Goal: Task Accomplishment & Management: Complete application form

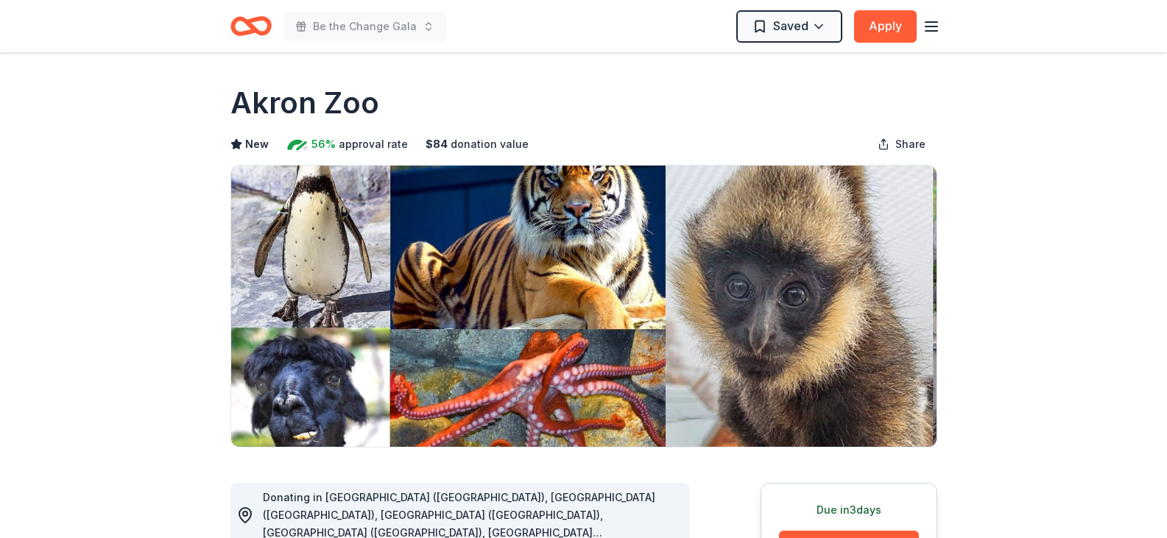
click at [256, 26] on icon "Home" at bounding box center [250, 26] width 41 height 35
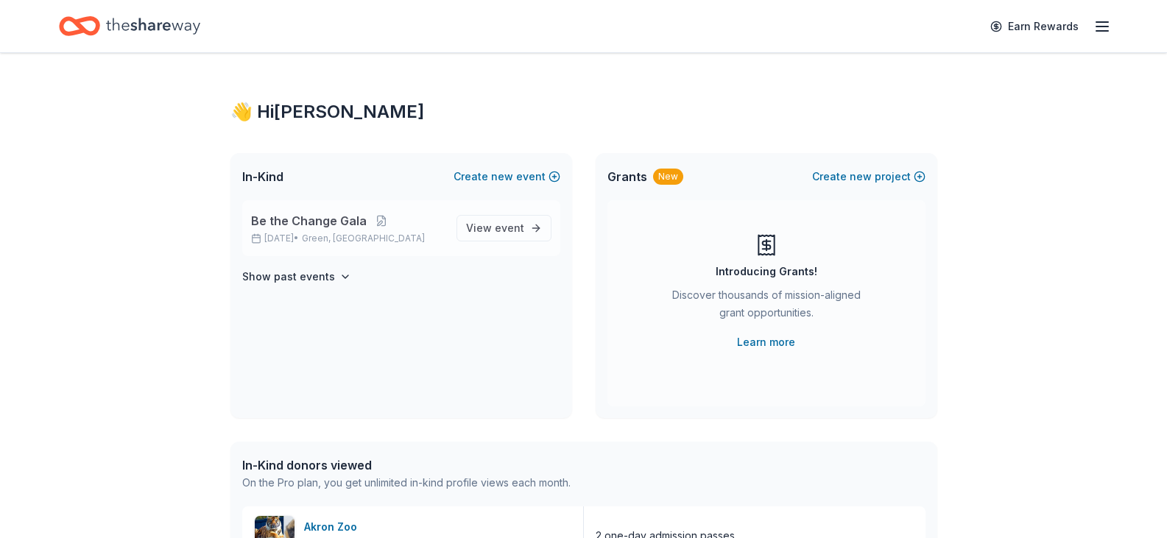
click at [319, 230] on div "Be the Change Gala Oct 17, 2025 • Green, OH" at bounding box center [348, 228] width 194 height 32
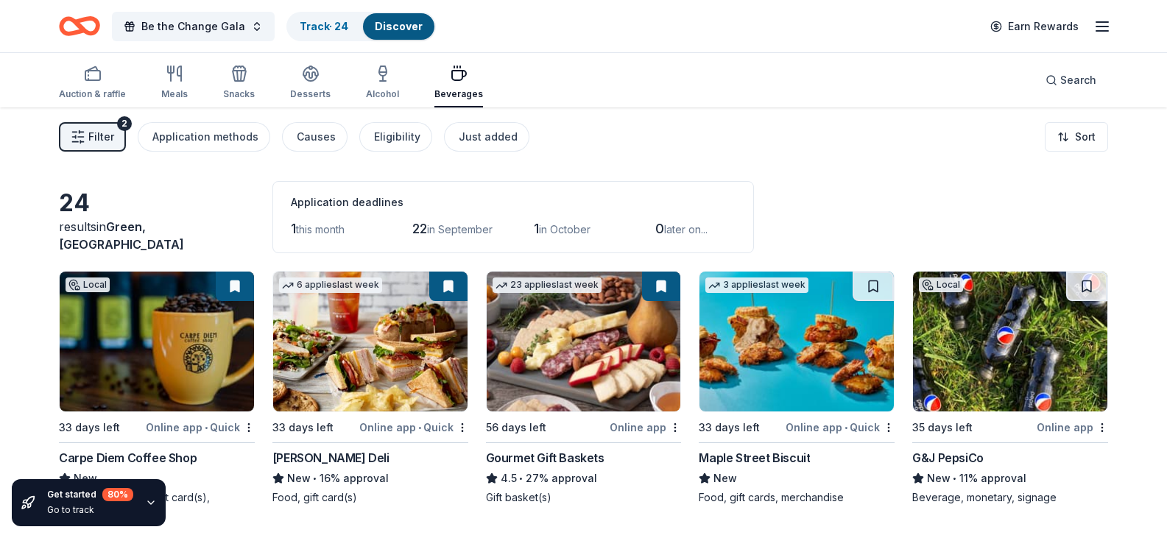
click at [111, 128] on span "Filter" at bounding box center [101, 137] width 26 height 18
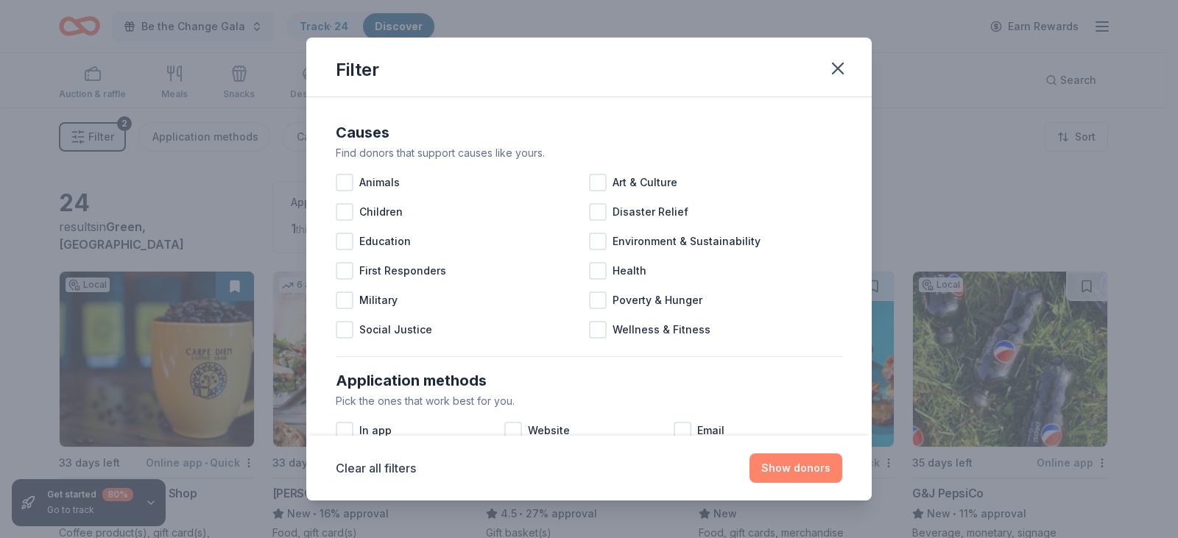
click at [786, 466] on button "Show donors" at bounding box center [795, 467] width 93 height 29
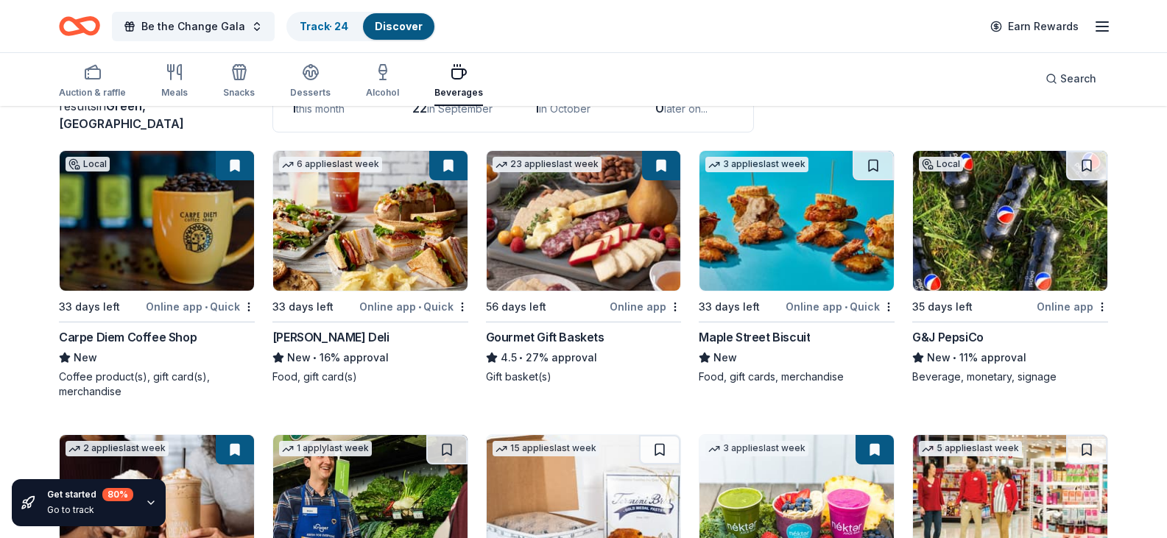
scroll to position [147, 0]
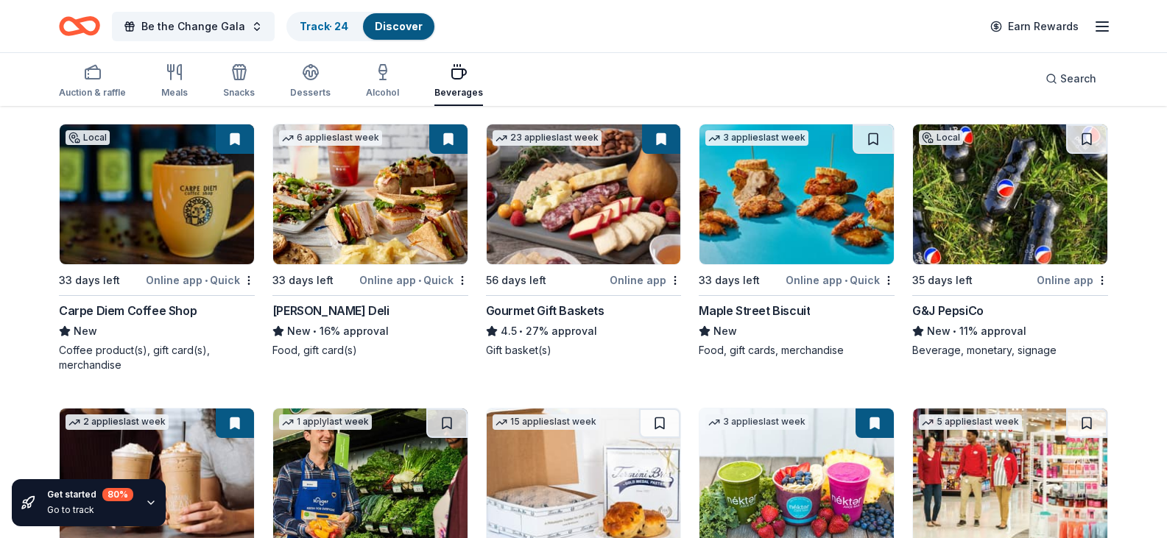
click at [955, 319] on div "G&J PepsiCo" at bounding box center [947, 311] width 71 height 18
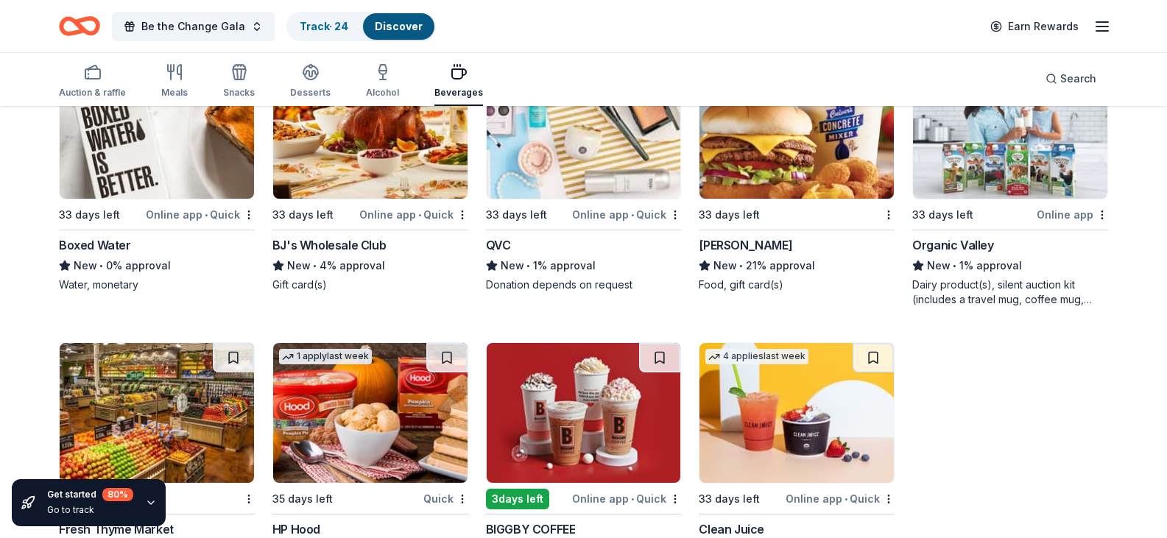
scroll to position [1030, 0]
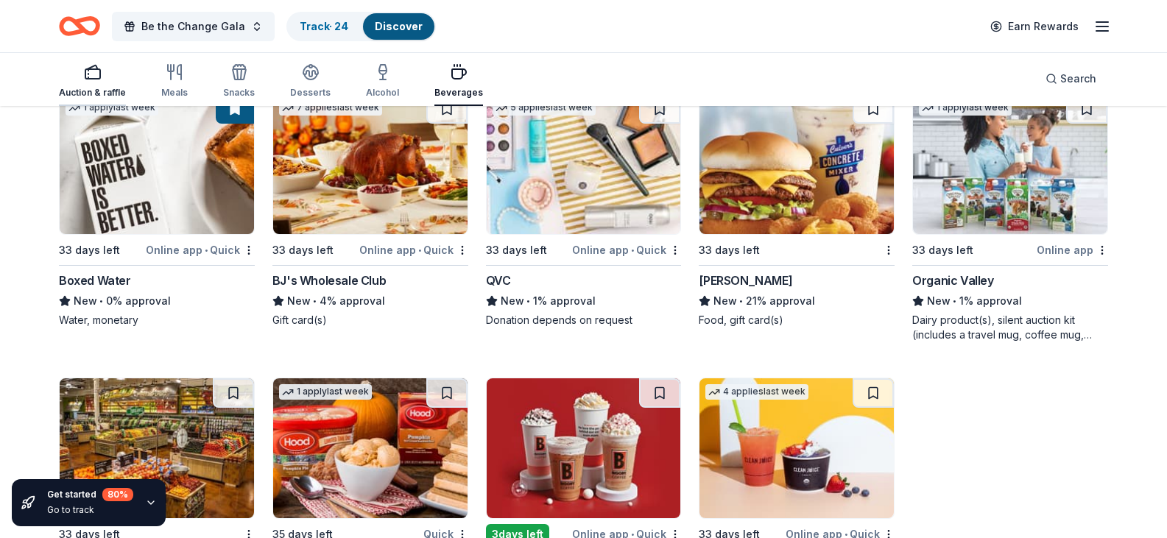
click at [84, 73] on icon "button" at bounding box center [93, 72] width 18 height 18
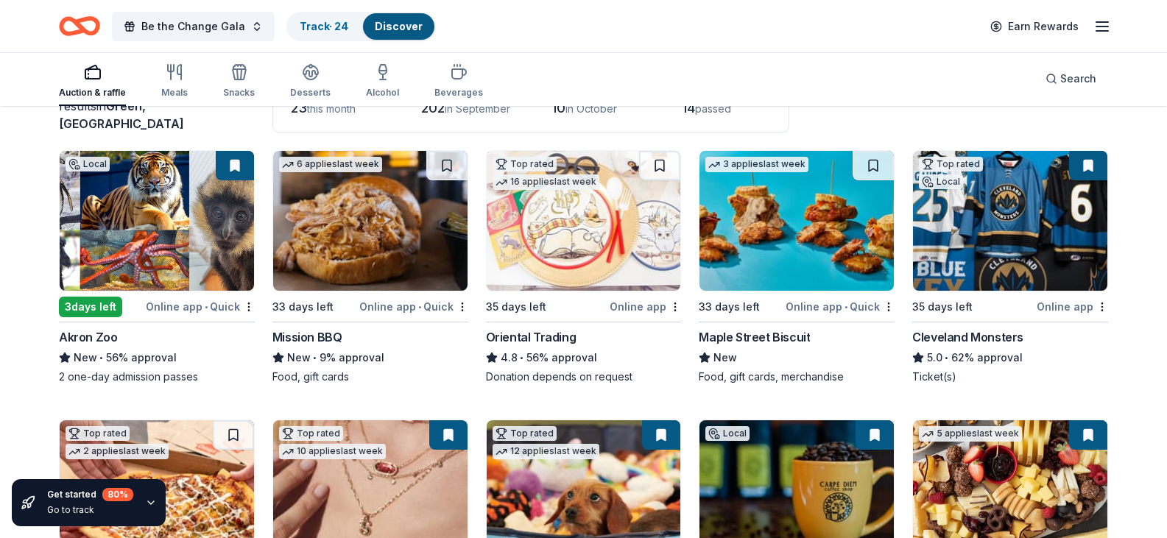
scroll to position [147, 0]
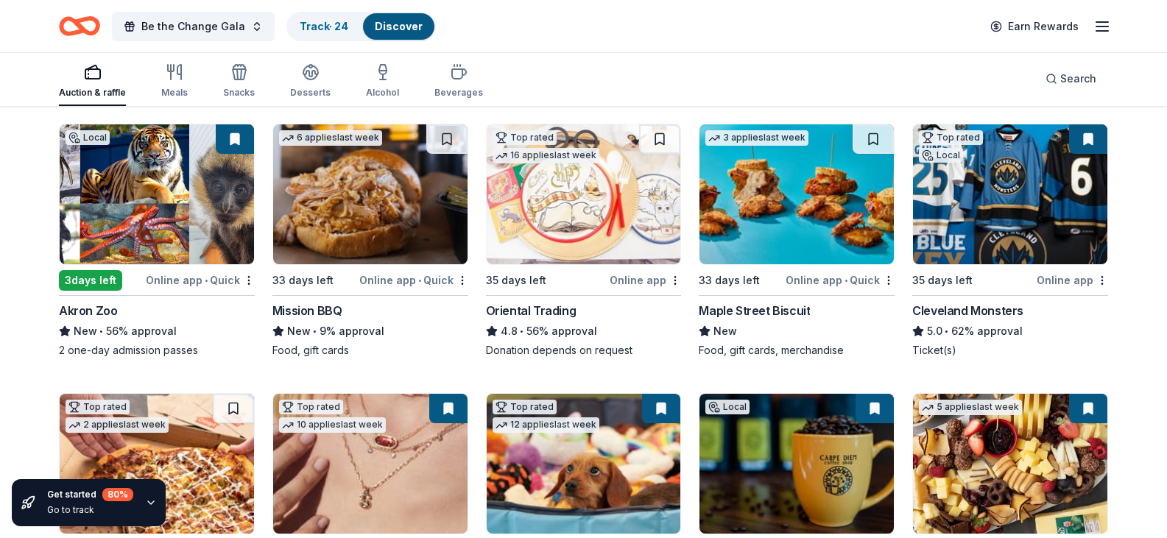
click at [353, 234] on img at bounding box center [370, 194] width 194 height 140
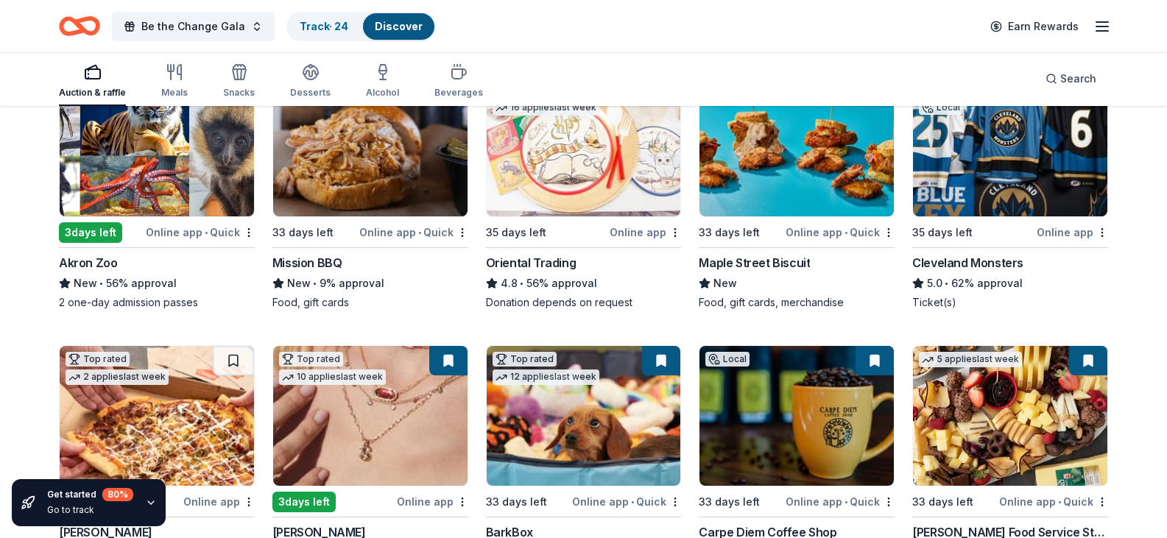
scroll to position [221, 0]
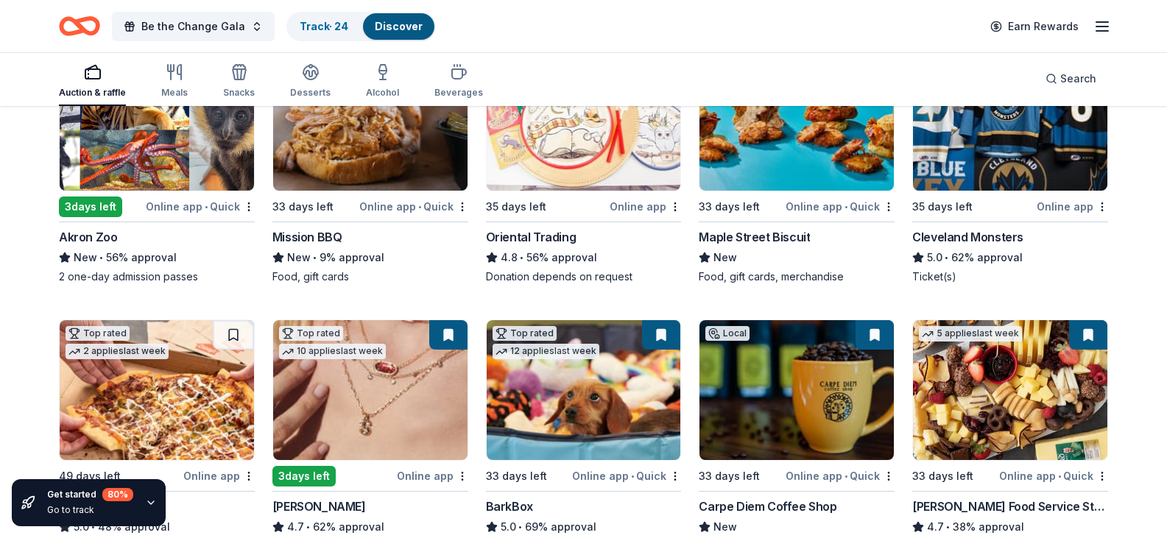
click at [1013, 191] on img at bounding box center [1010, 121] width 194 height 140
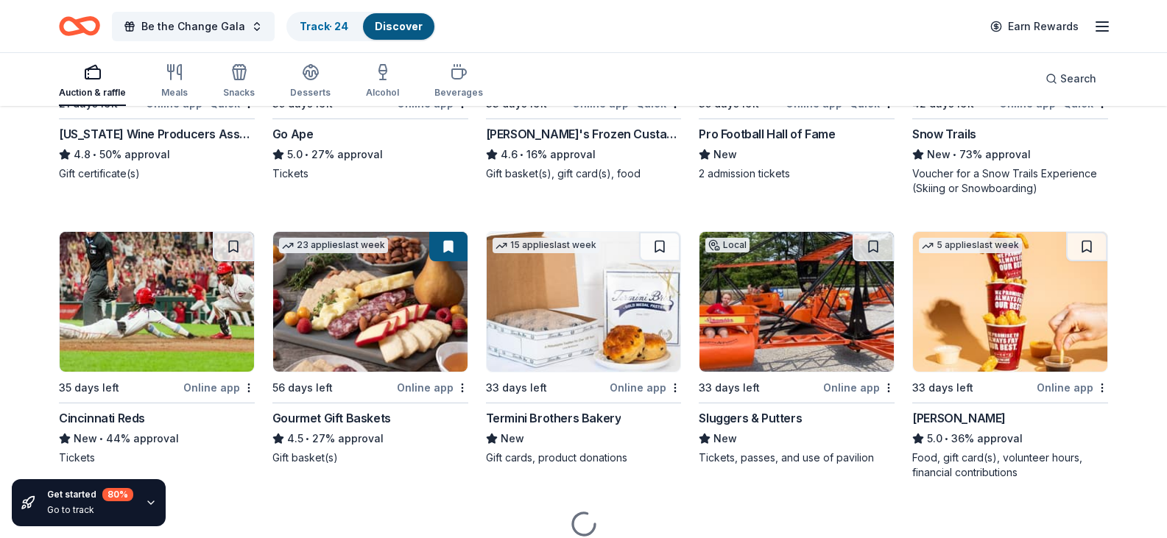
scroll to position [1472, 0]
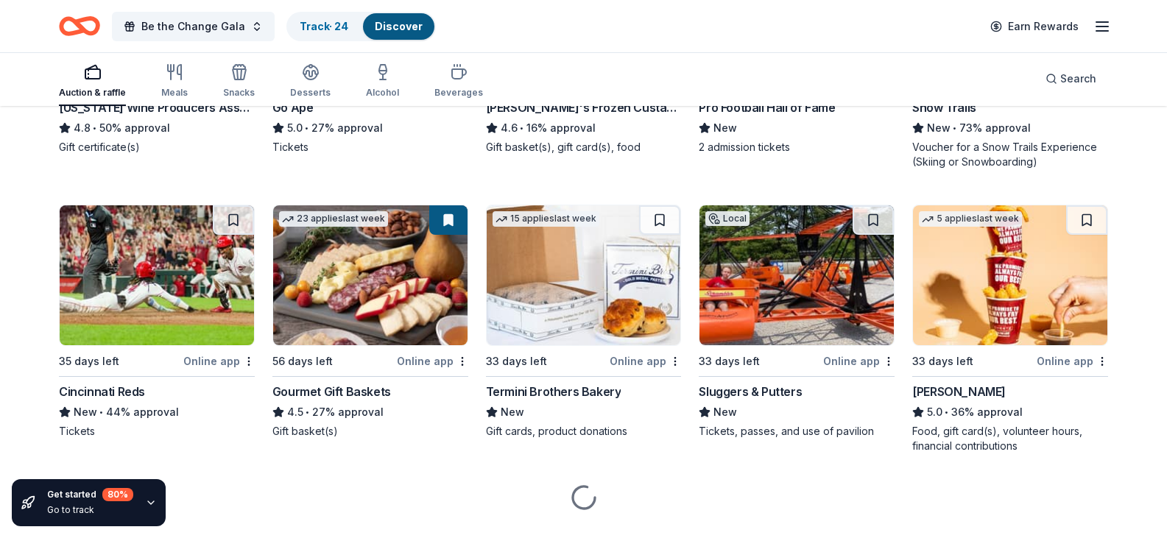
click at [615, 116] on div "Freddy's Frozen Custard & Steakburgers" at bounding box center [584, 108] width 196 height 18
click at [960, 116] on div "Snow Trails" at bounding box center [944, 108] width 64 height 18
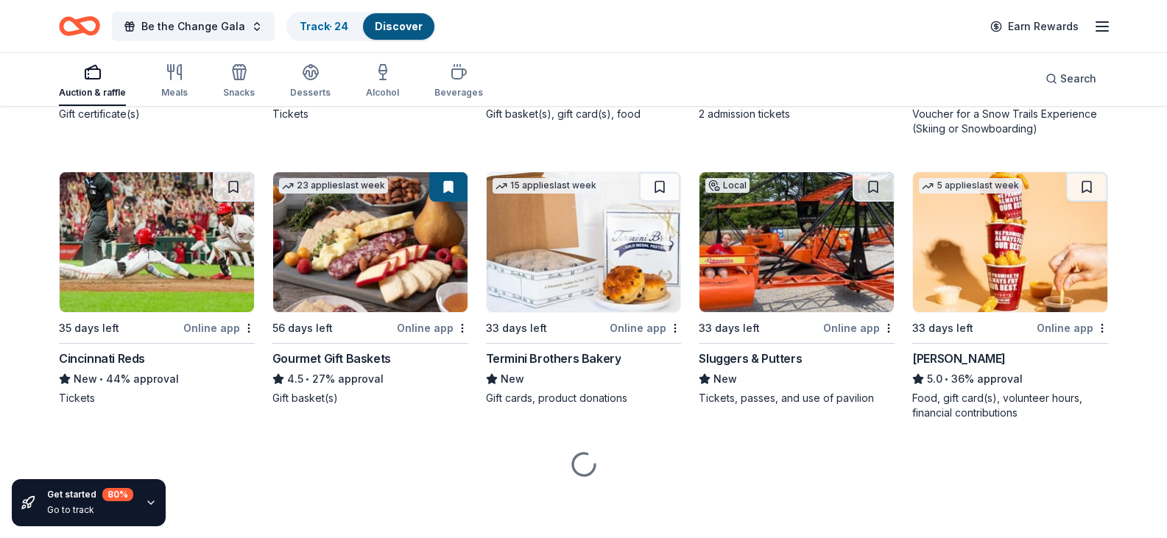
scroll to position [1693, 0]
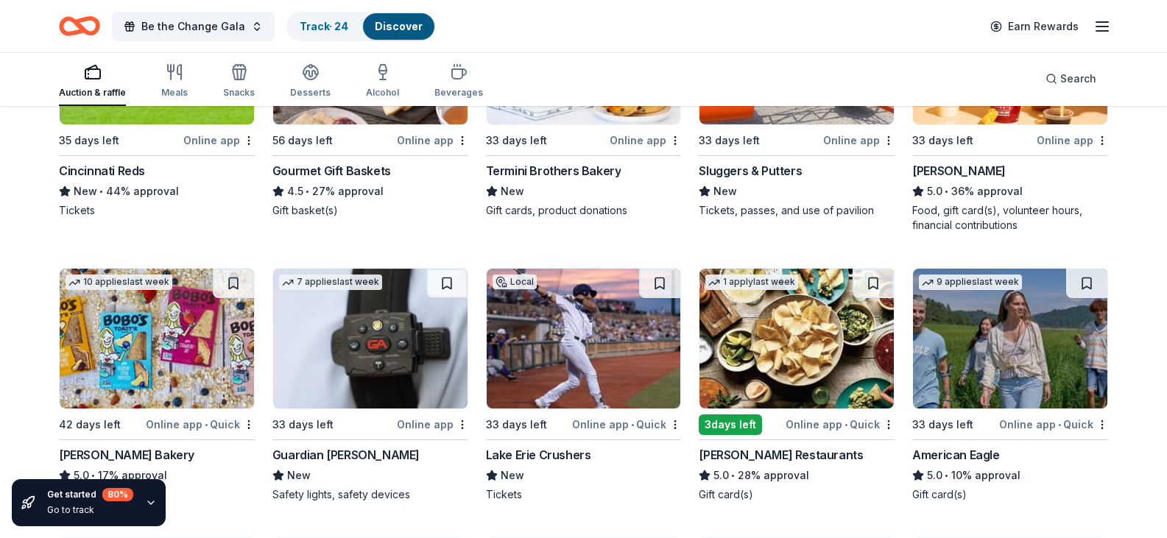
click at [100, 180] on div "Cincinnati Reds" at bounding box center [102, 171] width 86 height 18
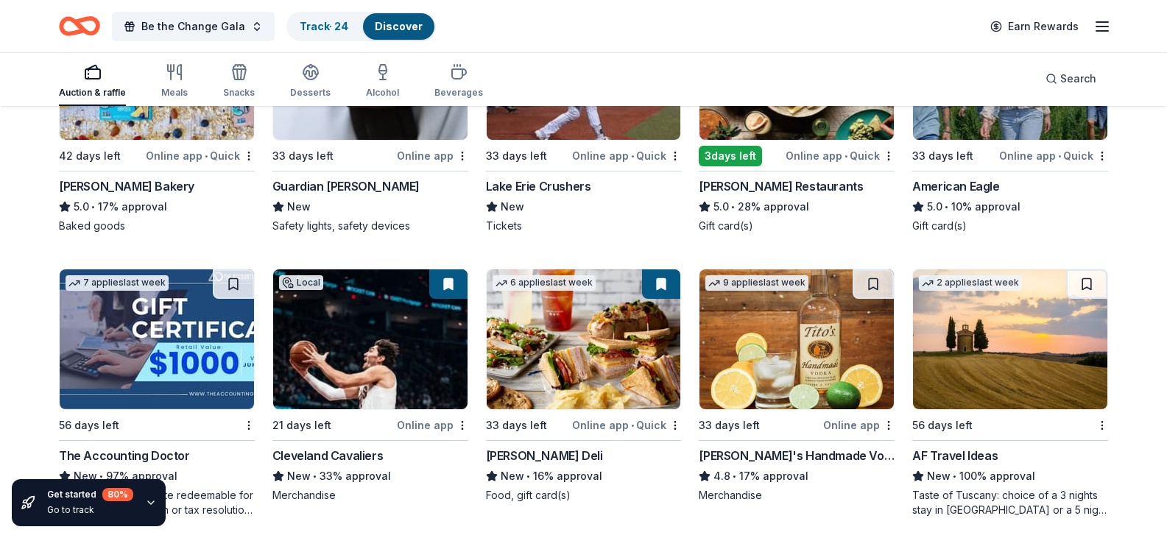
scroll to position [1987, 0]
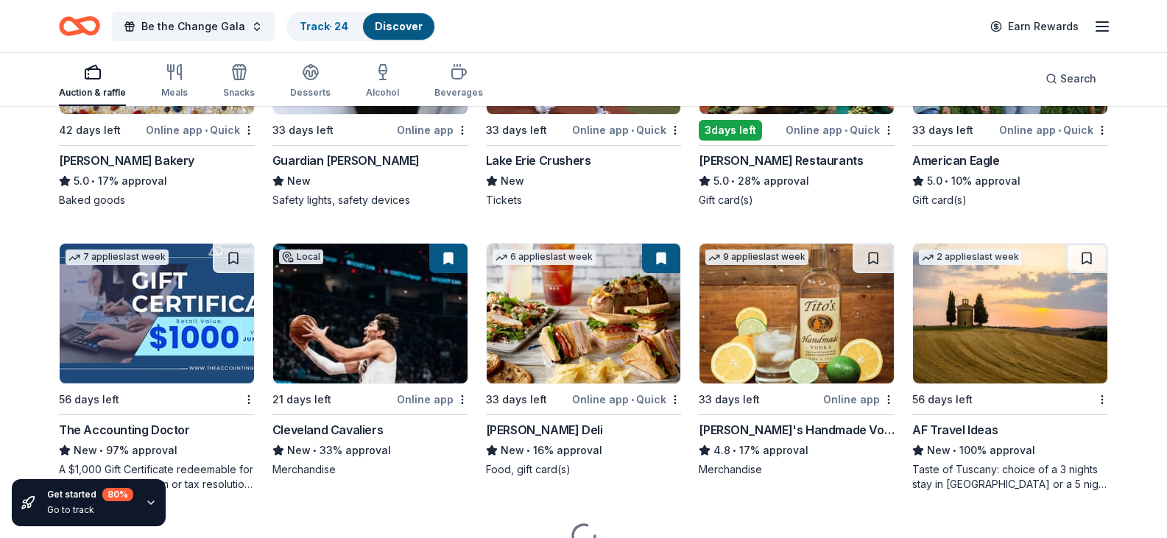
click at [375, 208] on div "Guardian Angel Device New Safety lights, safety devices" at bounding box center [370, 180] width 196 height 56
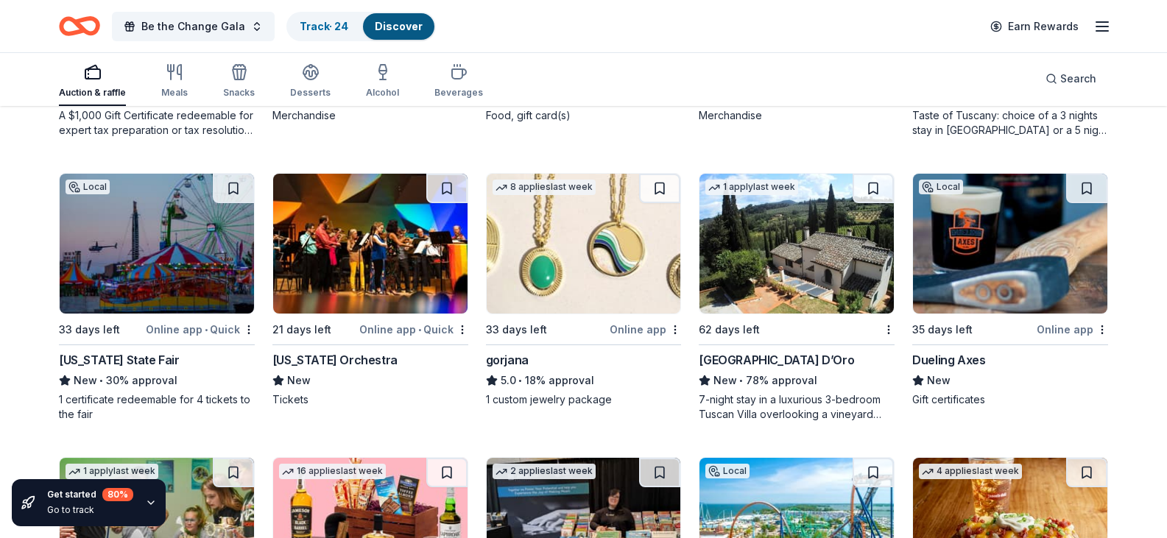
scroll to position [2415, 0]
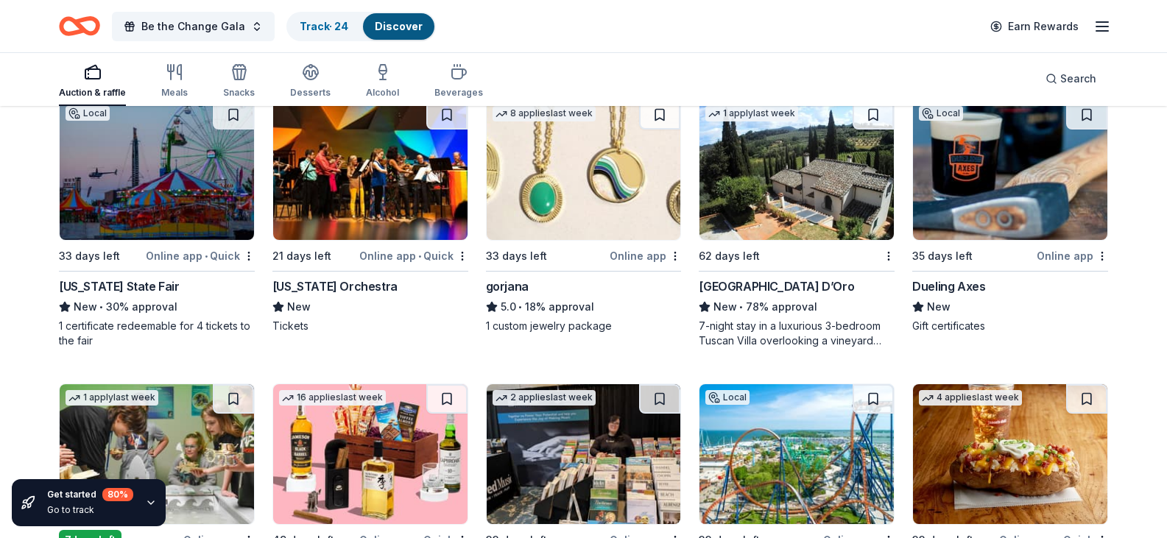
click at [348, 11] on div "Cleveland Cavaliers" at bounding box center [327, 2] width 110 height 18
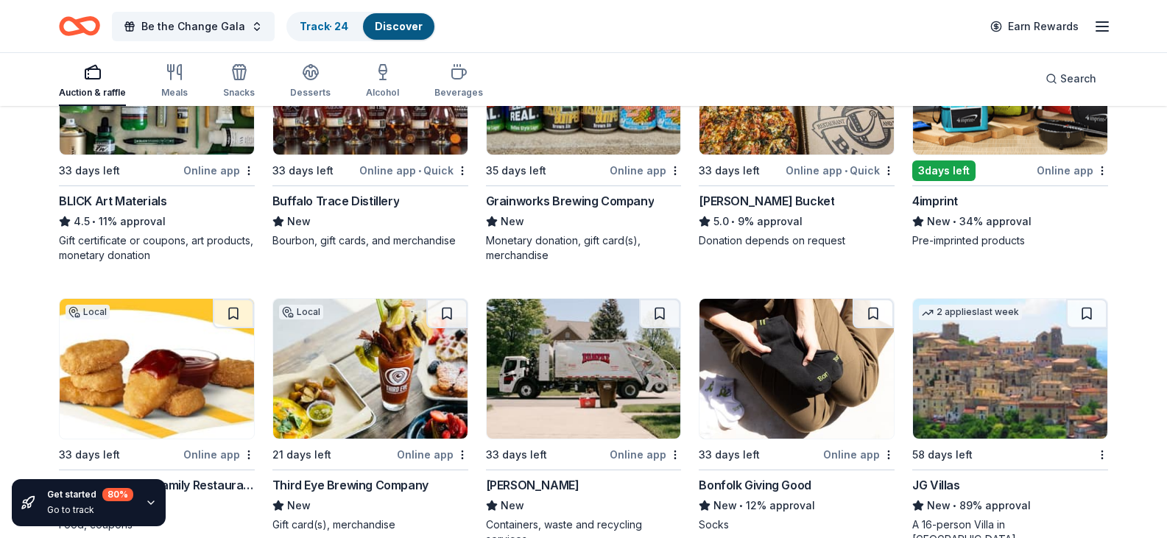
scroll to position [3039, 0]
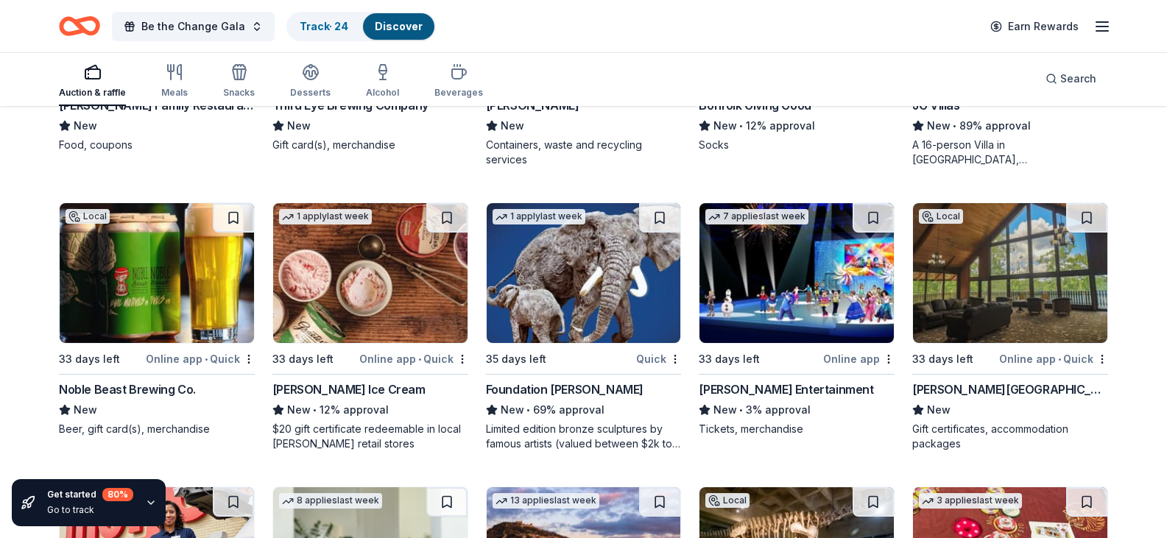
scroll to position [3407, 0]
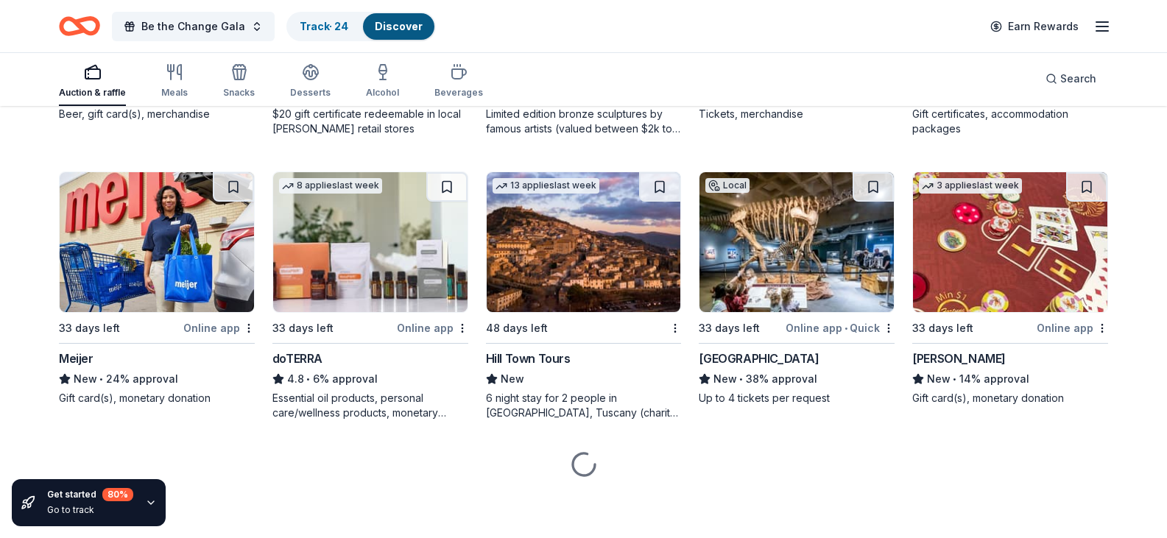
scroll to position [3922, 0]
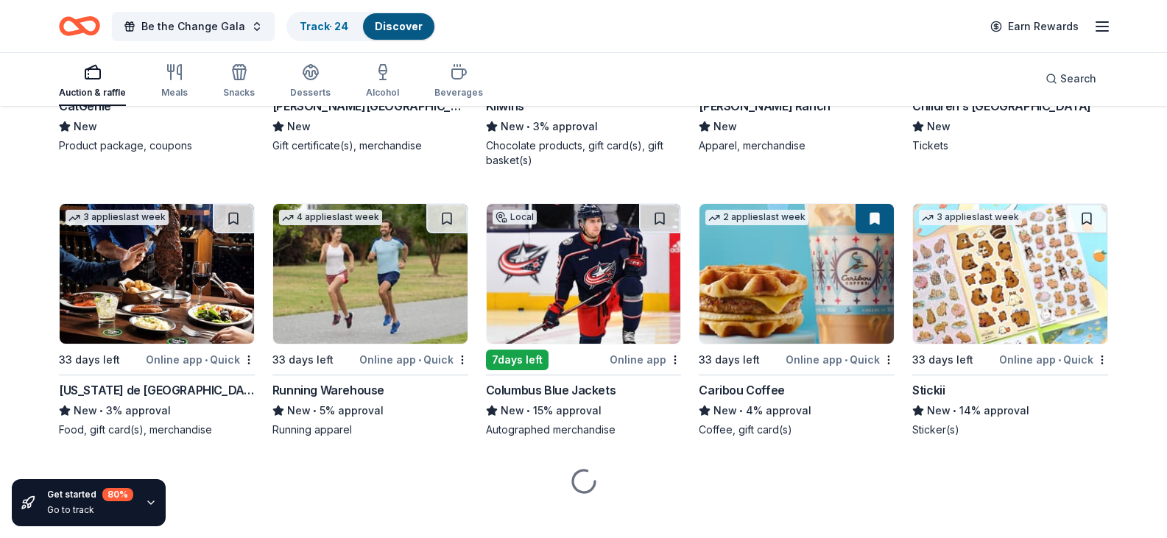
scroll to position [4879, 0]
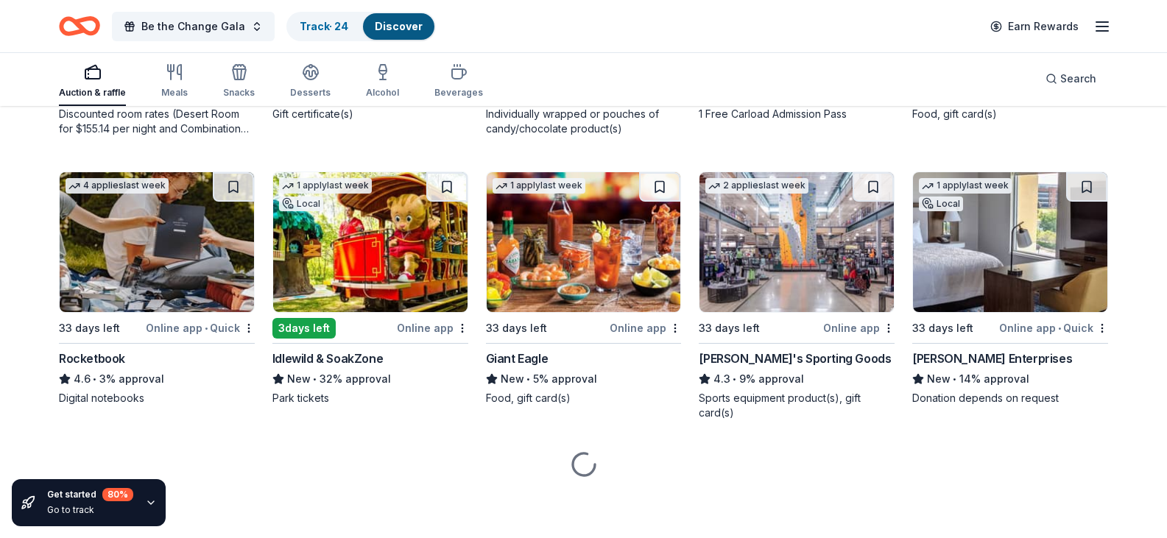
scroll to position [5836, 0]
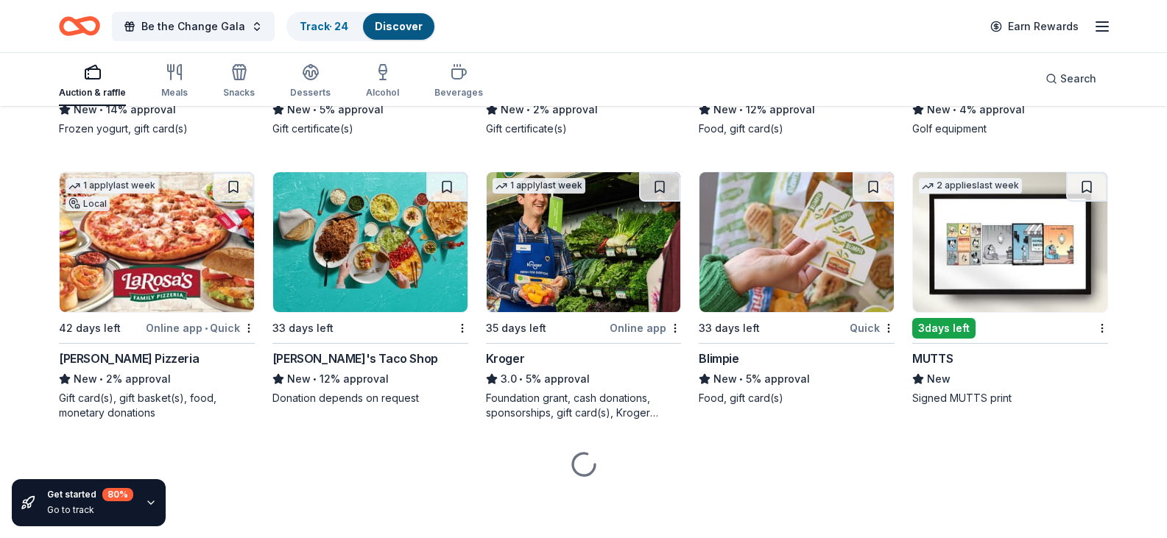
scroll to position [8412, 0]
click at [966, 98] on div "Callaway Golf" at bounding box center [950, 89] width 77 height 18
click at [558, 98] on div "Hocking Hills Canopy Tours" at bounding box center [562, 89] width 152 height 18
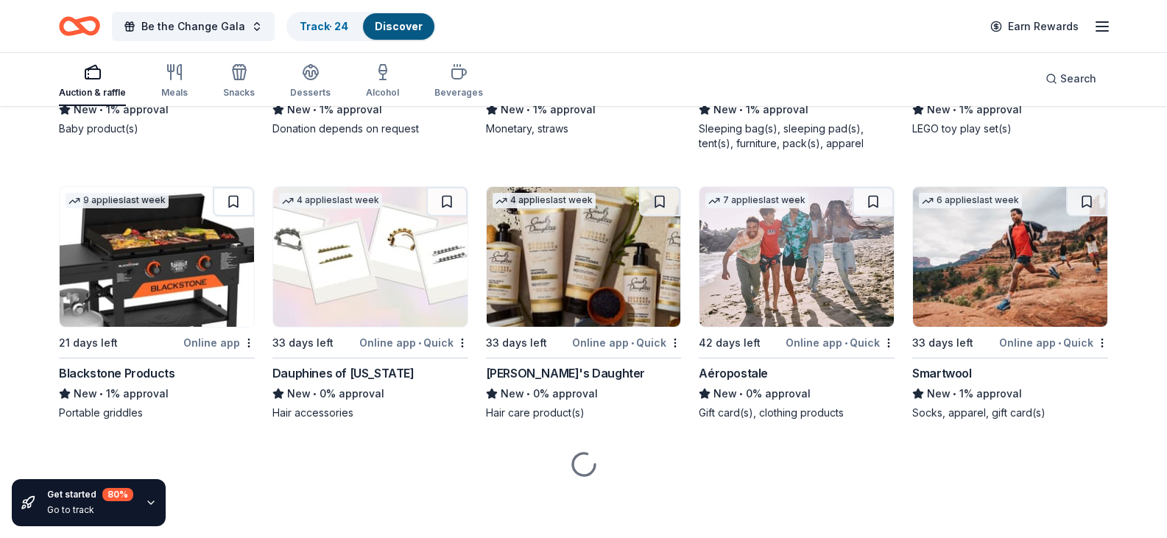
scroll to position [13709, 0]
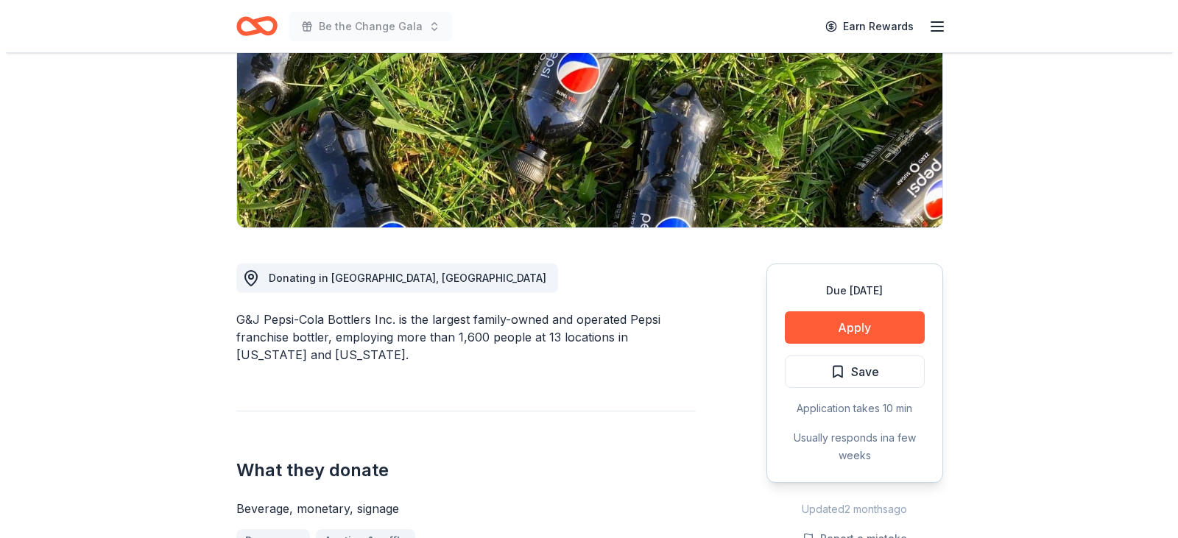
scroll to position [221, 0]
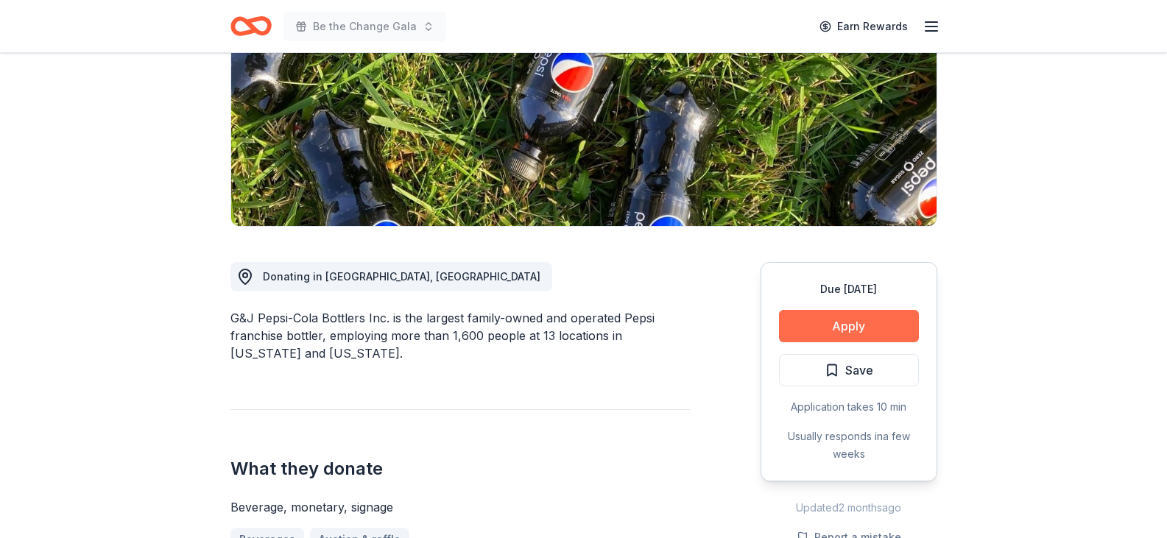
click at [842, 333] on button "Apply" at bounding box center [849, 326] width 140 height 32
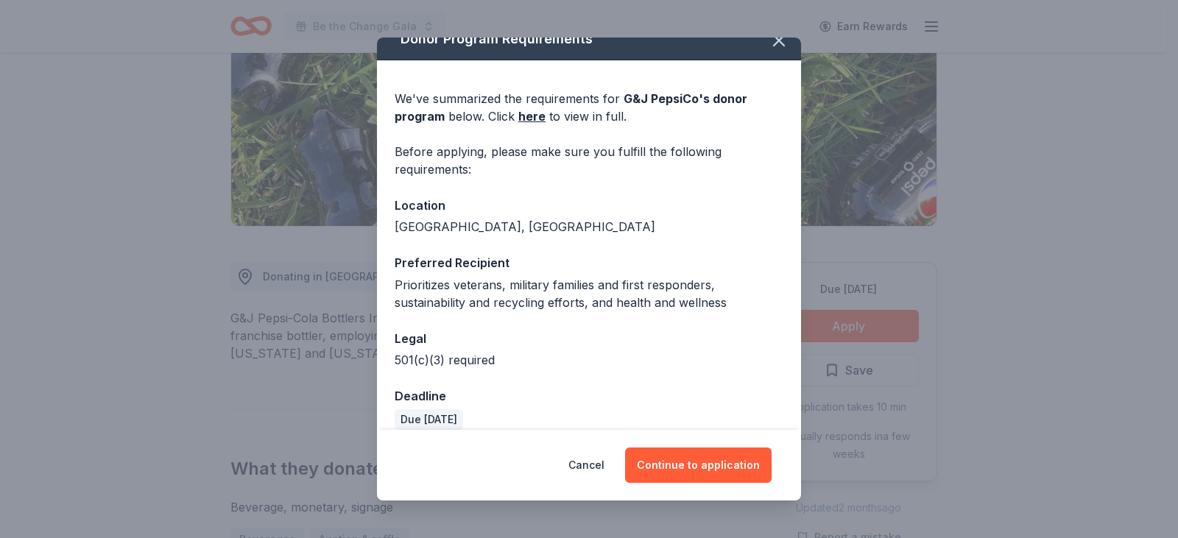
scroll to position [37, 0]
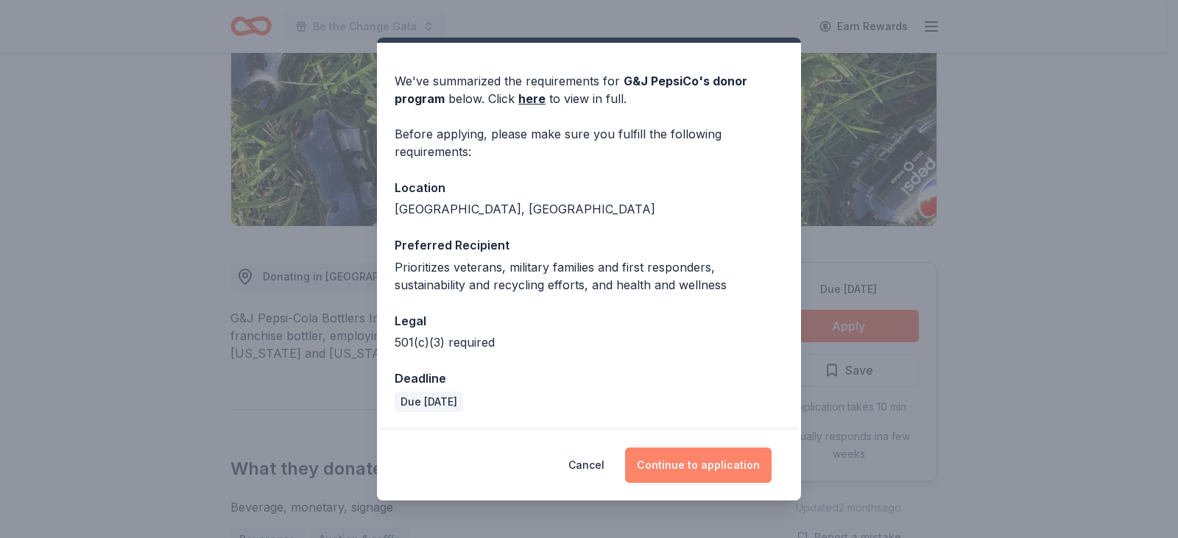
click at [712, 464] on button "Continue to application" at bounding box center [698, 465] width 146 height 35
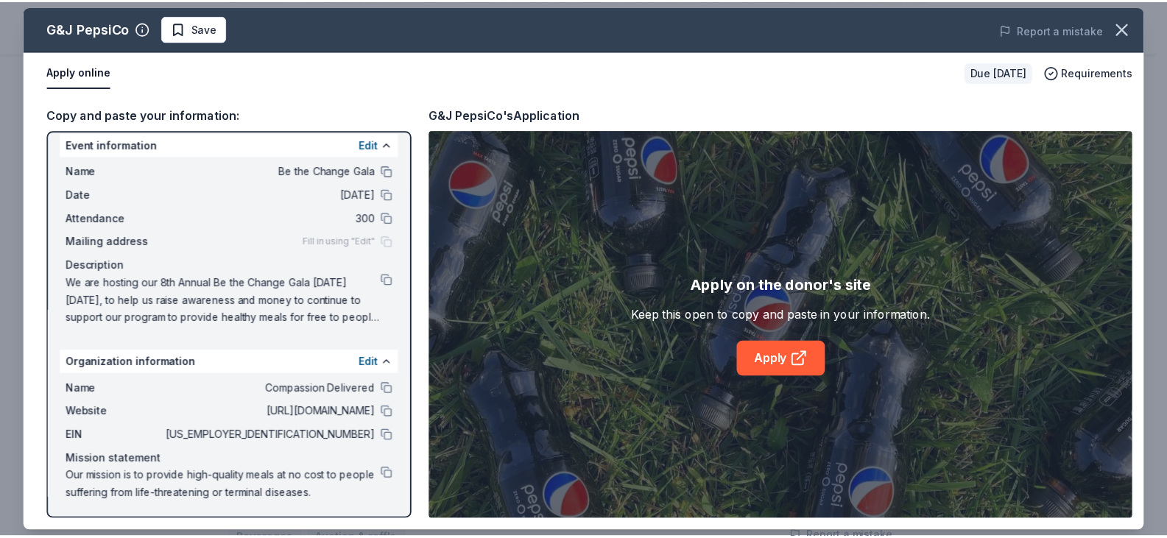
scroll to position [13, 0]
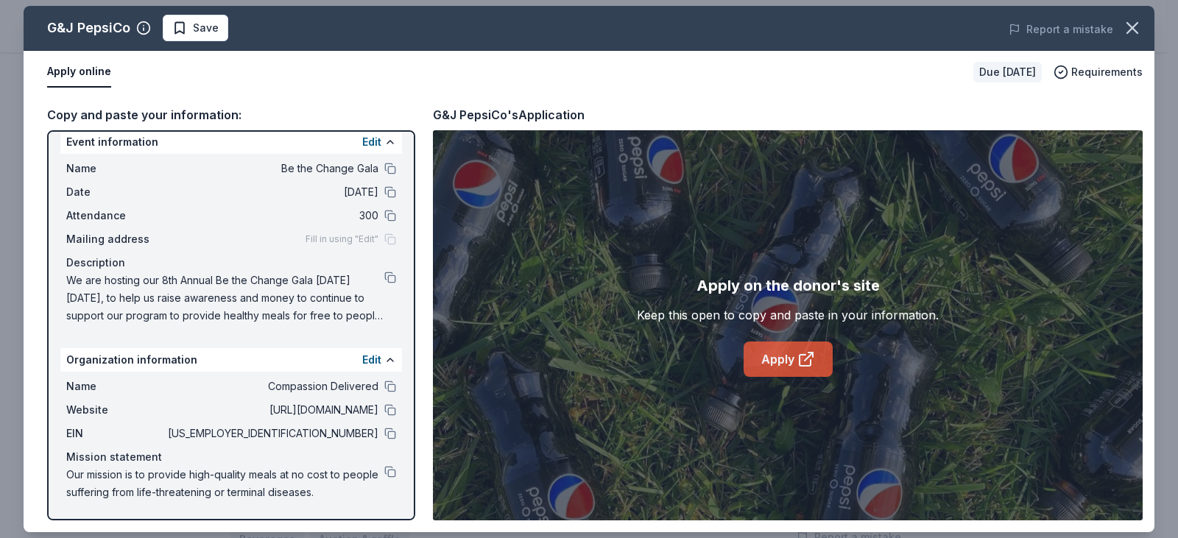
click at [781, 358] on link "Apply" at bounding box center [787, 359] width 89 height 35
click at [1132, 26] on icon "button" at bounding box center [1132, 28] width 21 height 21
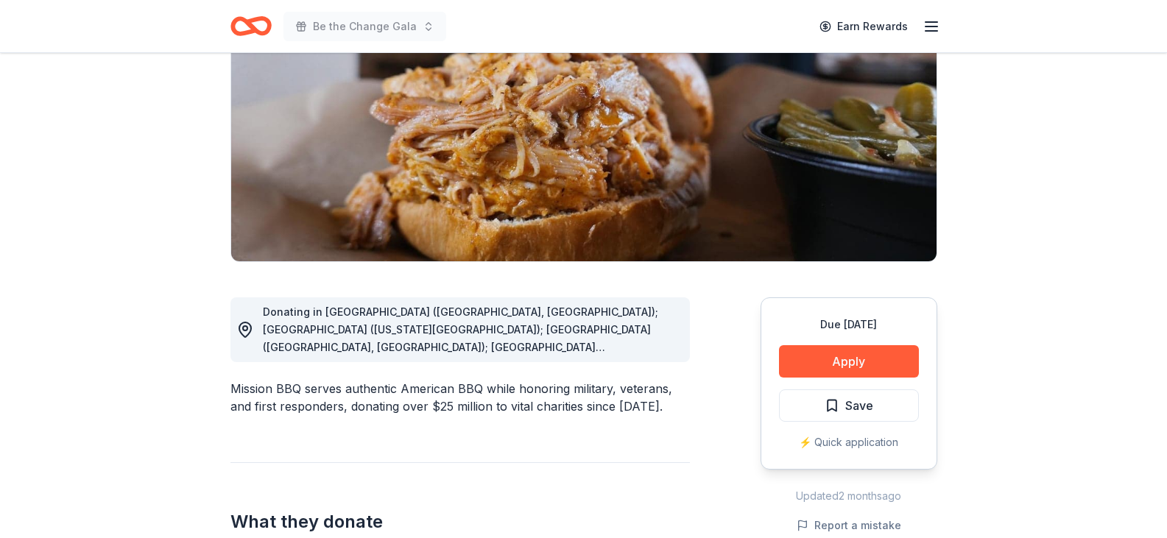
scroll to position [221, 0]
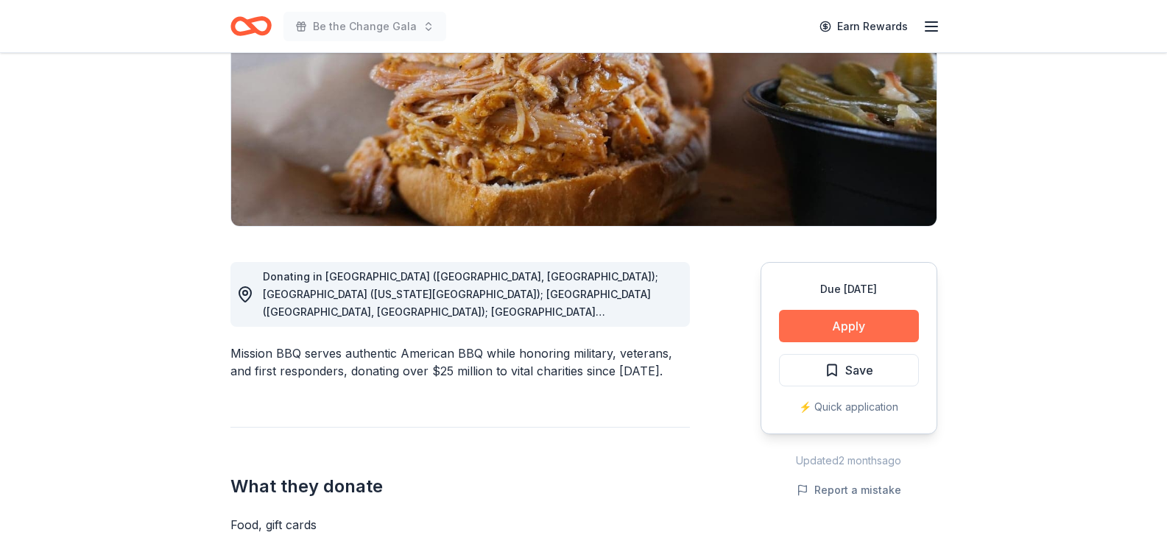
click at [824, 329] on button "Apply" at bounding box center [849, 326] width 140 height 32
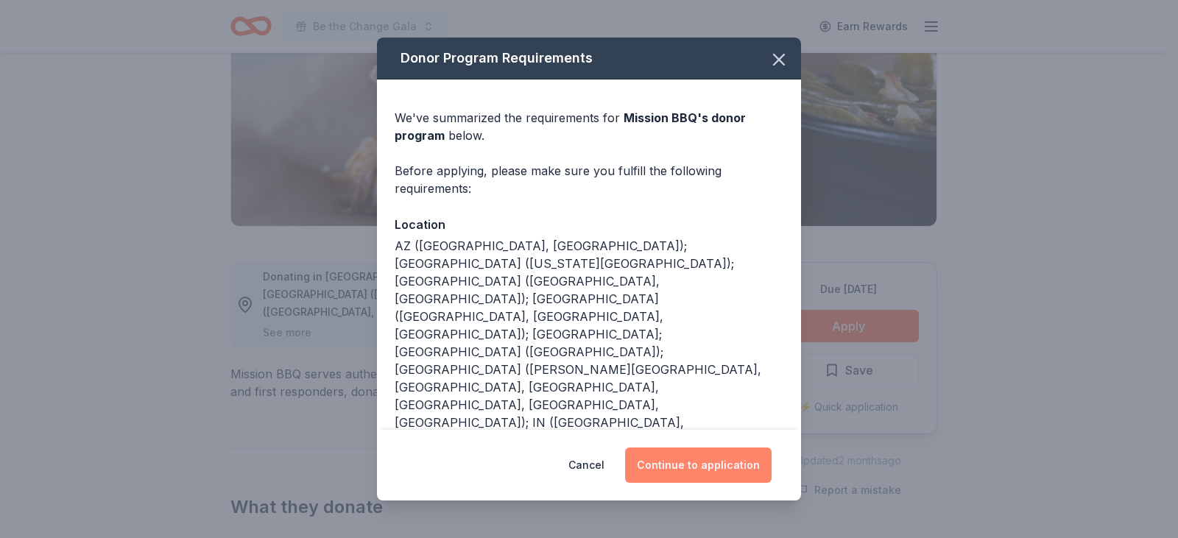
click at [708, 470] on button "Continue to application" at bounding box center [698, 465] width 146 height 35
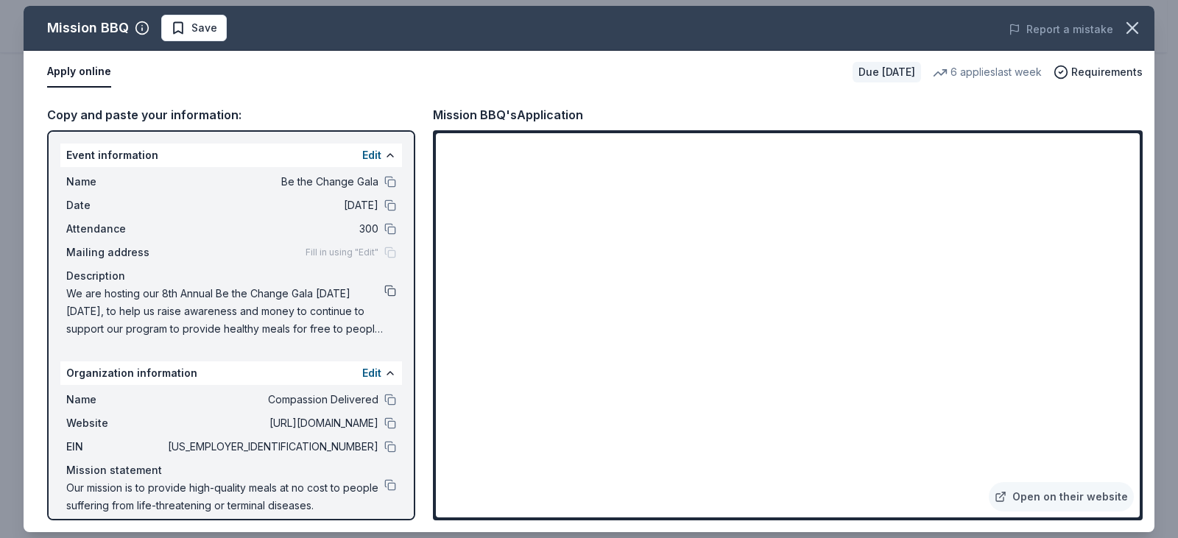
click at [384, 288] on button at bounding box center [390, 291] width 12 height 12
click at [1127, 23] on icon "button" at bounding box center [1132, 28] width 10 height 10
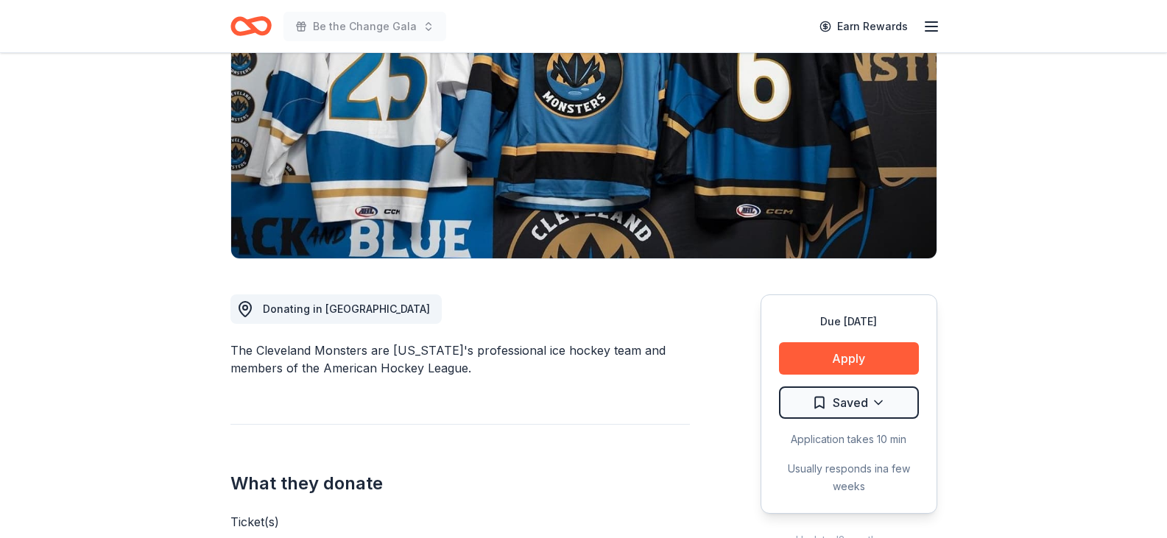
scroll to position [221, 0]
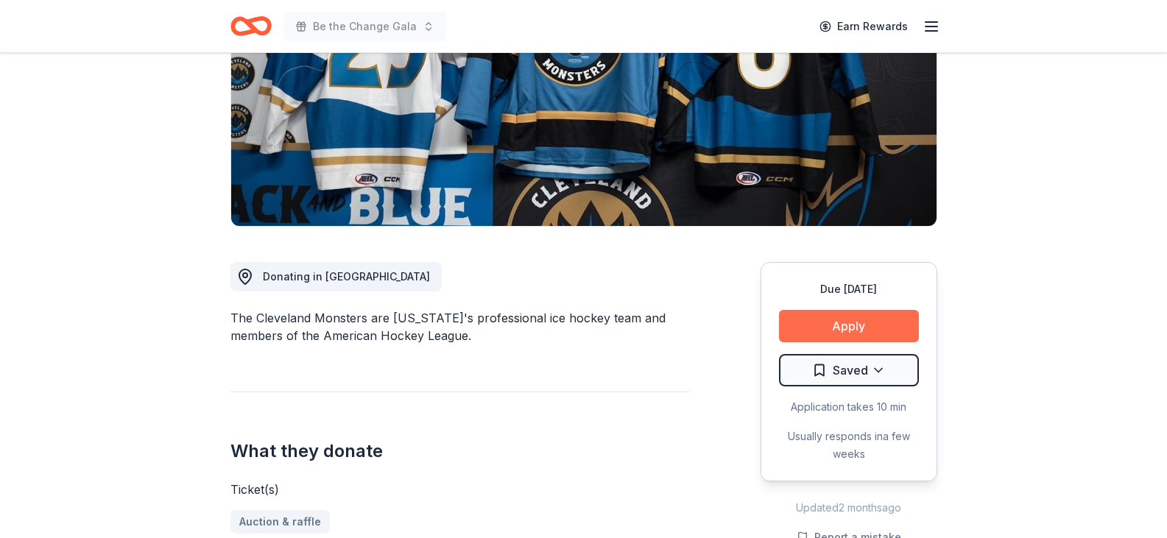
click at [818, 322] on button "Apply" at bounding box center [849, 326] width 140 height 32
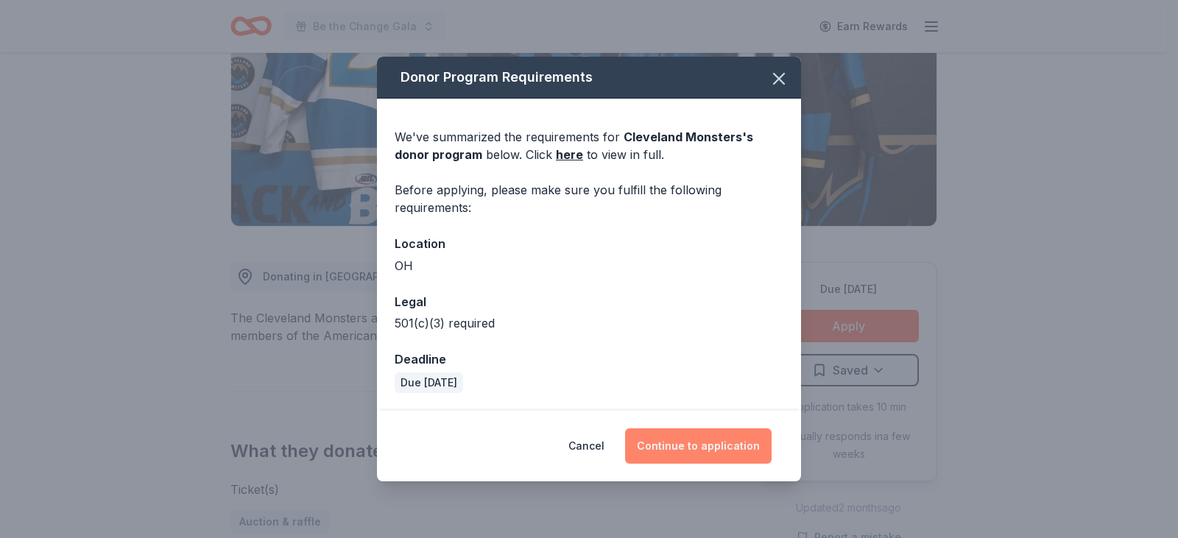
click at [701, 439] on button "Continue to application" at bounding box center [698, 445] width 146 height 35
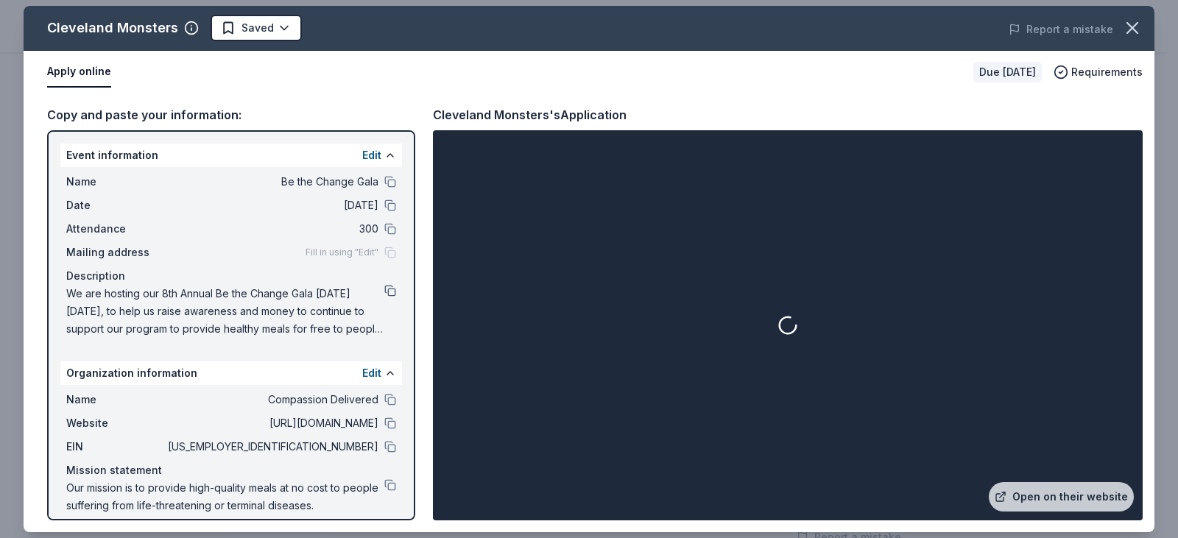
click at [384, 293] on button at bounding box center [390, 291] width 12 height 12
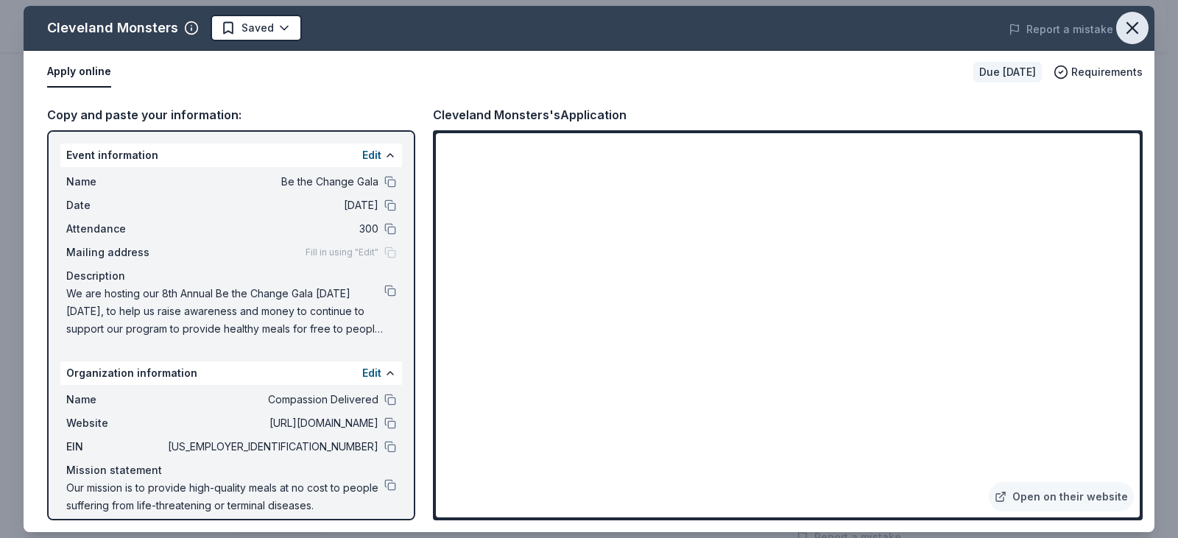
click at [1135, 29] on icon "button" at bounding box center [1132, 28] width 21 height 21
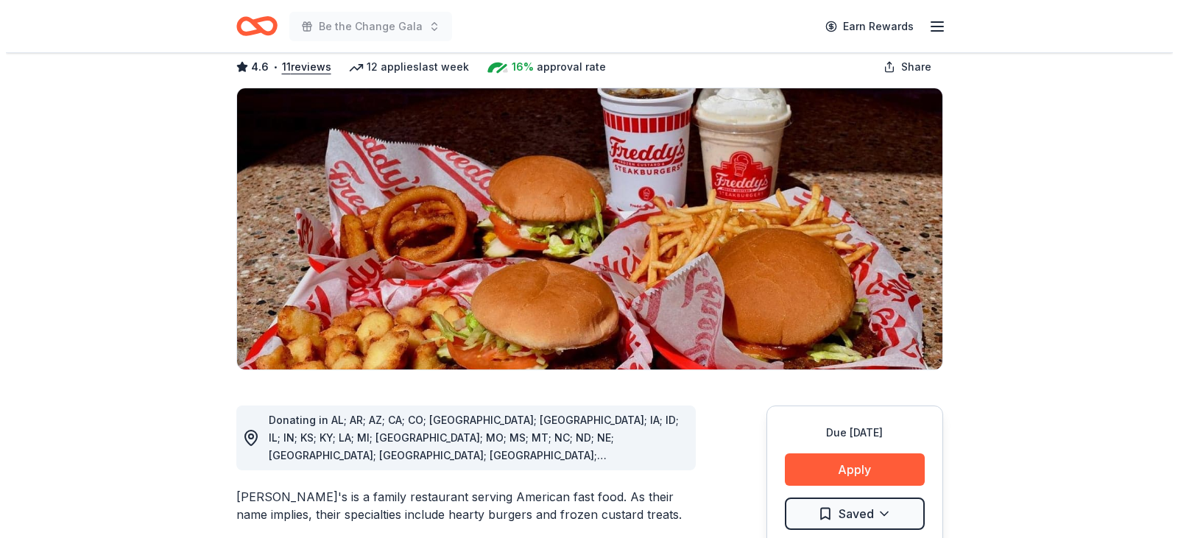
scroll to position [147, 0]
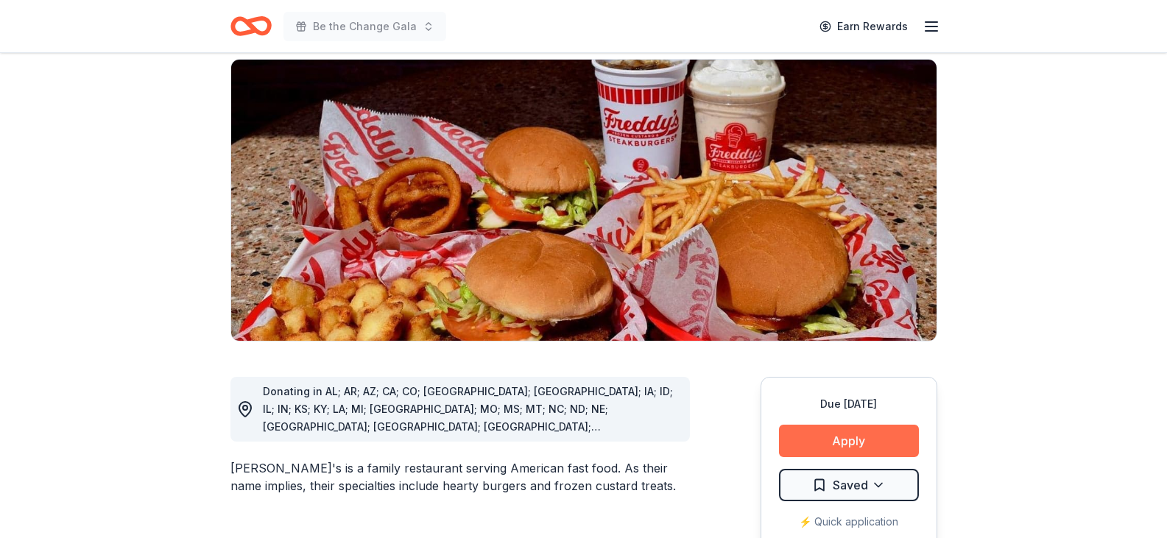
click at [833, 425] on button "Apply" at bounding box center [849, 441] width 140 height 32
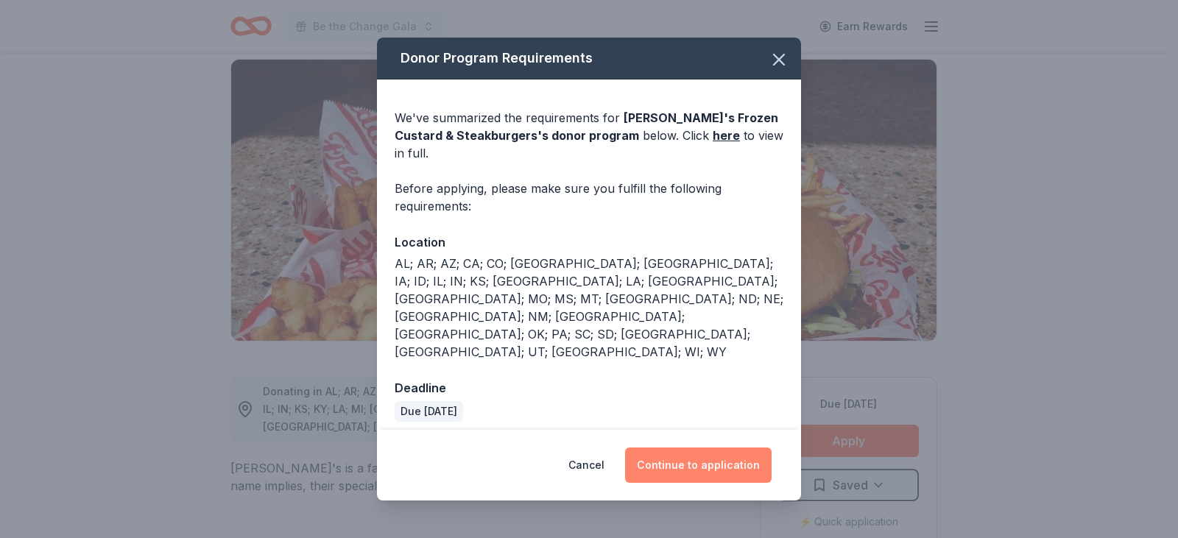
click at [699, 448] on button "Continue to application" at bounding box center [698, 465] width 146 height 35
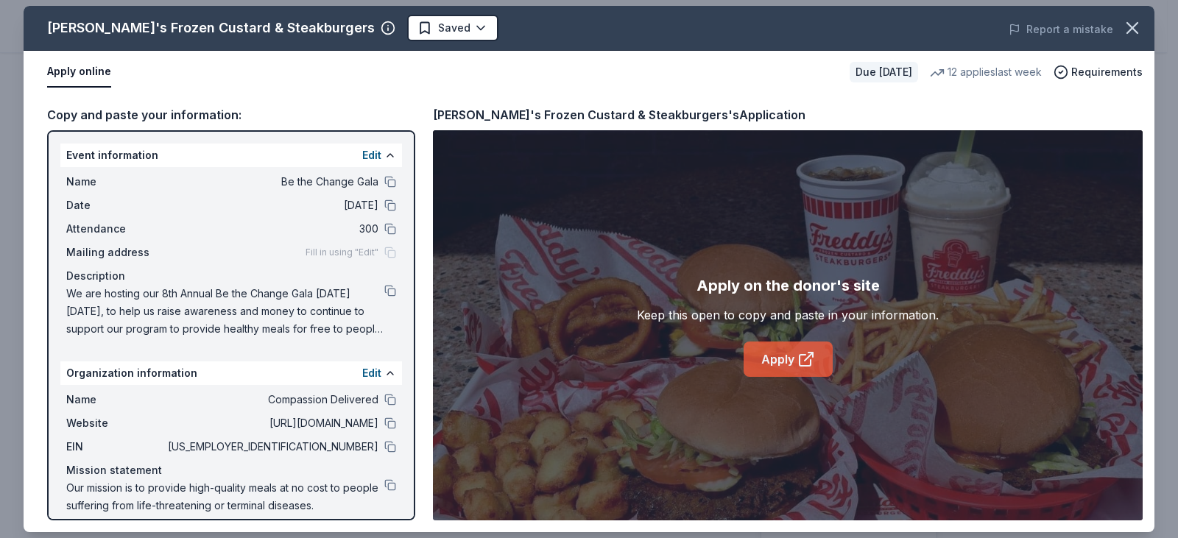
click at [793, 360] on link "Apply" at bounding box center [787, 359] width 89 height 35
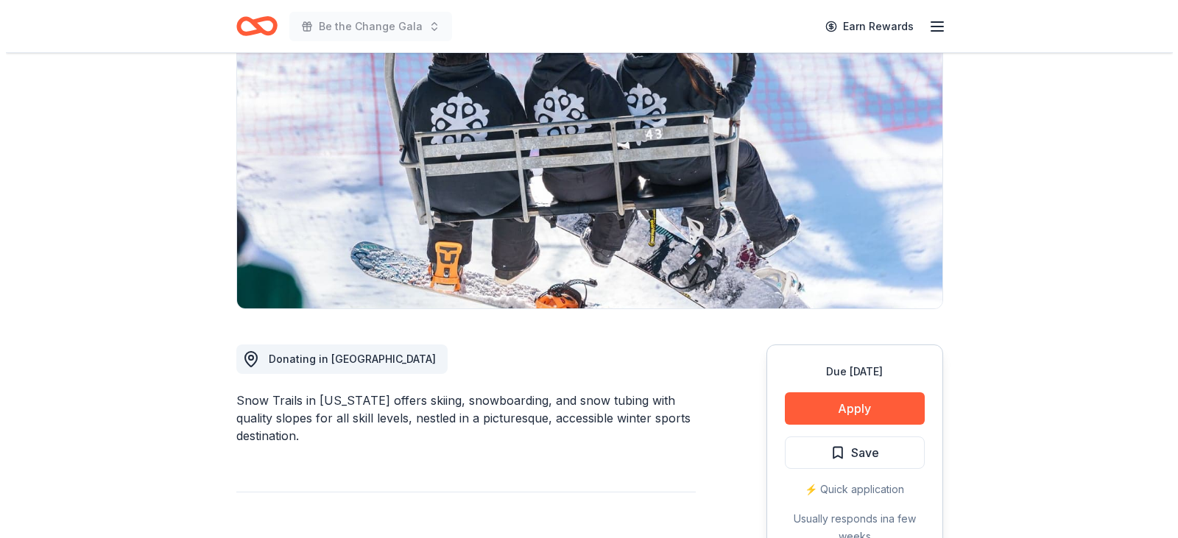
scroll to position [147, 0]
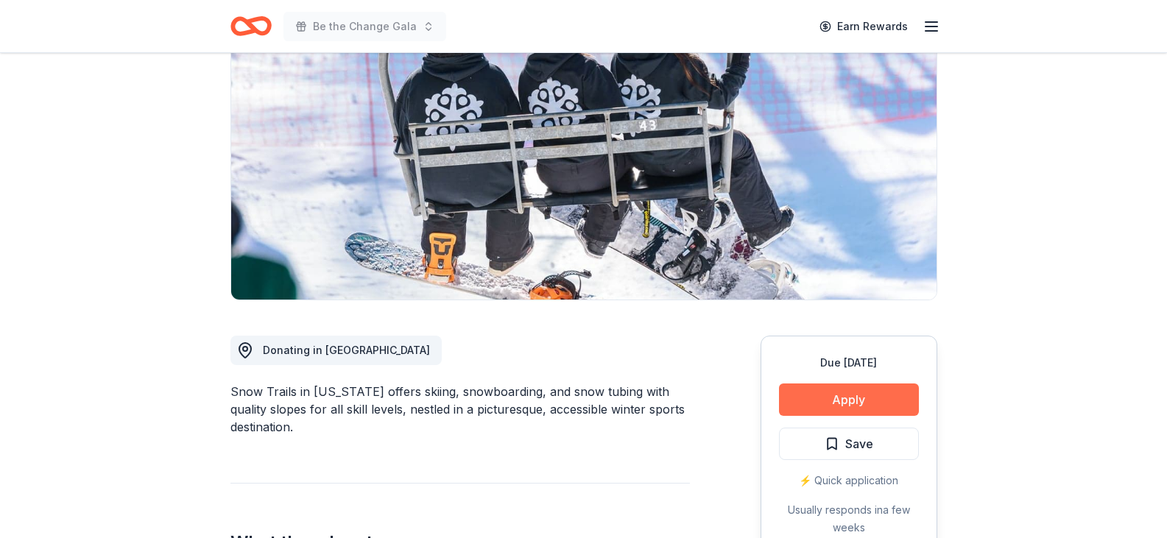
click at [840, 400] on button "Apply" at bounding box center [849, 399] width 140 height 32
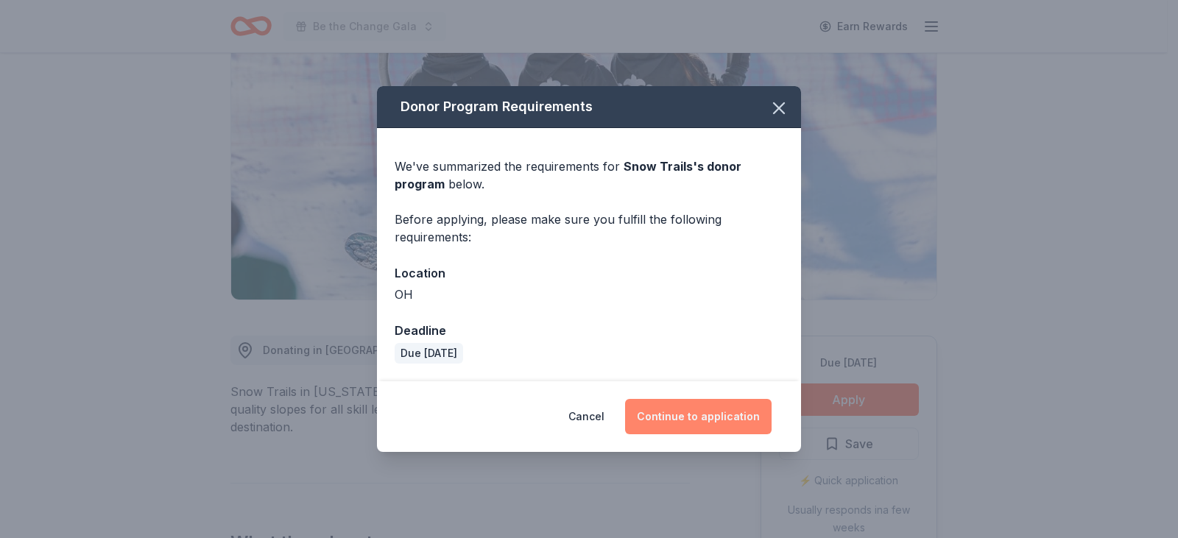
click at [700, 406] on button "Continue to application" at bounding box center [698, 416] width 146 height 35
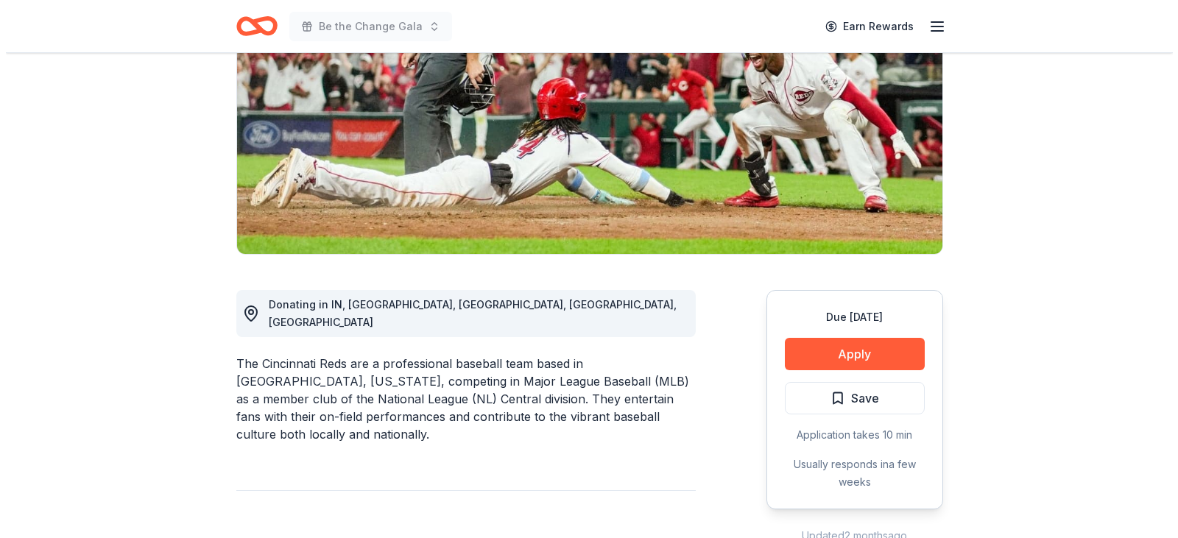
scroll to position [221, 0]
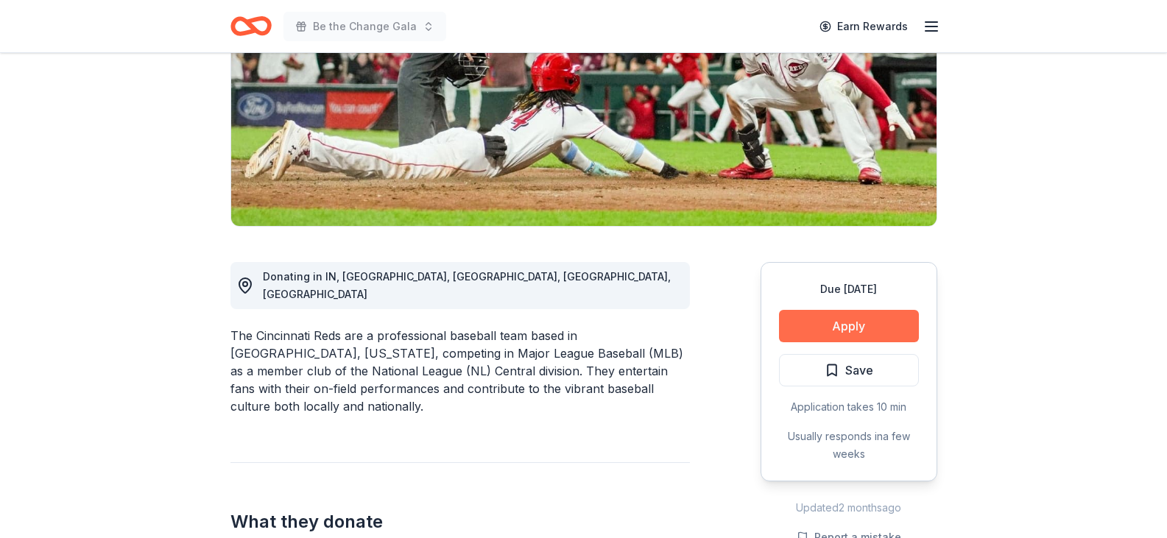
click at [834, 325] on button "Apply" at bounding box center [849, 326] width 140 height 32
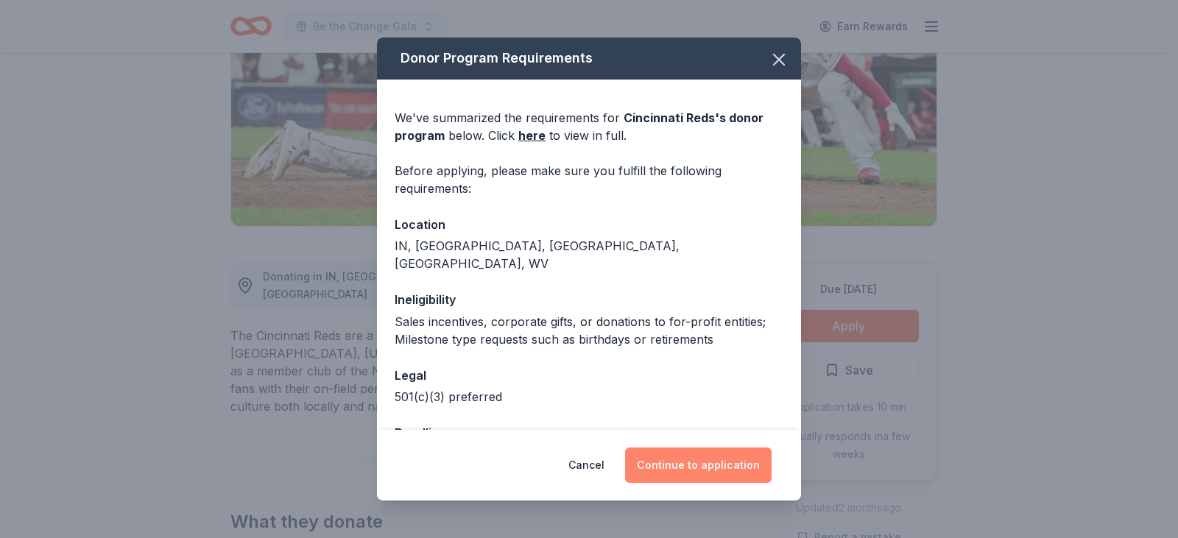
click at [682, 455] on button "Continue to application" at bounding box center [698, 465] width 146 height 35
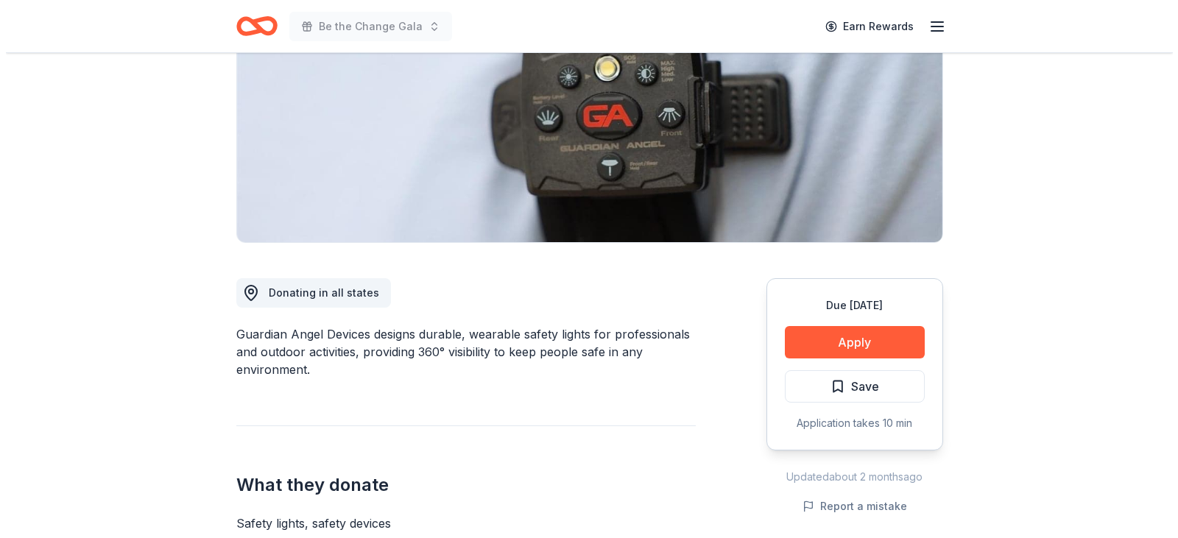
scroll to position [221, 0]
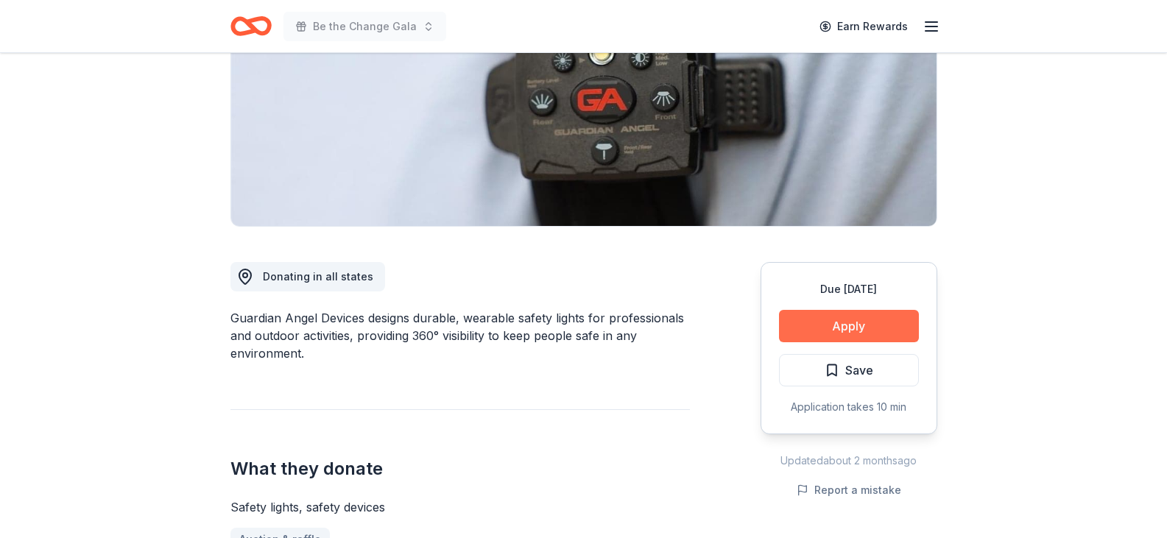
click at [863, 330] on button "Apply" at bounding box center [849, 326] width 140 height 32
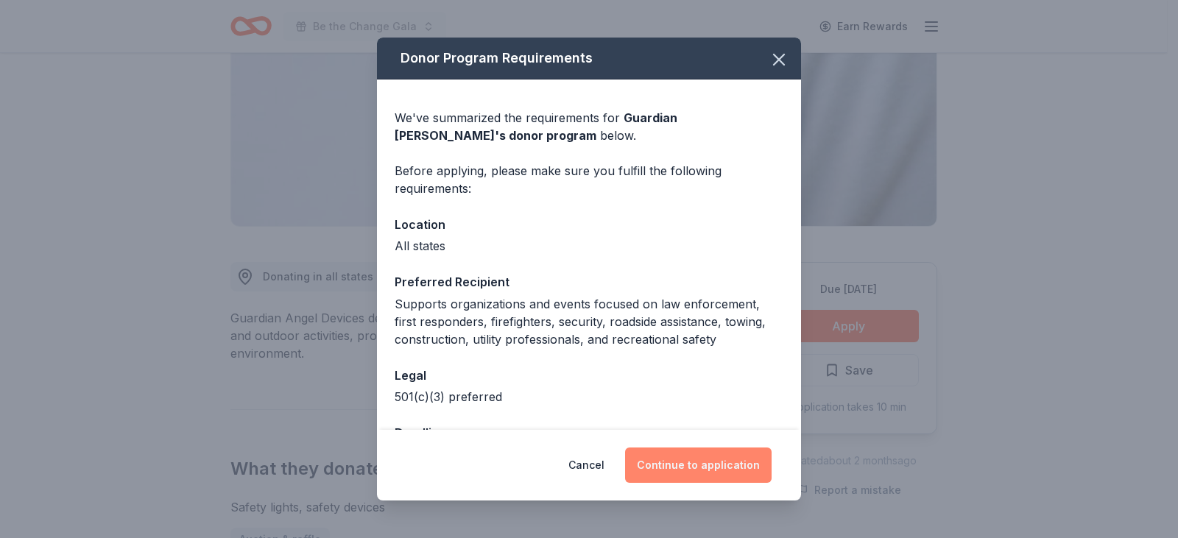
click at [686, 465] on button "Continue to application" at bounding box center [698, 465] width 146 height 35
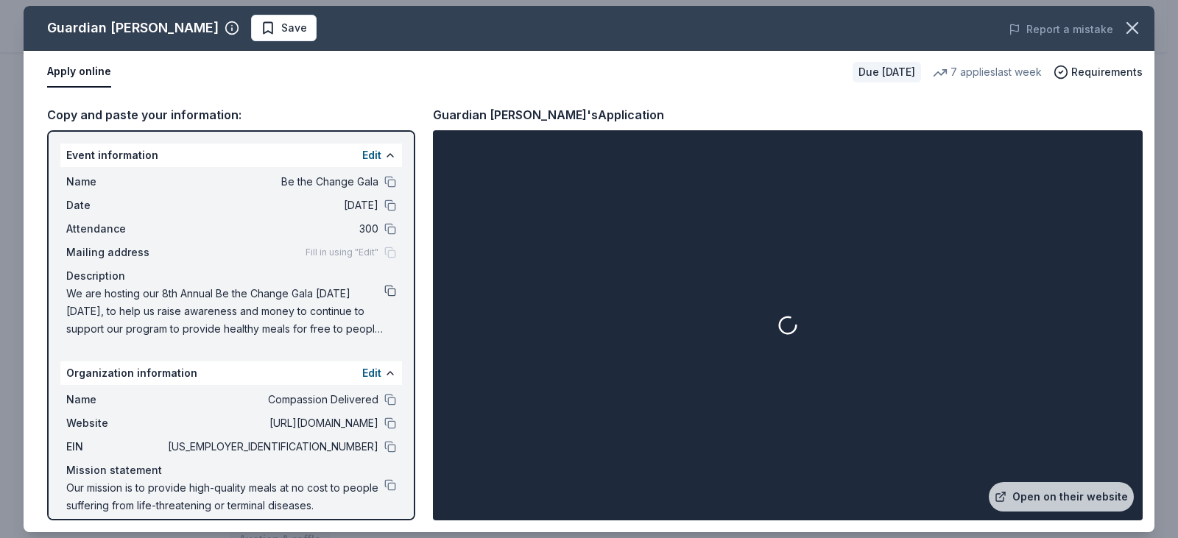
click at [384, 289] on button at bounding box center [390, 291] width 12 height 12
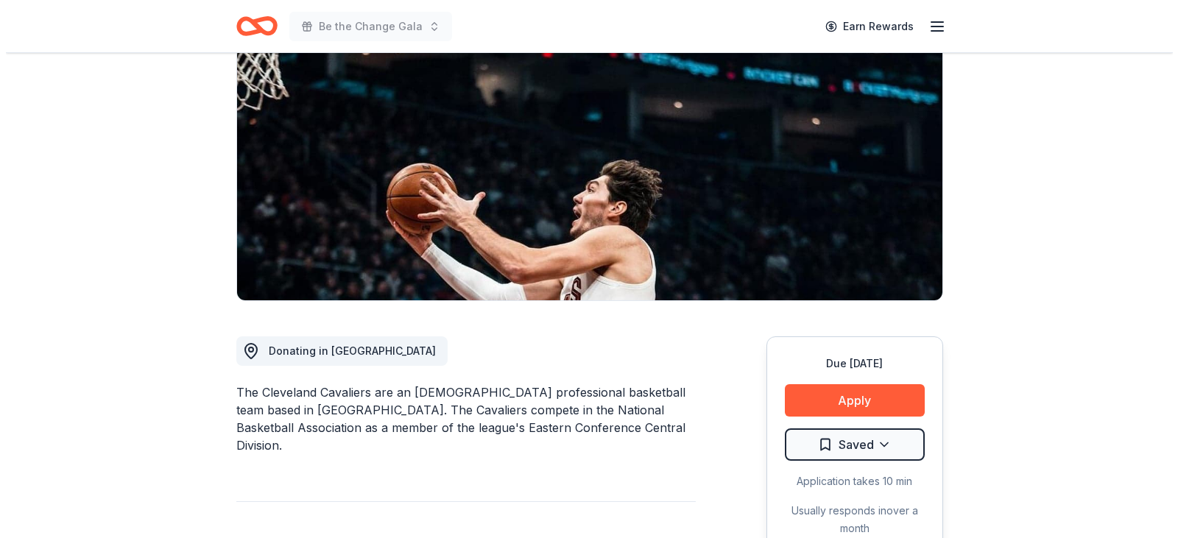
scroll to position [147, 0]
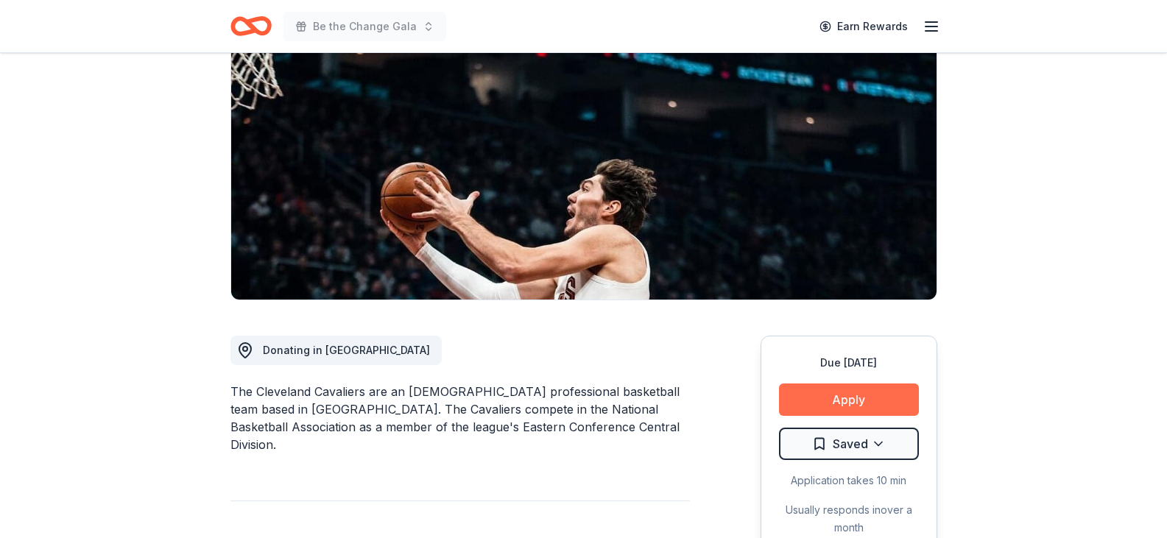
click at [849, 400] on button "Apply" at bounding box center [849, 399] width 140 height 32
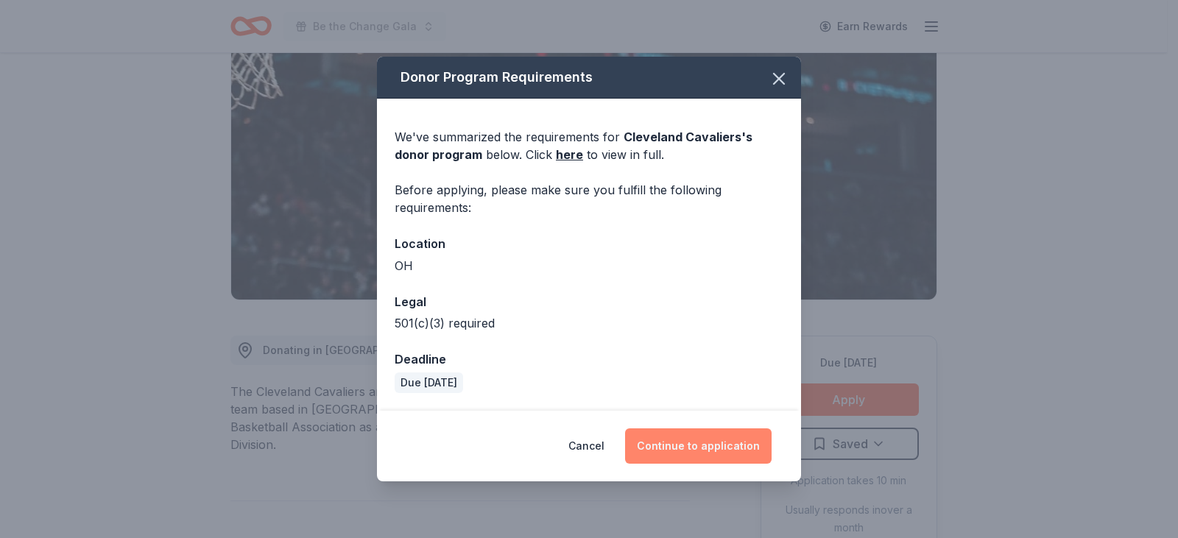
click at [720, 441] on button "Continue to application" at bounding box center [698, 445] width 146 height 35
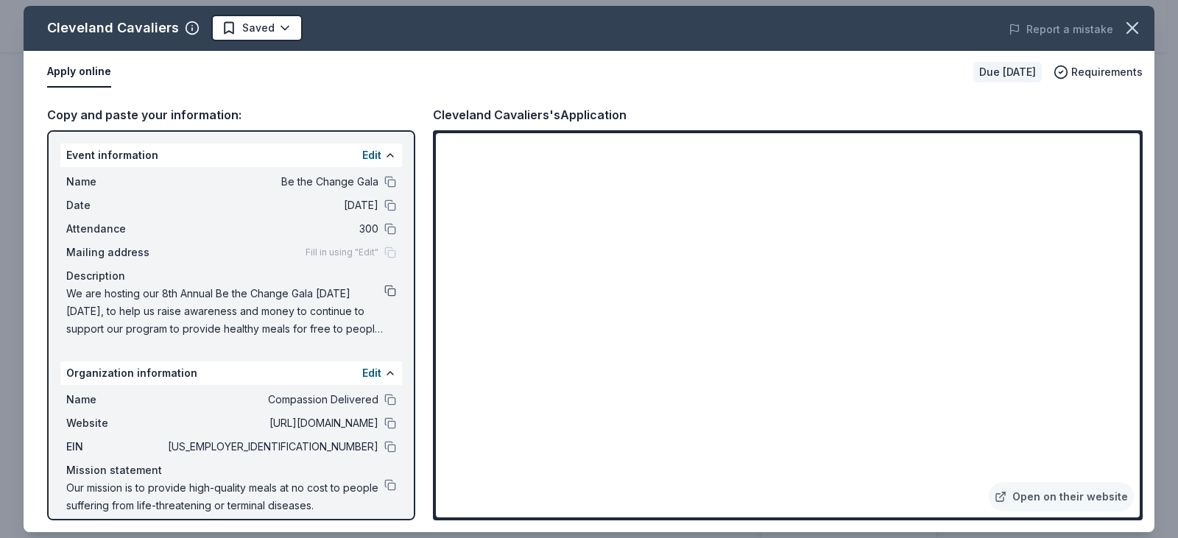
click at [384, 288] on button at bounding box center [390, 291] width 12 height 12
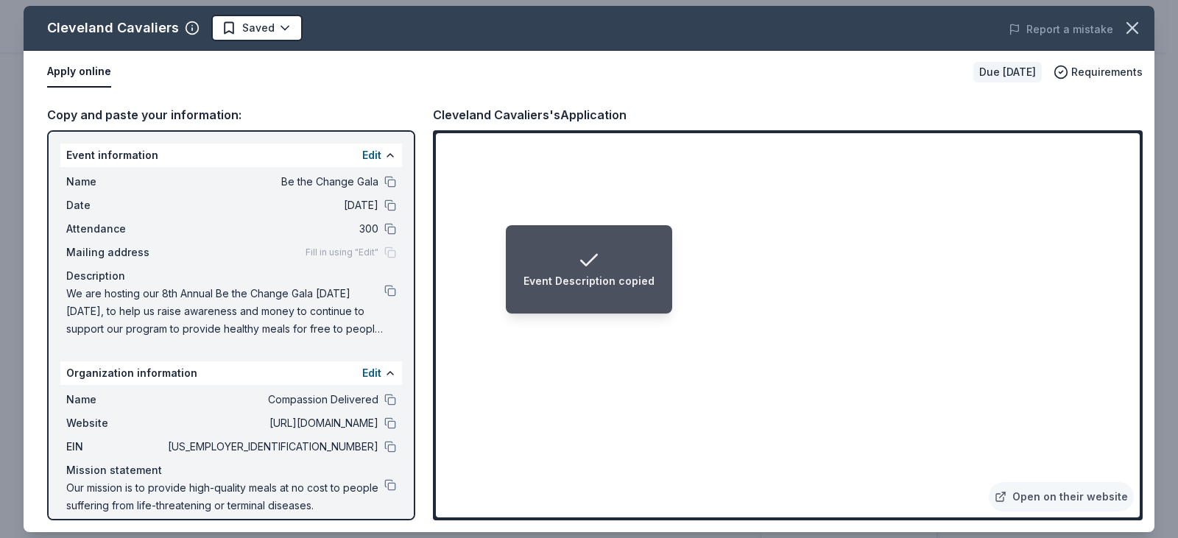
click at [593, 228] on li "Event Description copied" at bounding box center [589, 269] width 166 height 88
click at [598, 230] on li "Event Description copied" at bounding box center [589, 269] width 166 height 88
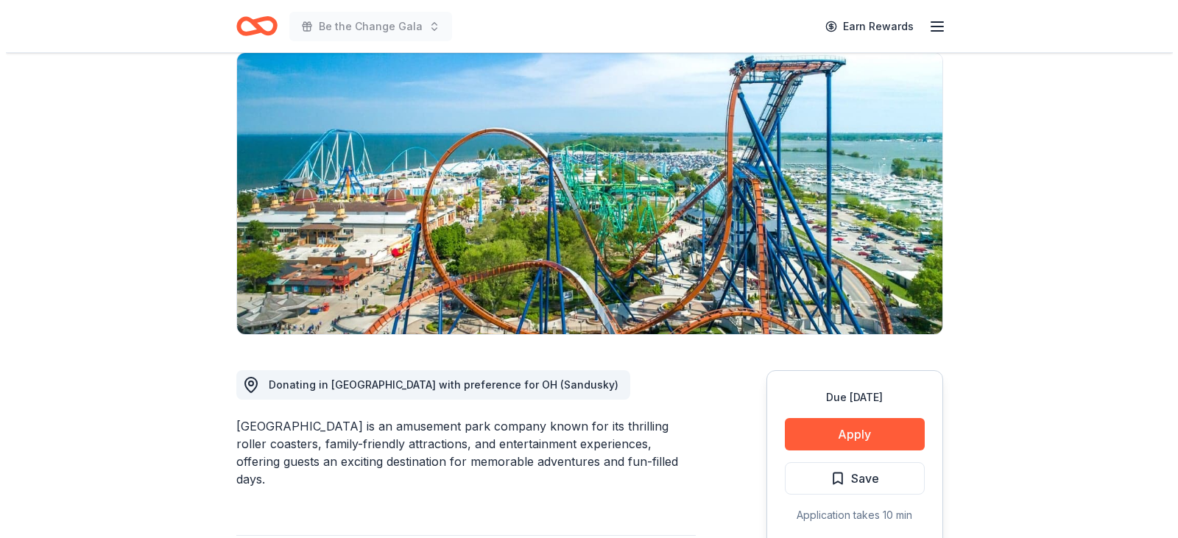
scroll to position [147, 0]
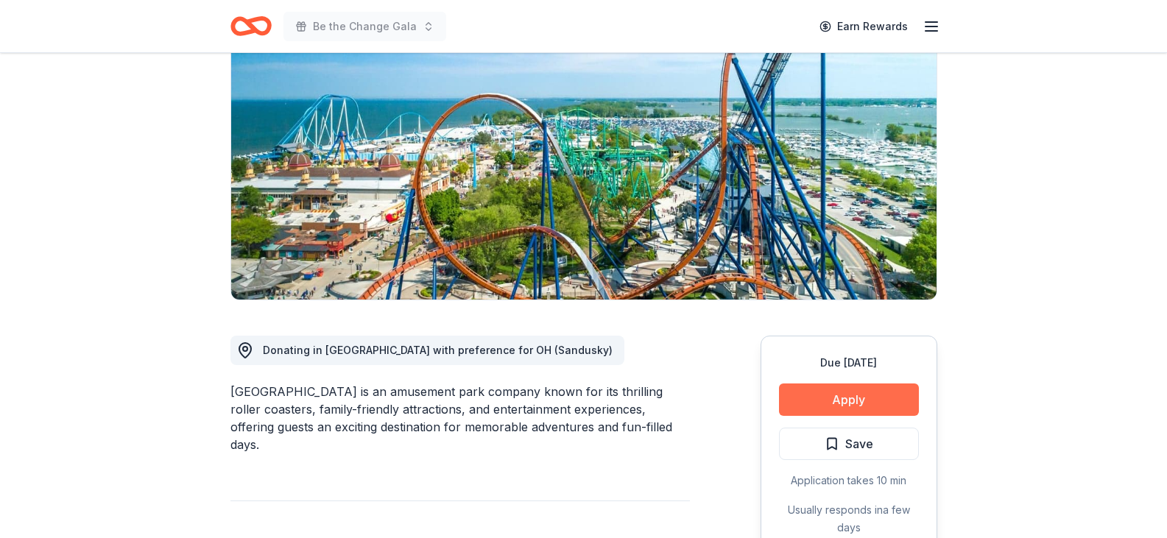
click at [811, 403] on button "Apply" at bounding box center [849, 399] width 140 height 32
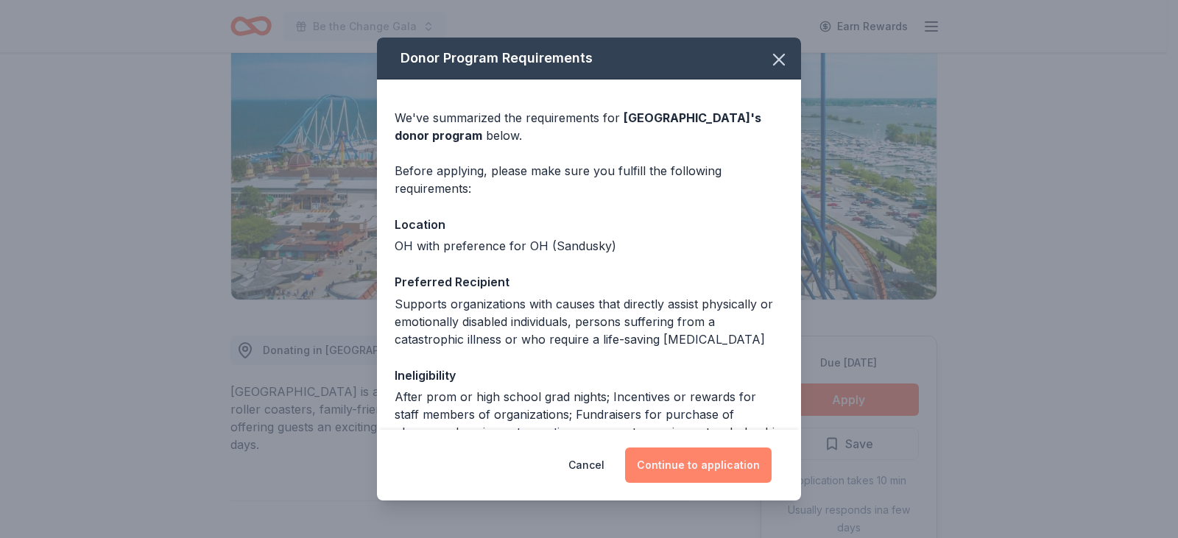
click at [713, 468] on button "Continue to application" at bounding box center [698, 465] width 146 height 35
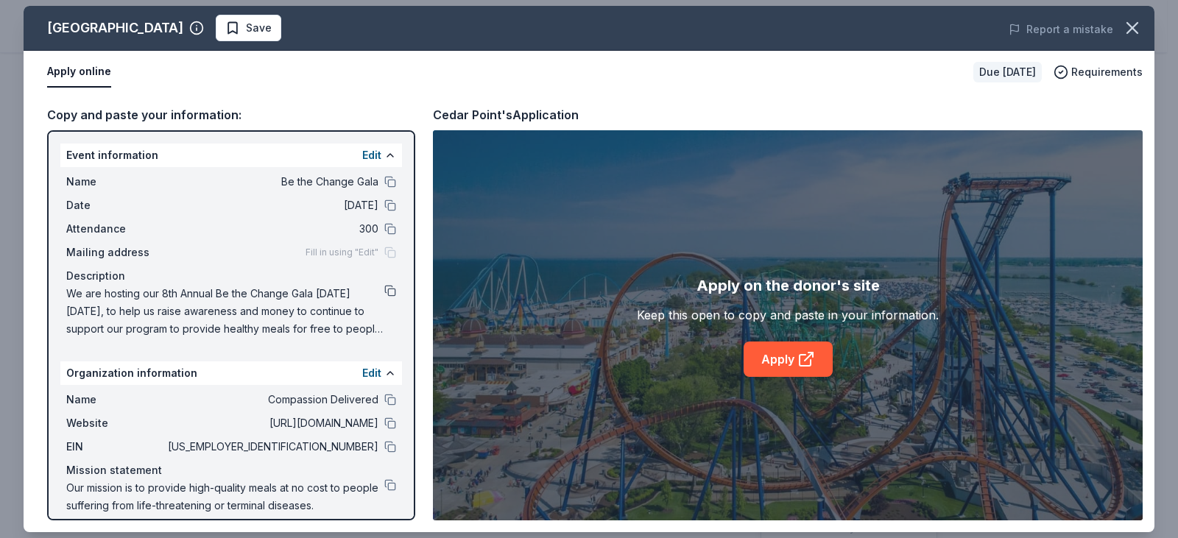
click at [384, 291] on button at bounding box center [390, 291] width 12 height 12
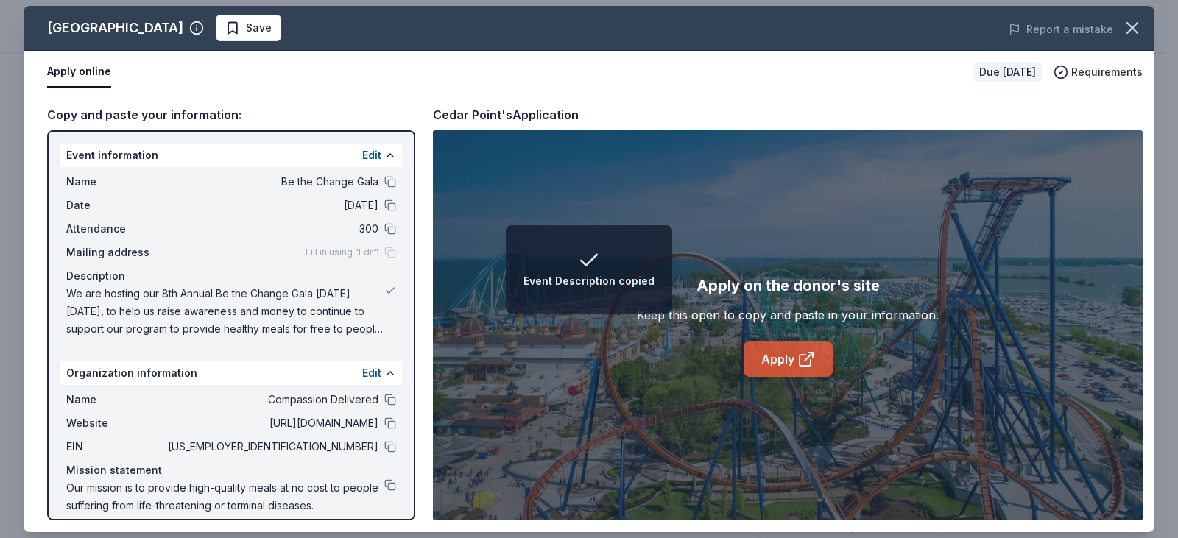
click at [773, 356] on link "Apply" at bounding box center [787, 359] width 89 height 35
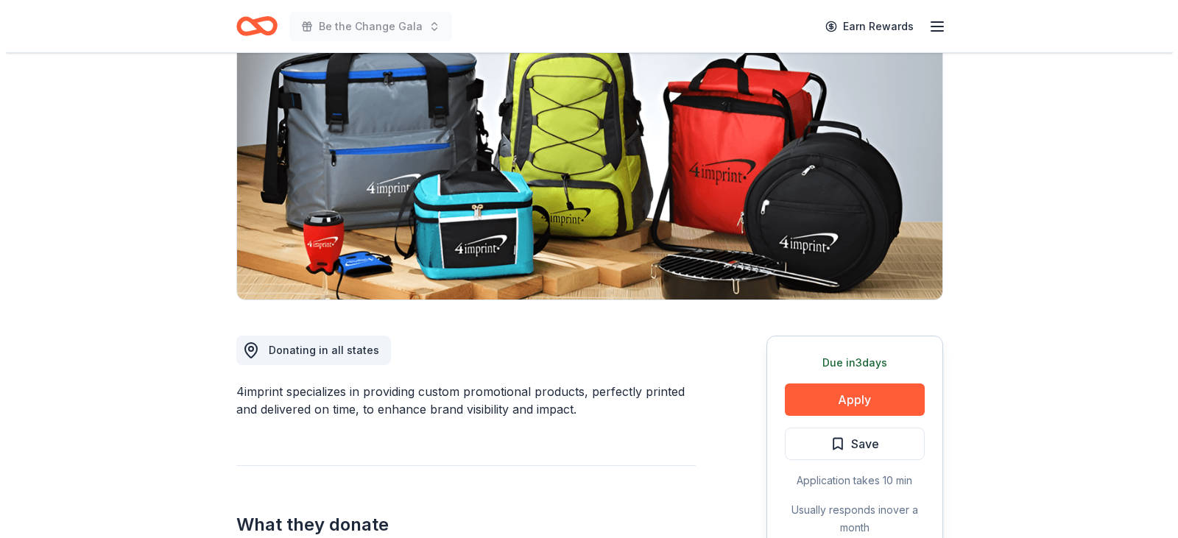
scroll to position [221, 0]
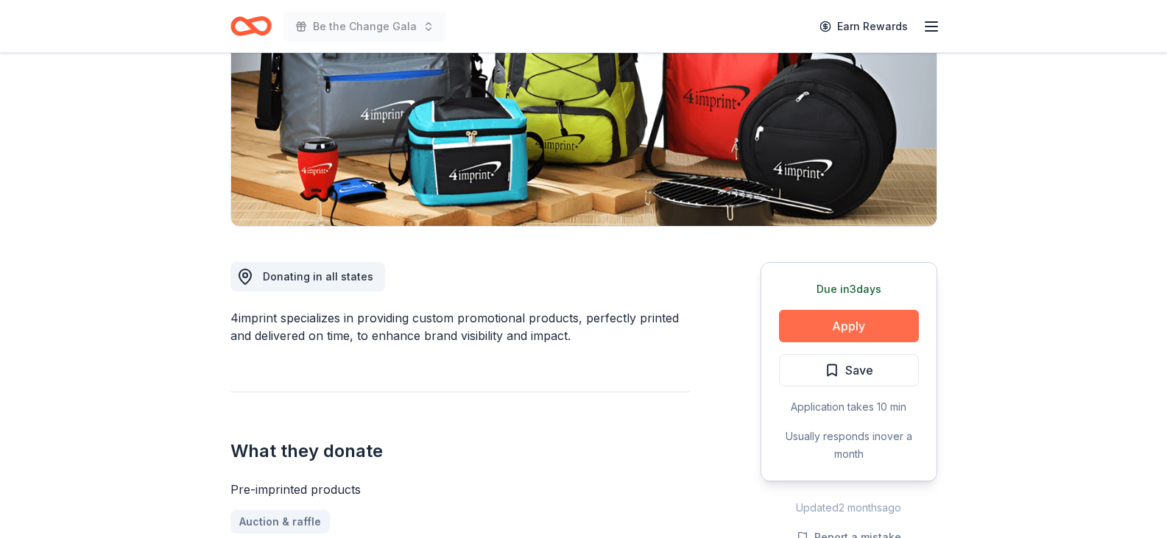
click at [817, 318] on button "Apply" at bounding box center [849, 326] width 140 height 32
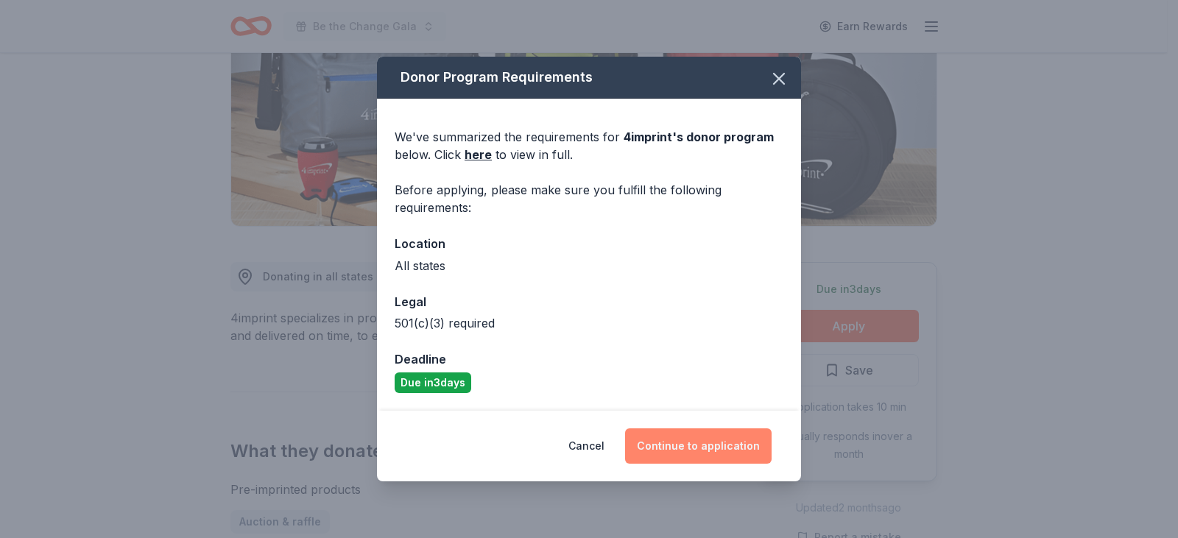
click at [694, 445] on button "Continue to application" at bounding box center [698, 445] width 146 height 35
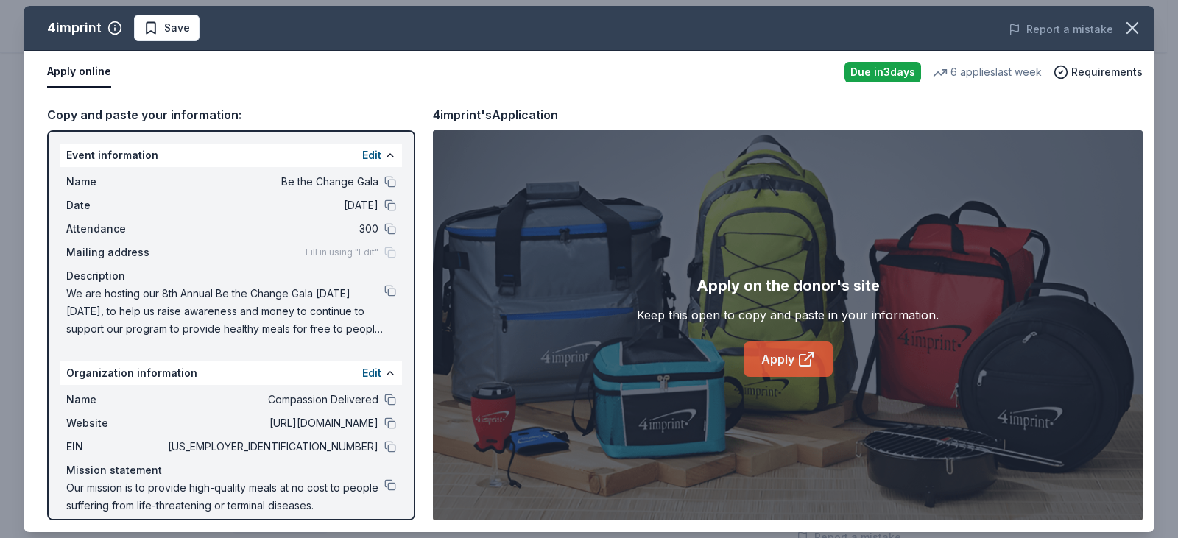
click at [778, 366] on link "Apply" at bounding box center [787, 359] width 89 height 35
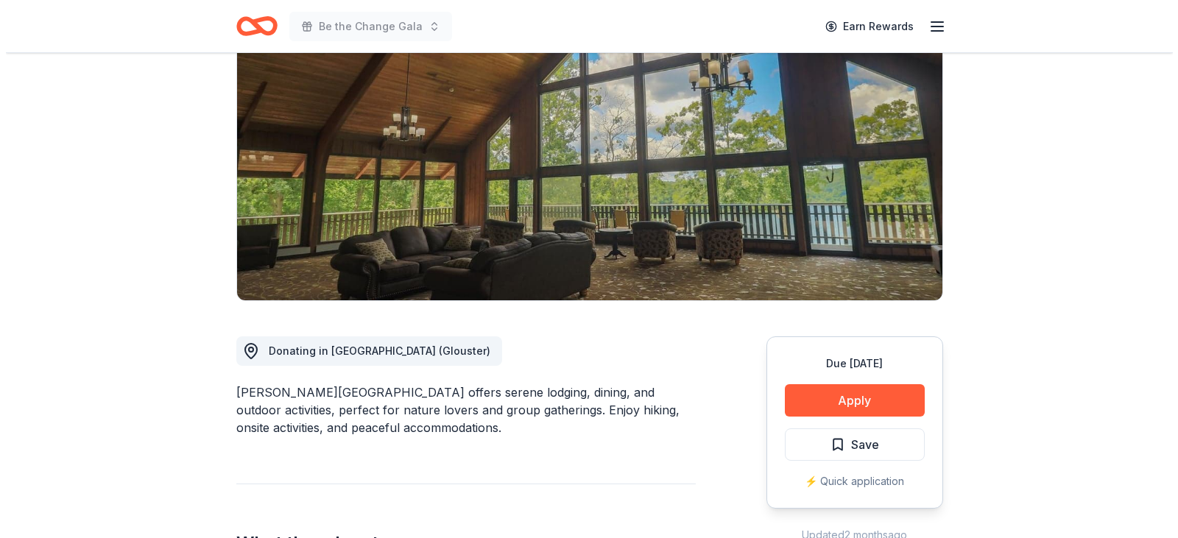
scroll to position [147, 0]
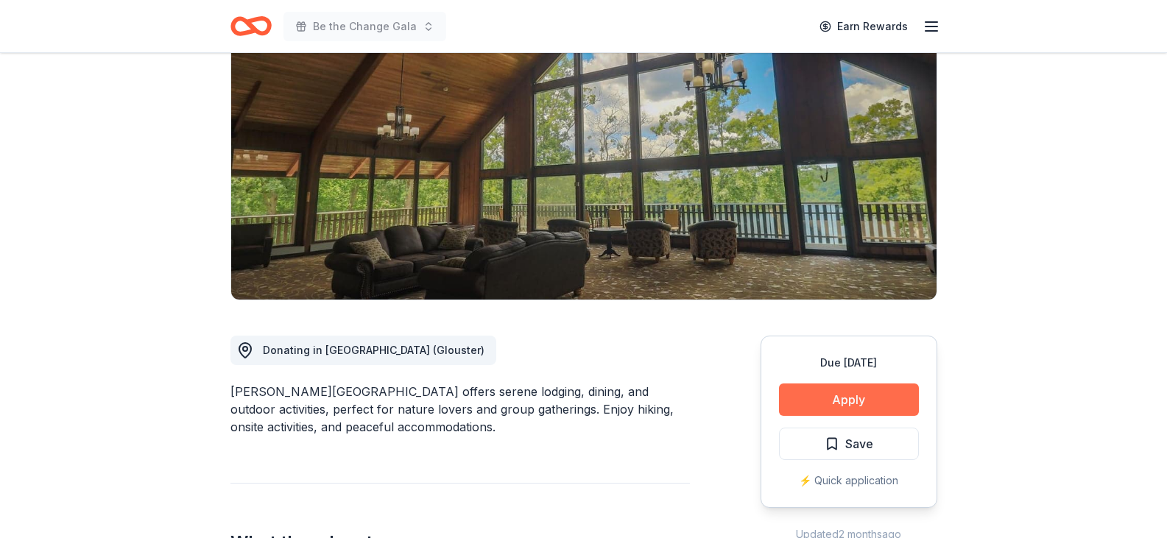
click at [840, 398] on button "Apply" at bounding box center [849, 399] width 140 height 32
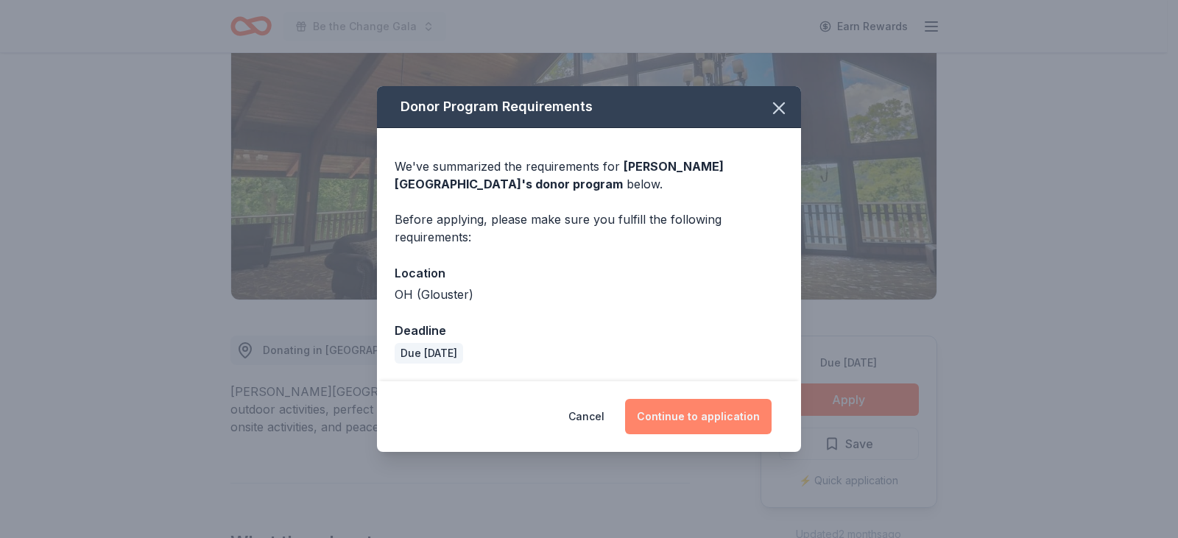
click at [712, 407] on button "Continue to application" at bounding box center [698, 416] width 146 height 35
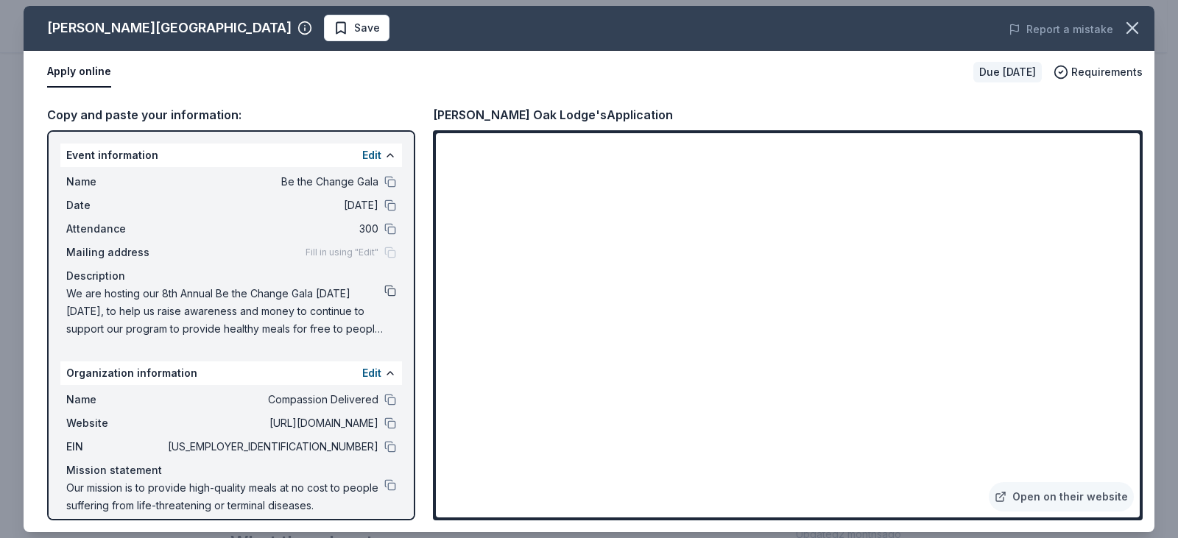
click at [384, 290] on button at bounding box center [390, 291] width 12 height 12
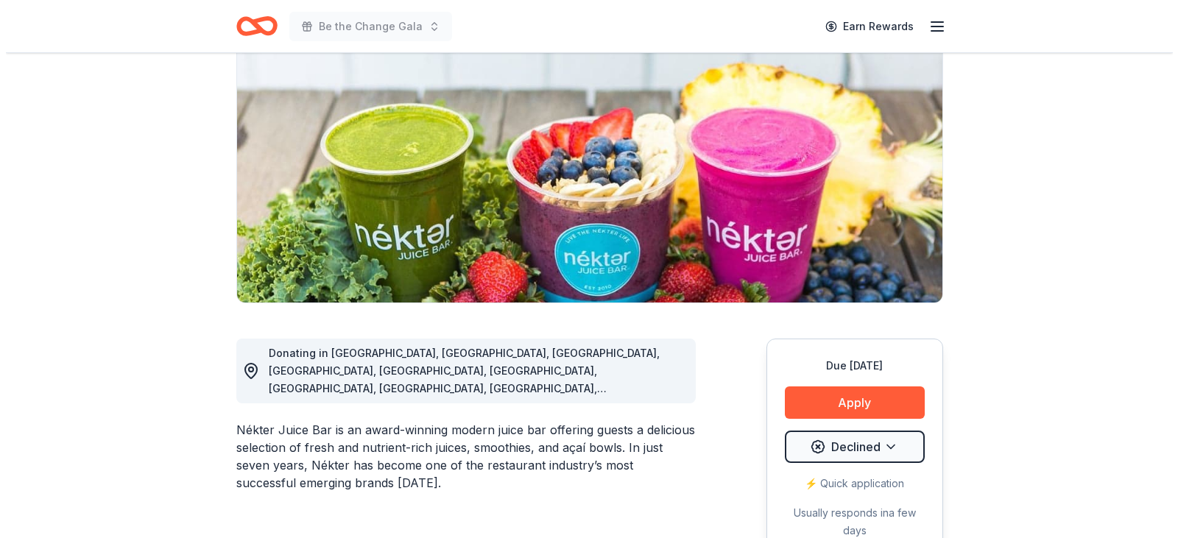
scroll to position [147, 0]
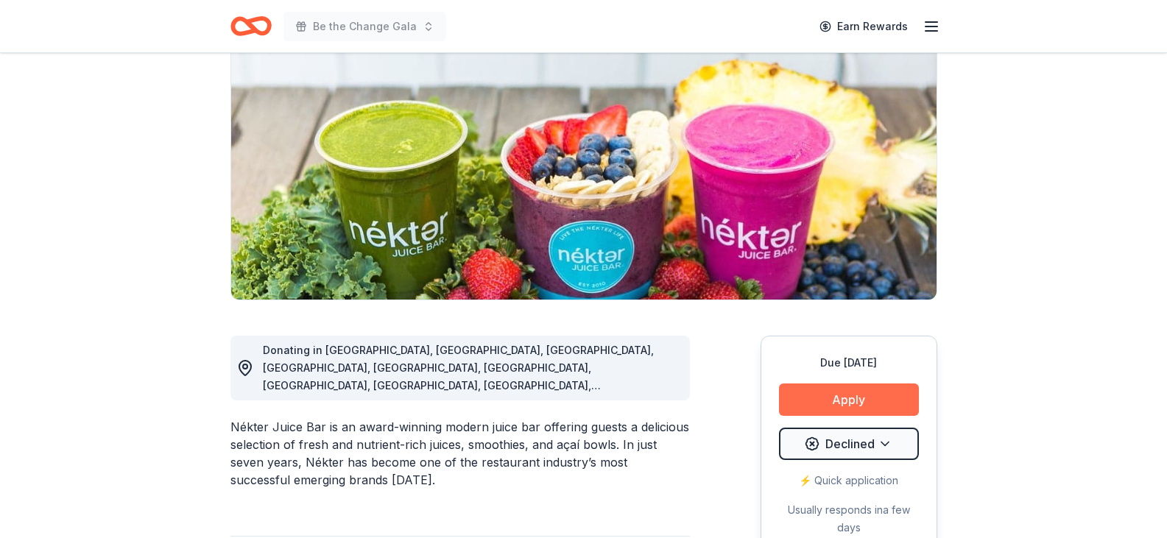
click at [825, 409] on button "Apply" at bounding box center [849, 399] width 140 height 32
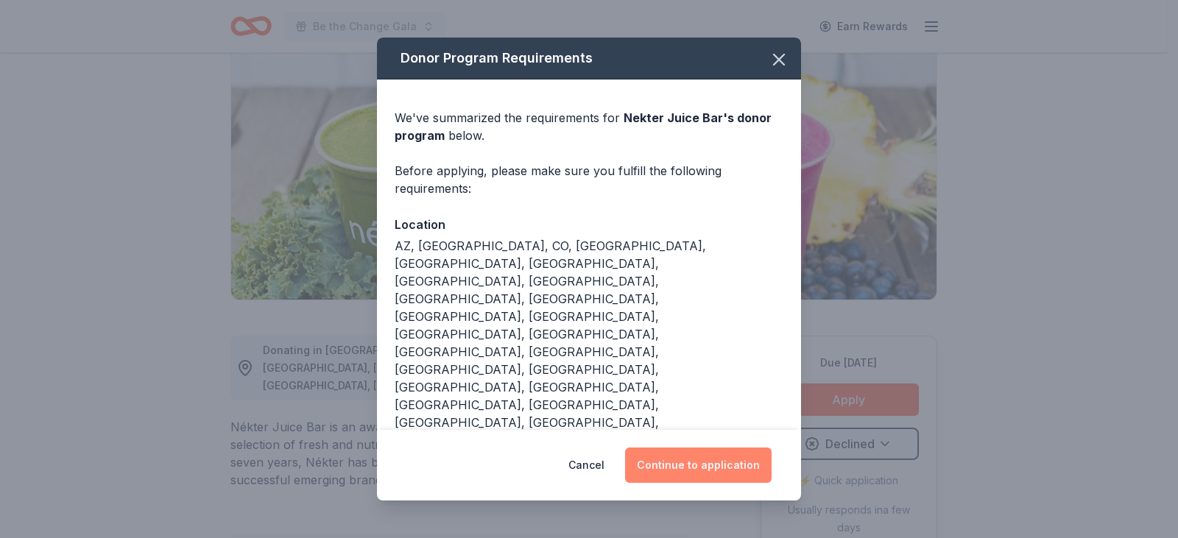
click at [699, 448] on button "Continue to application" at bounding box center [698, 465] width 146 height 35
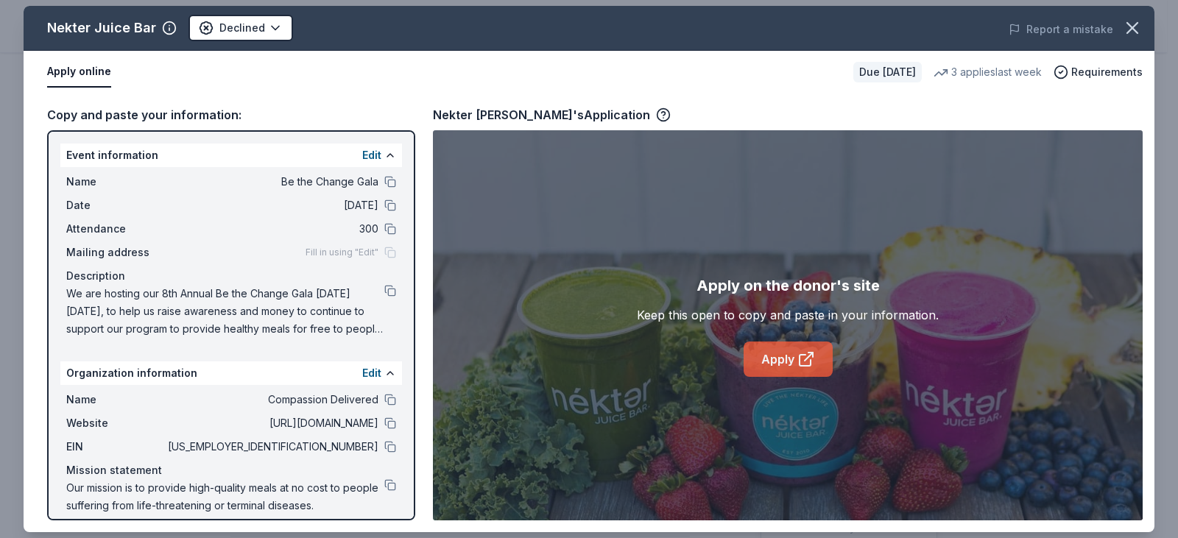
click at [763, 364] on link "Apply" at bounding box center [787, 359] width 89 height 35
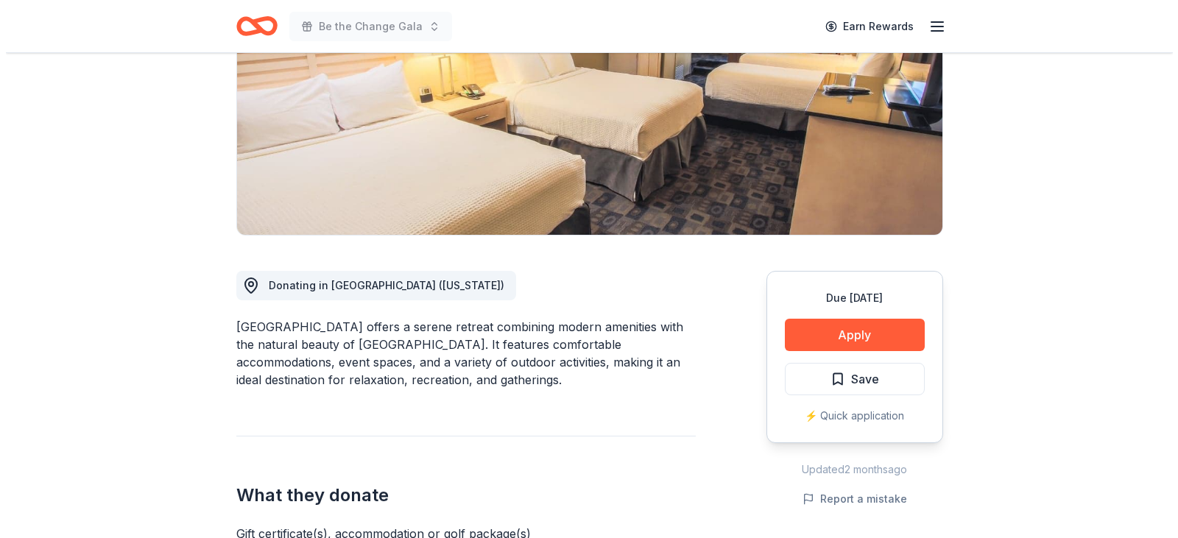
scroll to position [221, 0]
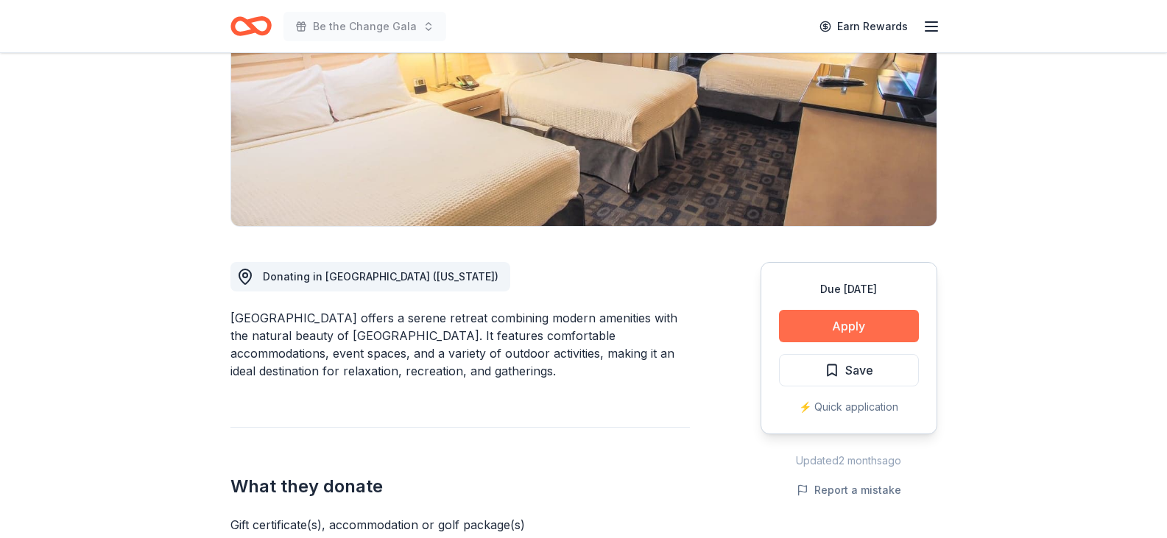
click at [837, 322] on button "Apply" at bounding box center [849, 326] width 140 height 32
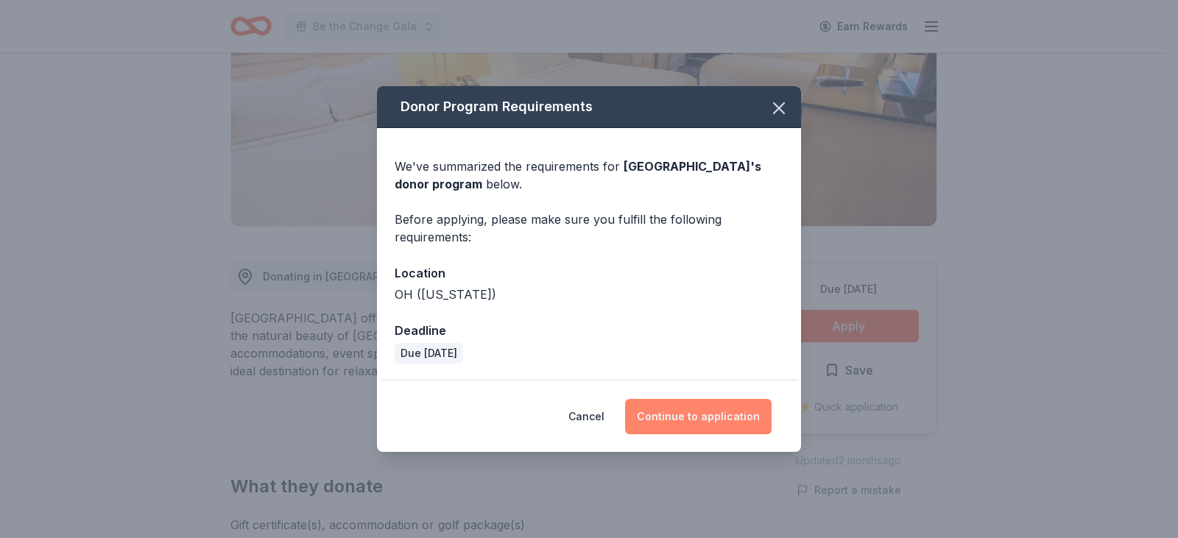
click at [710, 418] on button "Continue to application" at bounding box center [698, 416] width 146 height 35
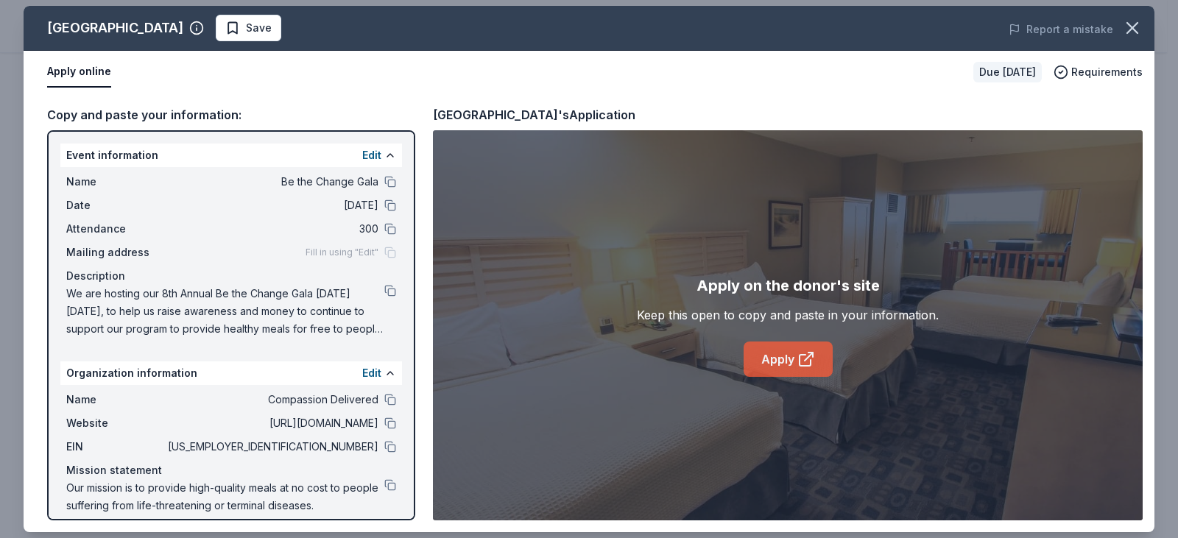
click at [774, 364] on link "Apply" at bounding box center [787, 359] width 89 height 35
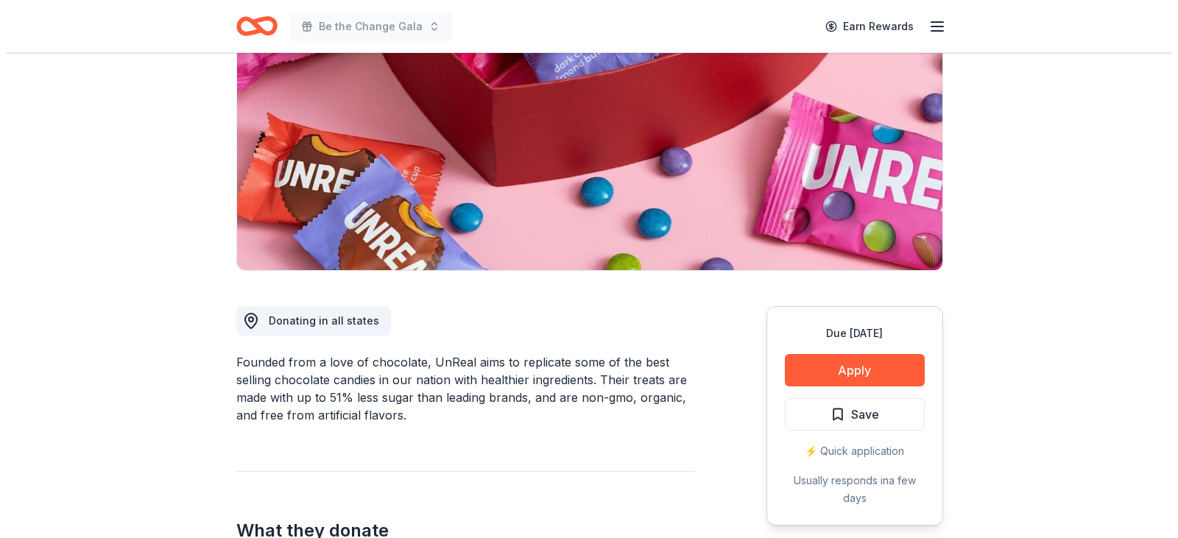
scroll to position [221, 0]
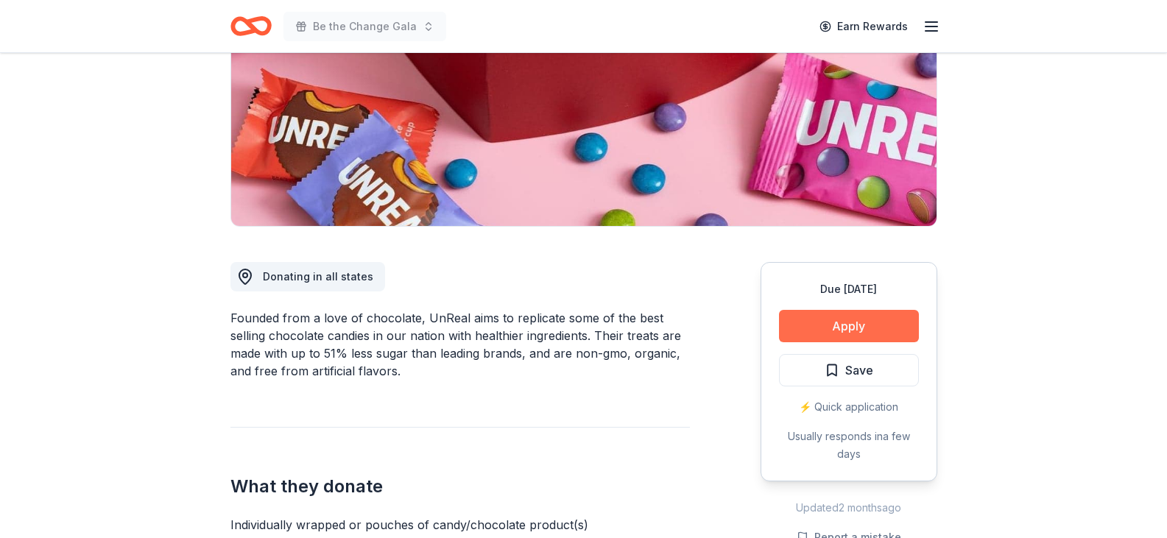
click at [819, 322] on button "Apply" at bounding box center [849, 326] width 140 height 32
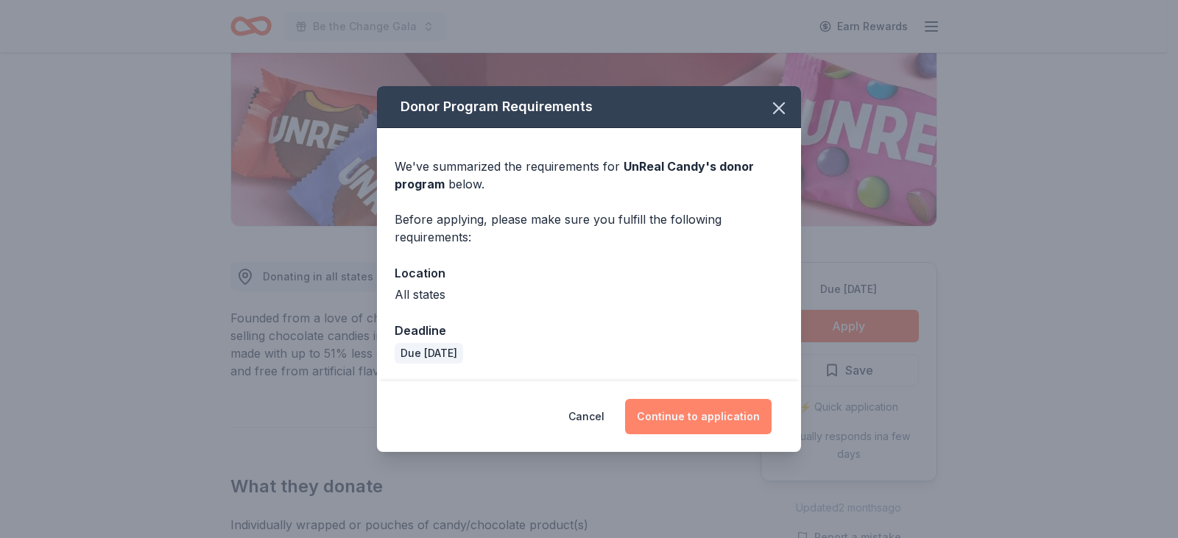
click at [749, 411] on button "Continue to application" at bounding box center [698, 416] width 146 height 35
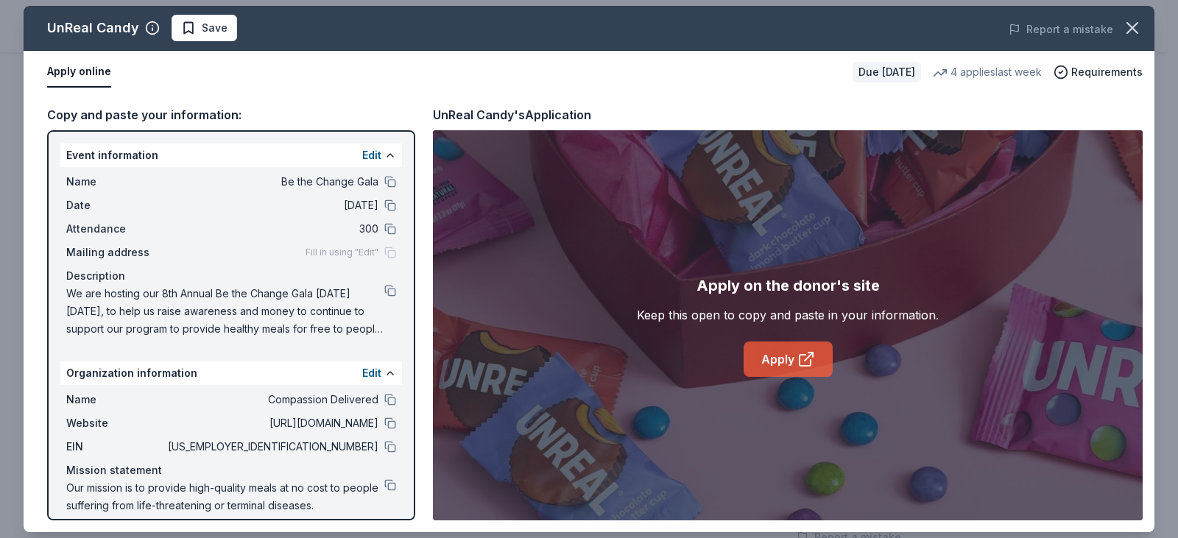
click at [761, 369] on link "Apply" at bounding box center [787, 359] width 89 height 35
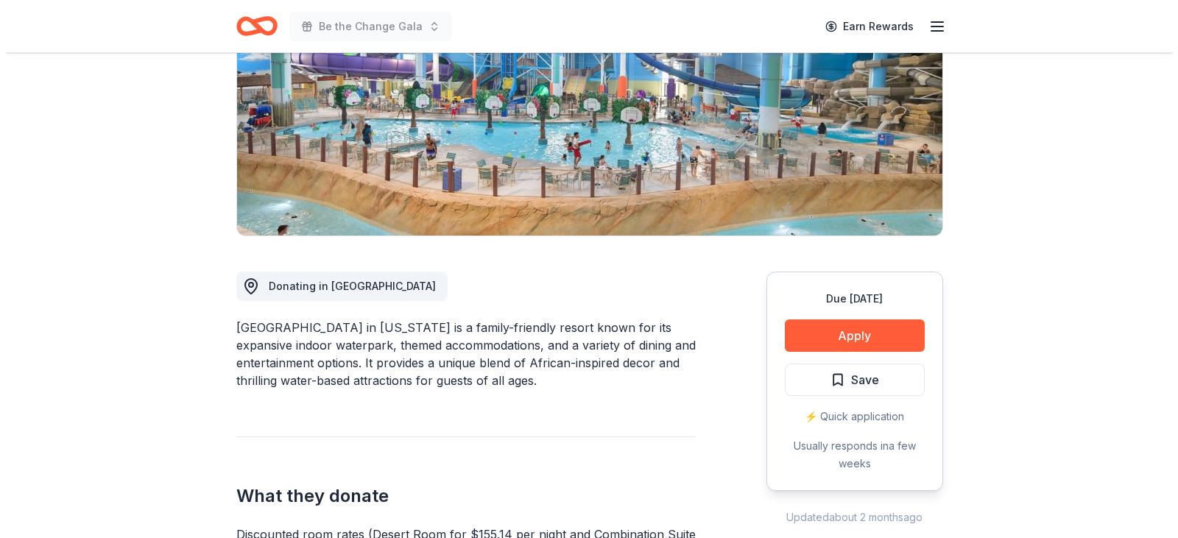
scroll to position [221, 0]
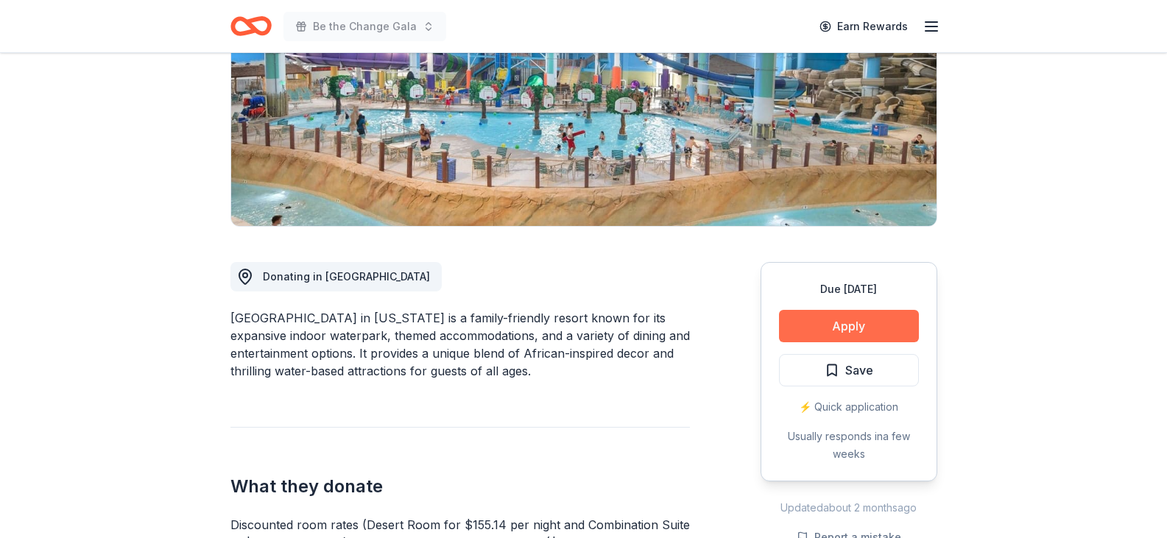
click at [850, 333] on button "Apply" at bounding box center [849, 326] width 140 height 32
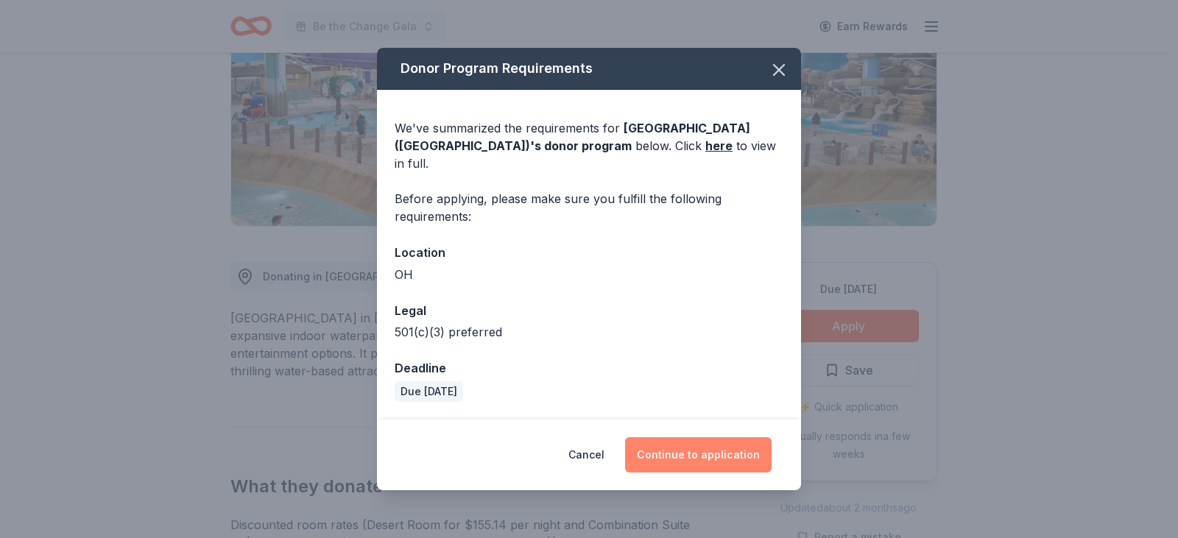
click at [685, 445] on button "Continue to application" at bounding box center [698, 454] width 146 height 35
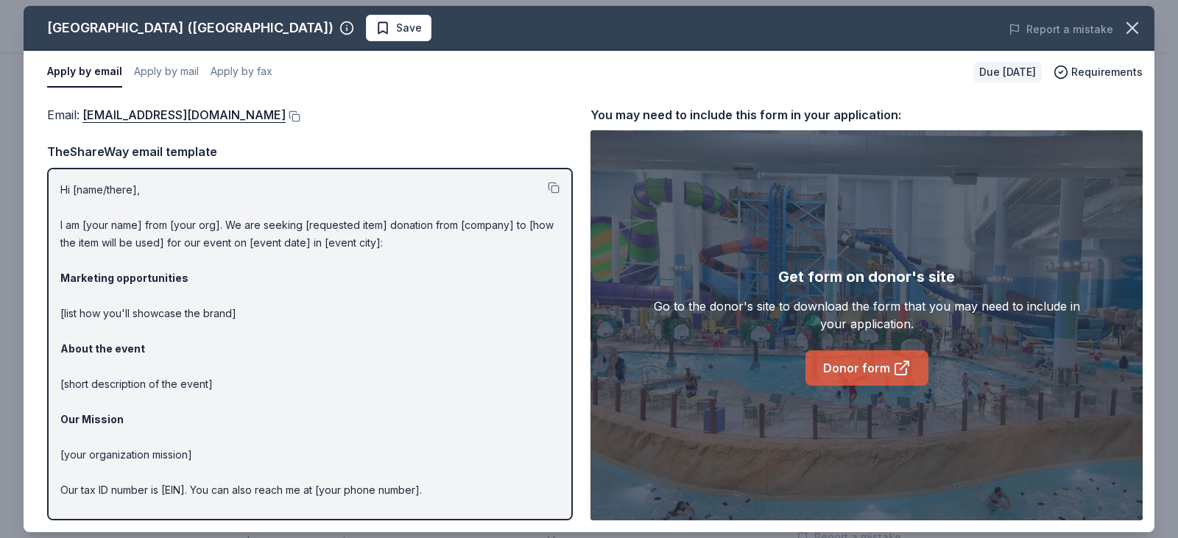
click at [844, 363] on link "Donor form" at bounding box center [866, 367] width 123 height 35
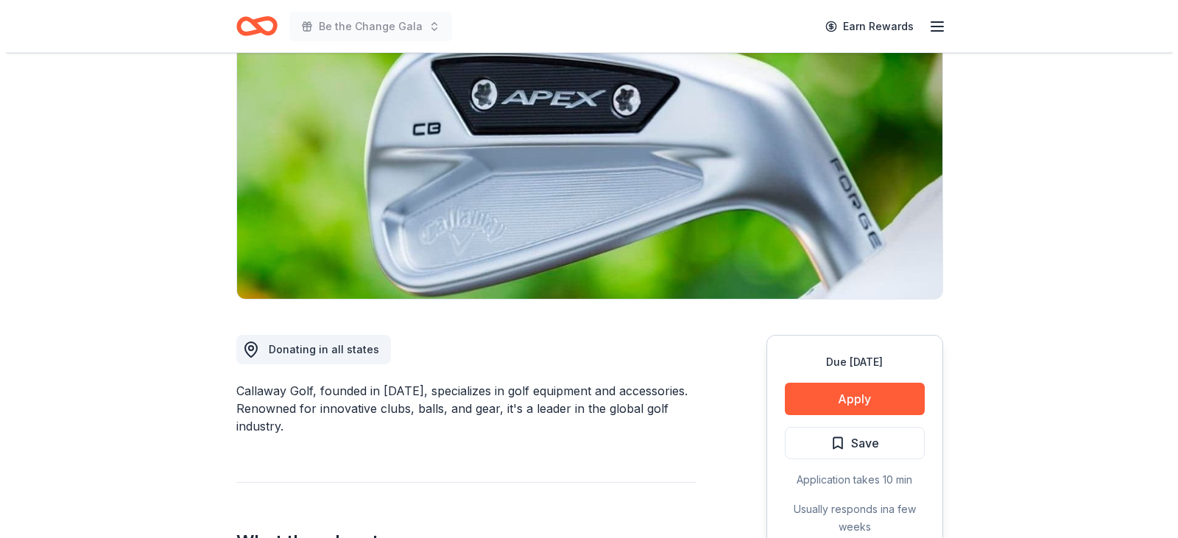
scroll to position [221, 0]
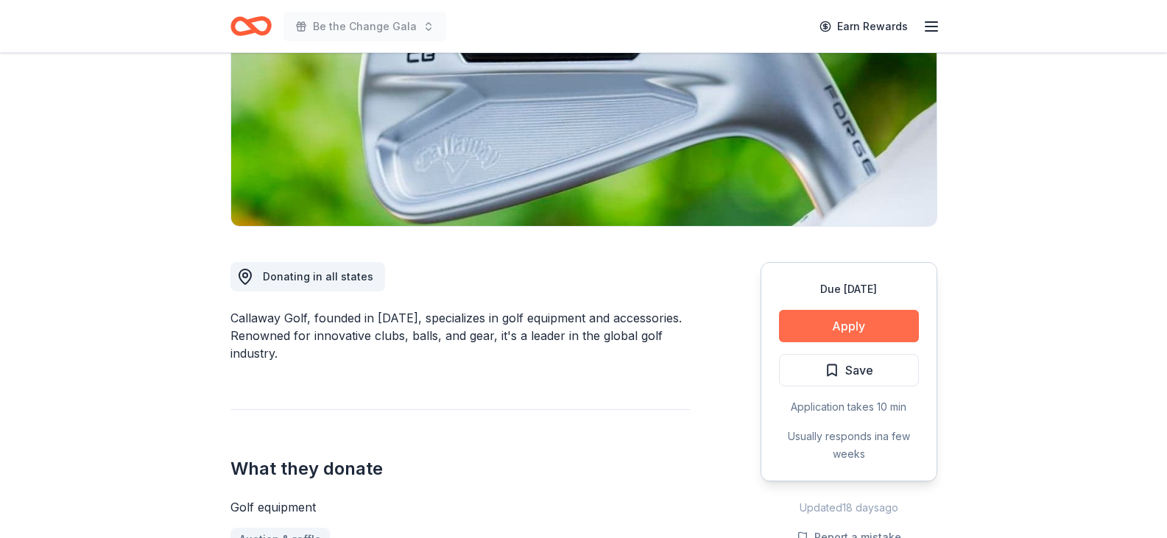
click at [854, 333] on button "Apply" at bounding box center [849, 326] width 140 height 32
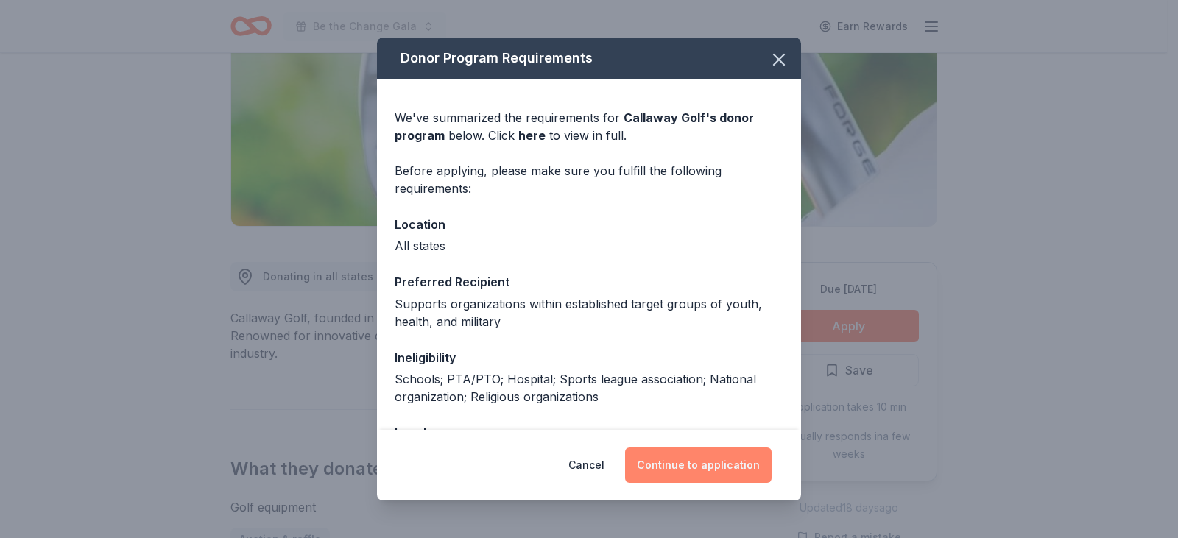
click at [693, 467] on button "Continue to application" at bounding box center [698, 465] width 146 height 35
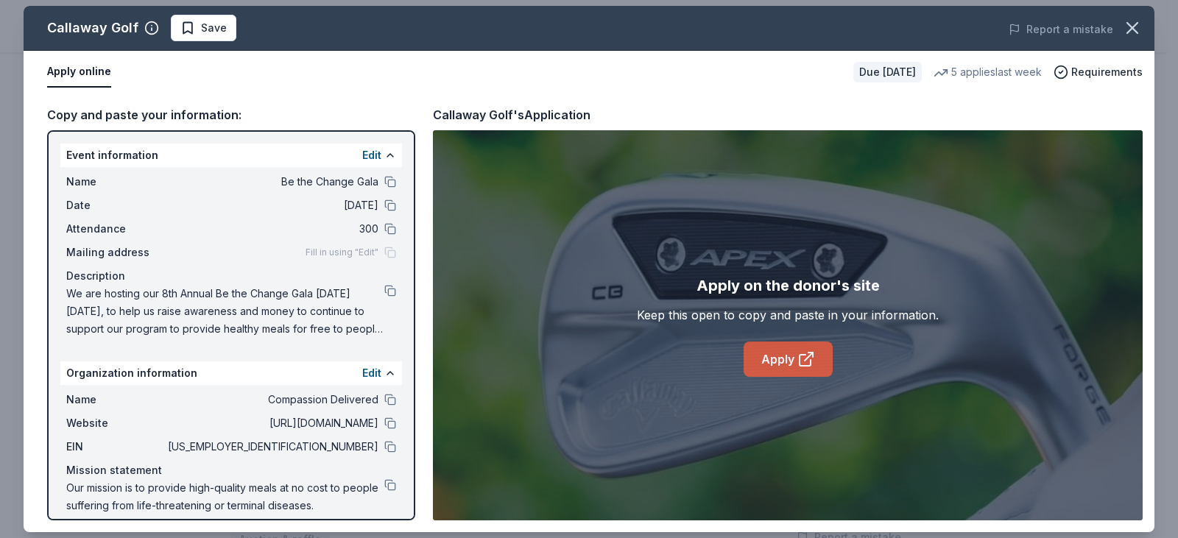
click at [762, 356] on link "Apply" at bounding box center [787, 359] width 89 height 35
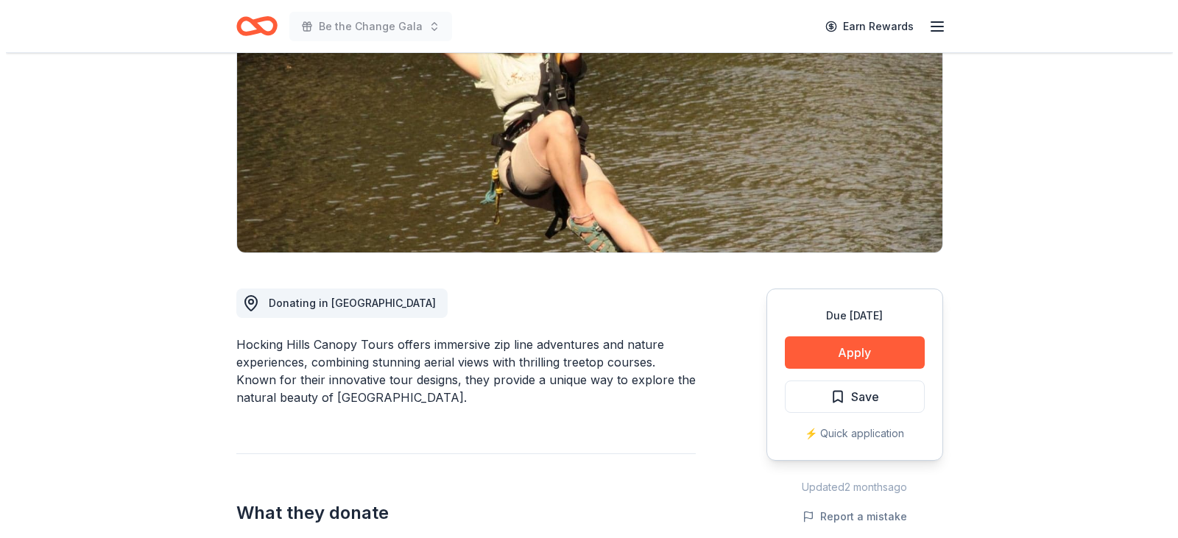
scroll to position [221, 0]
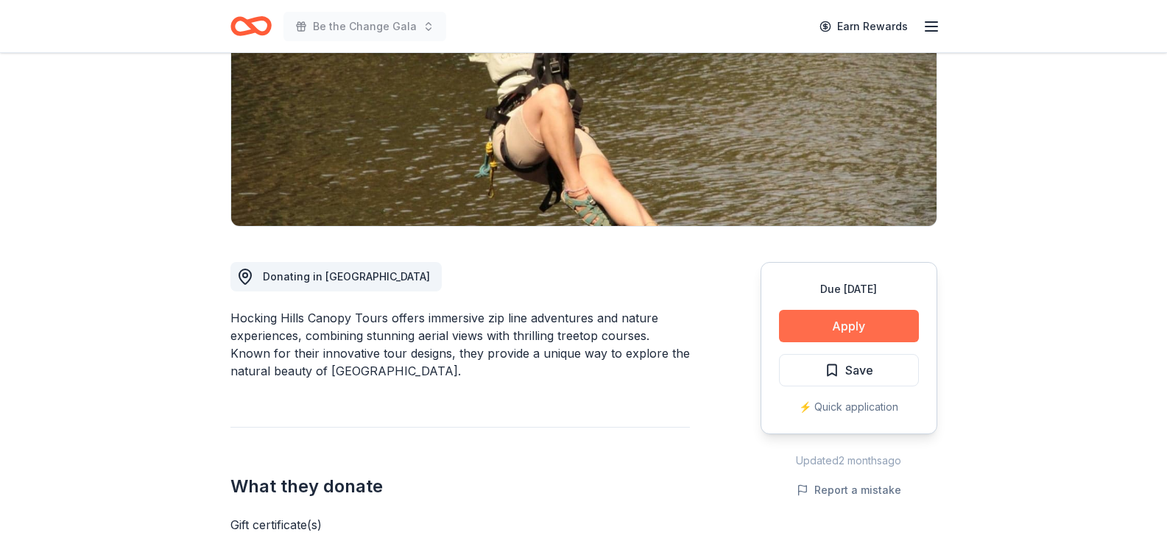
click at [821, 332] on button "Apply" at bounding box center [849, 326] width 140 height 32
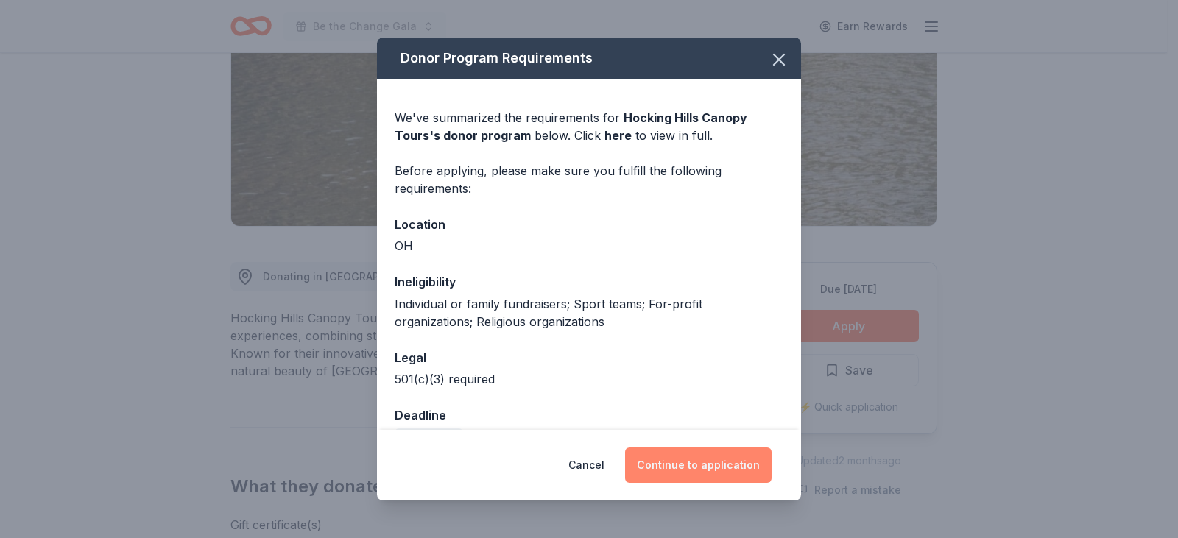
click at [713, 466] on button "Continue to application" at bounding box center [698, 465] width 146 height 35
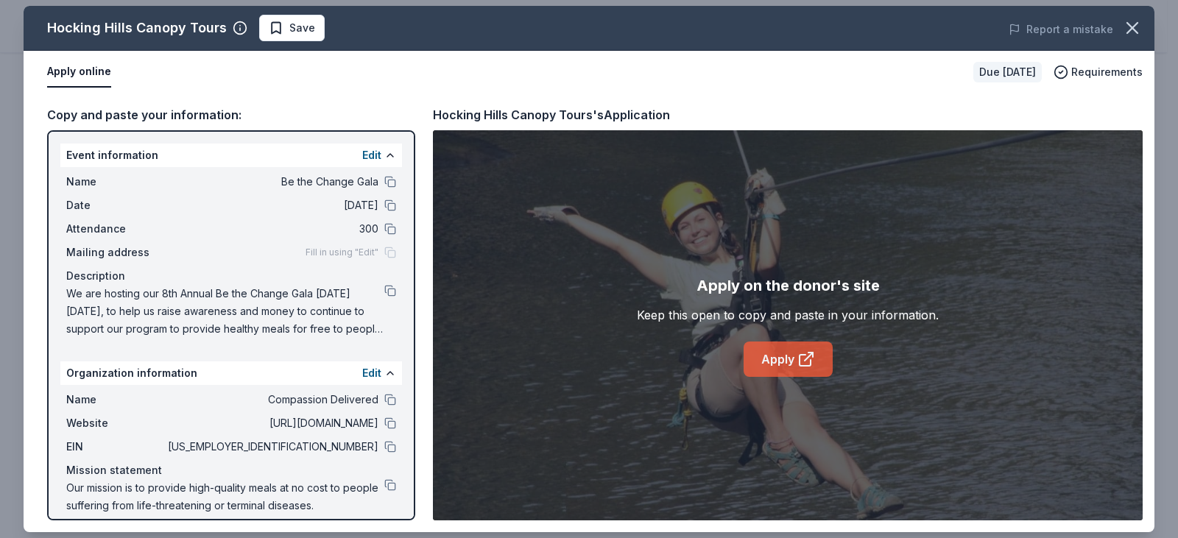
click at [807, 358] on icon at bounding box center [809, 357] width 8 height 8
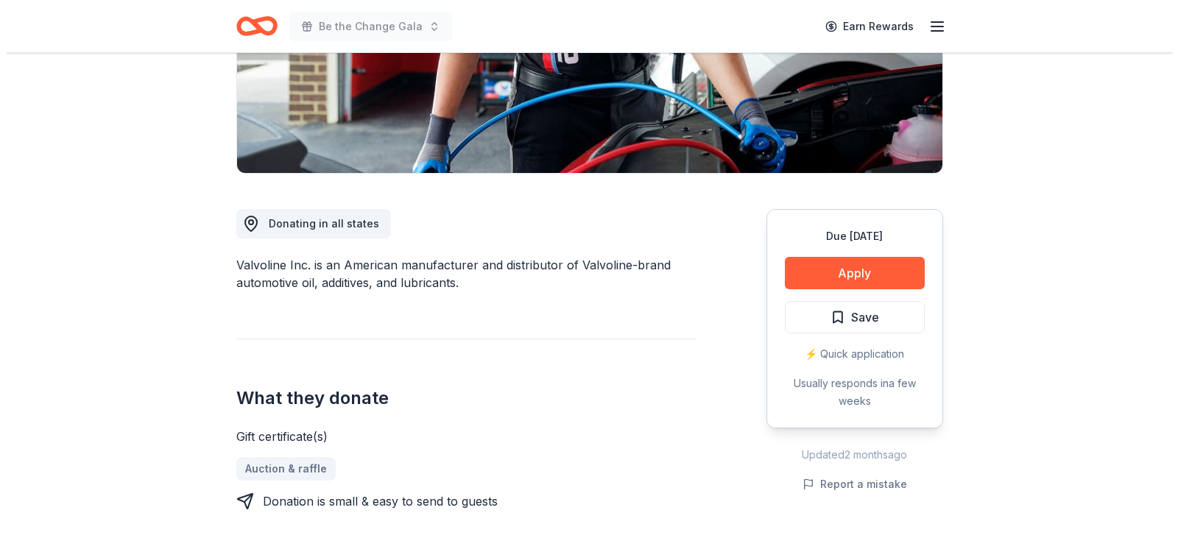
scroll to position [294, 0]
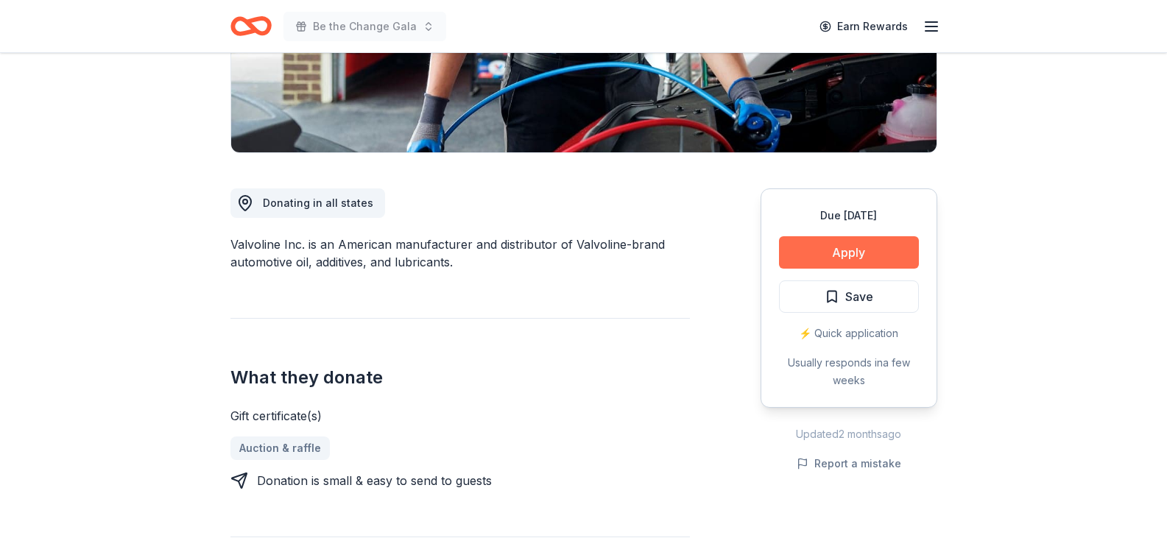
click at [814, 257] on button "Apply" at bounding box center [849, 252] width 140 height 32
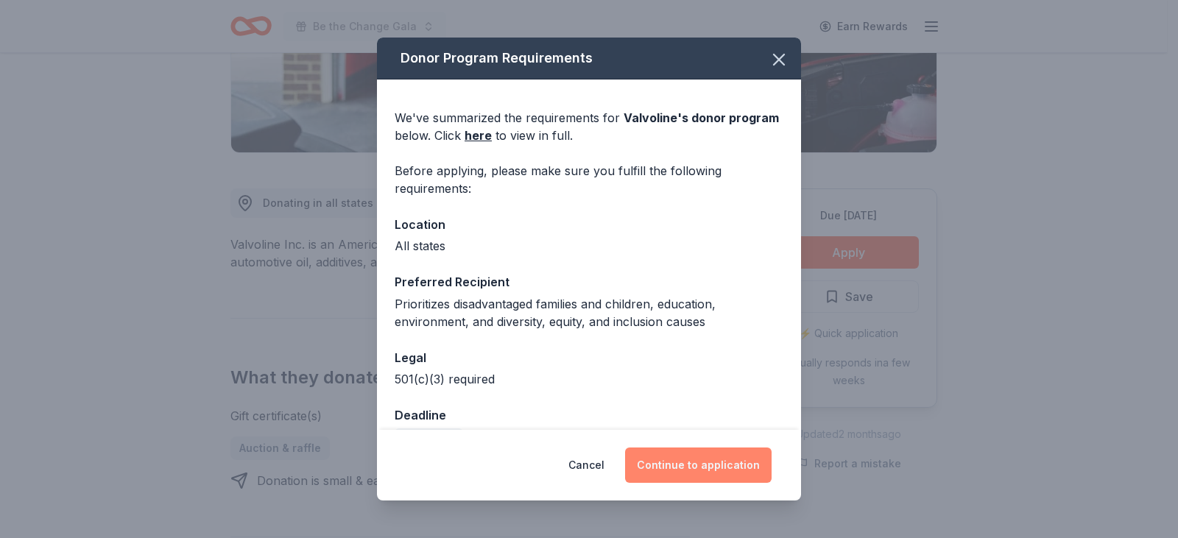
click at [673, 459] on button "Continue to application" at bounding box center [698, 465] width 146 height 35
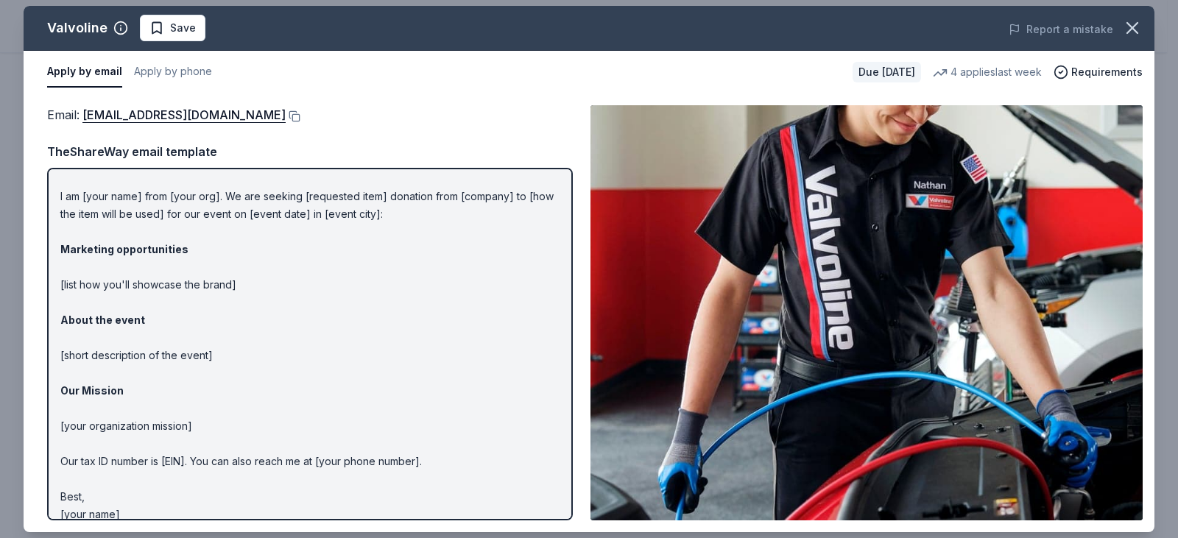
scroll to position [45, 0]
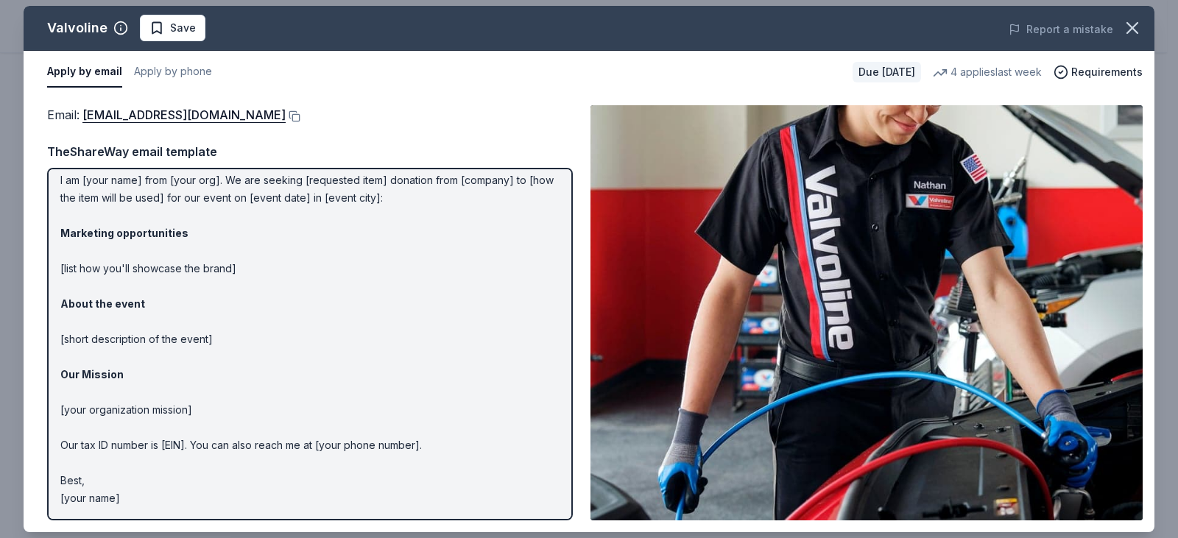
drag, startPoint x: 130, startPoint y: 496, endPoint x: 78, endPoint y: 297, distance: 205.3
click at [71, 339] on p "Hi [name/there], I am [your name] from [your org]. We are seeking [requested it…" at bounding box center [309, 321] width 499 height 371
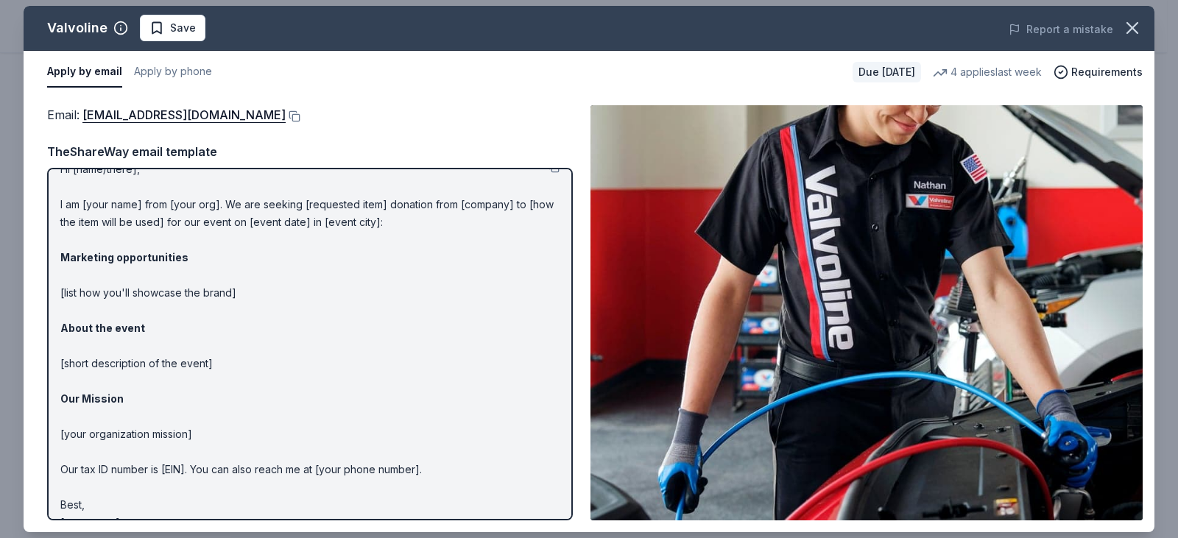
scroll to position [0, 0]
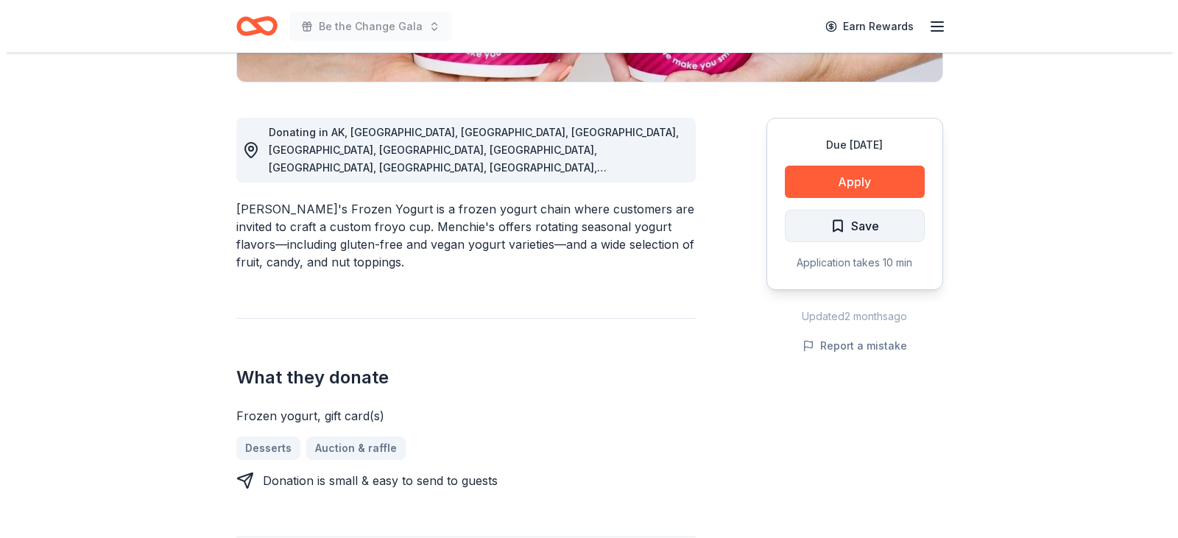
scroll to position [368, 0]
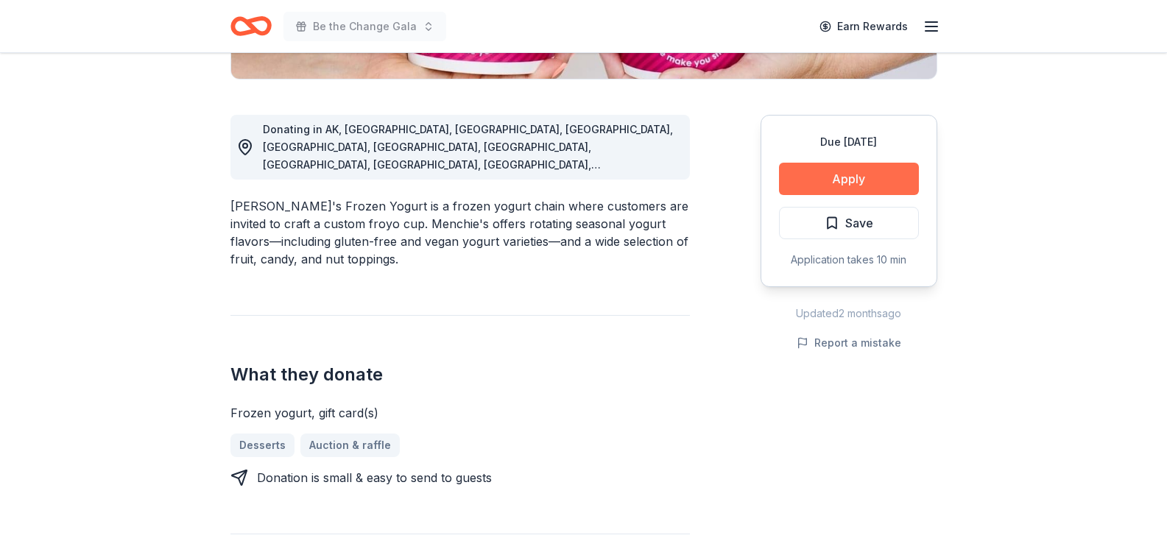
click at [846, 177] on button "Apply" at bounding box center [849, 179] width 140 height 32
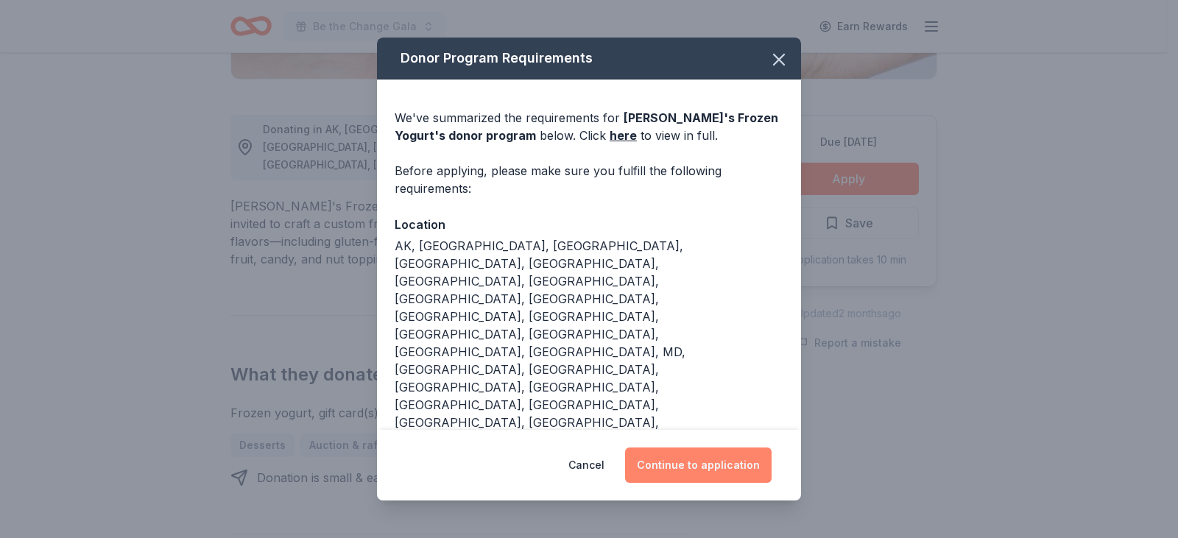
click at [708, 448] on button "Continue to application" at bounding box center [698, 465] width 146 height 35
